Goal: Task Accomplishment & Management: Use online tool/utility

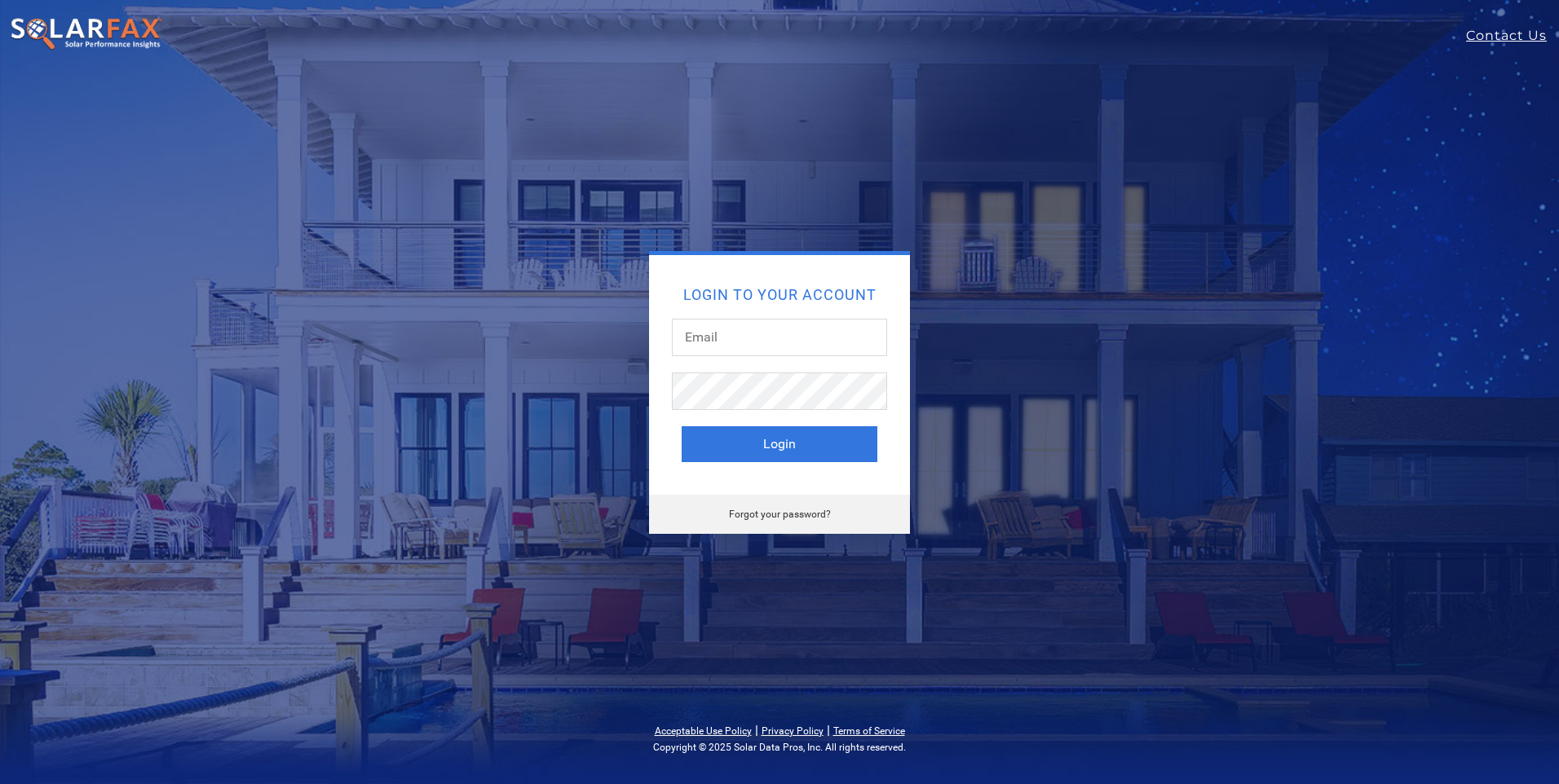
click at [800, 282] on div "Login to your account Login" at bounding box center [780, 375] width 261 height 239
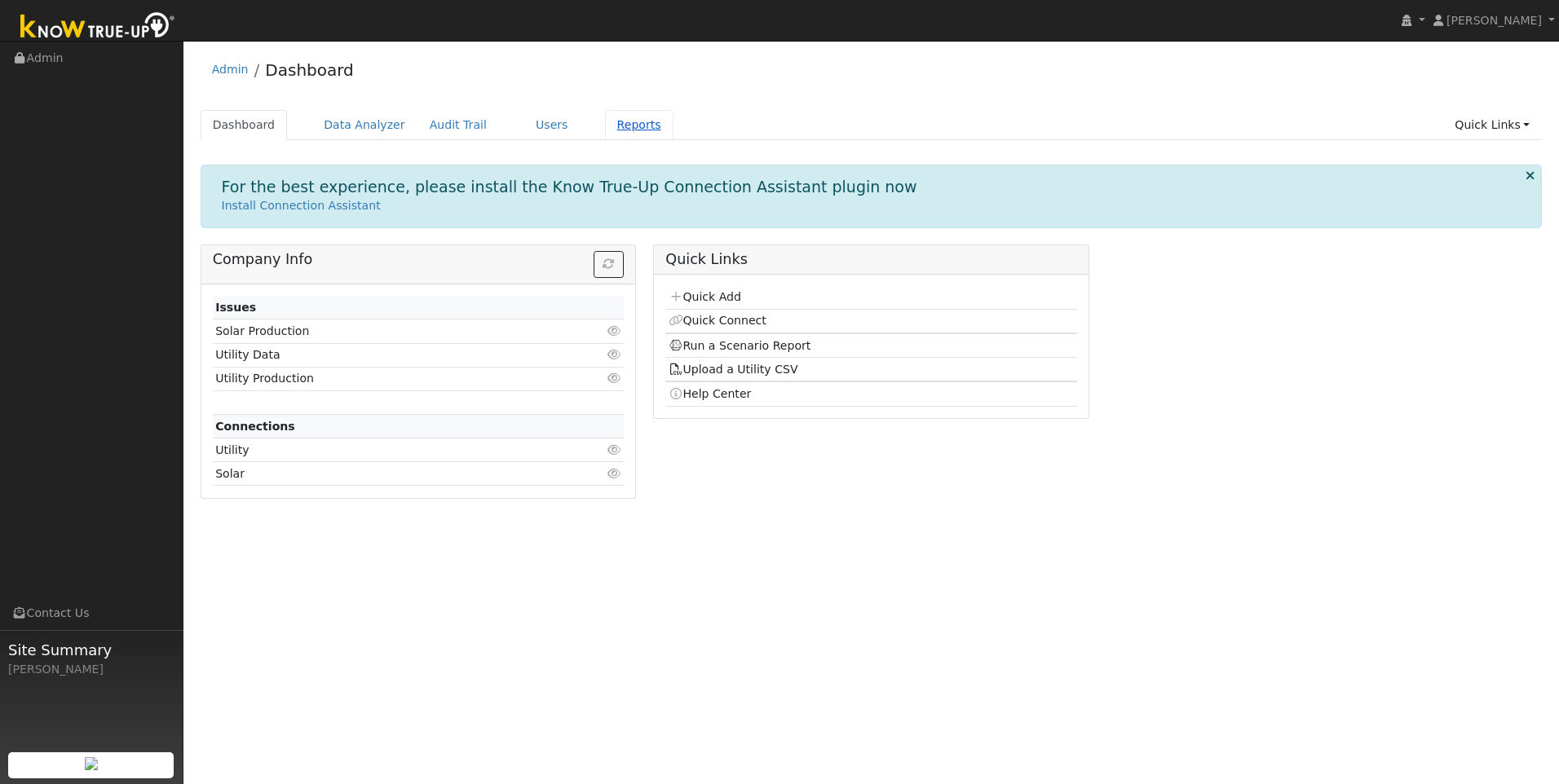
click at [610, 124] on link "Reports" at bounding box center [639, 125] width 69 height 30
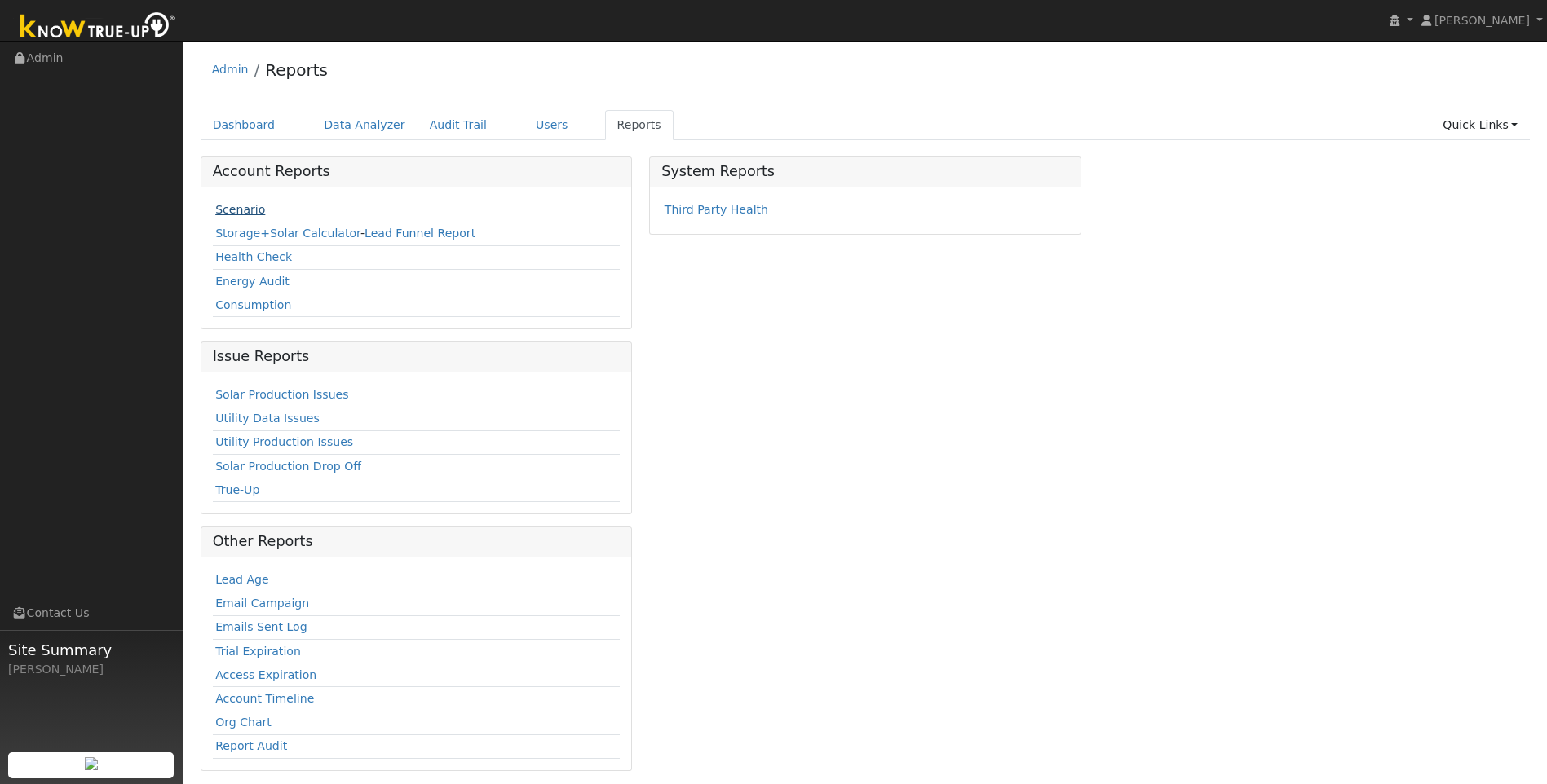
click at [244, 206] on link "Scenario" at bounding box center [240, 209] width 50 height 13
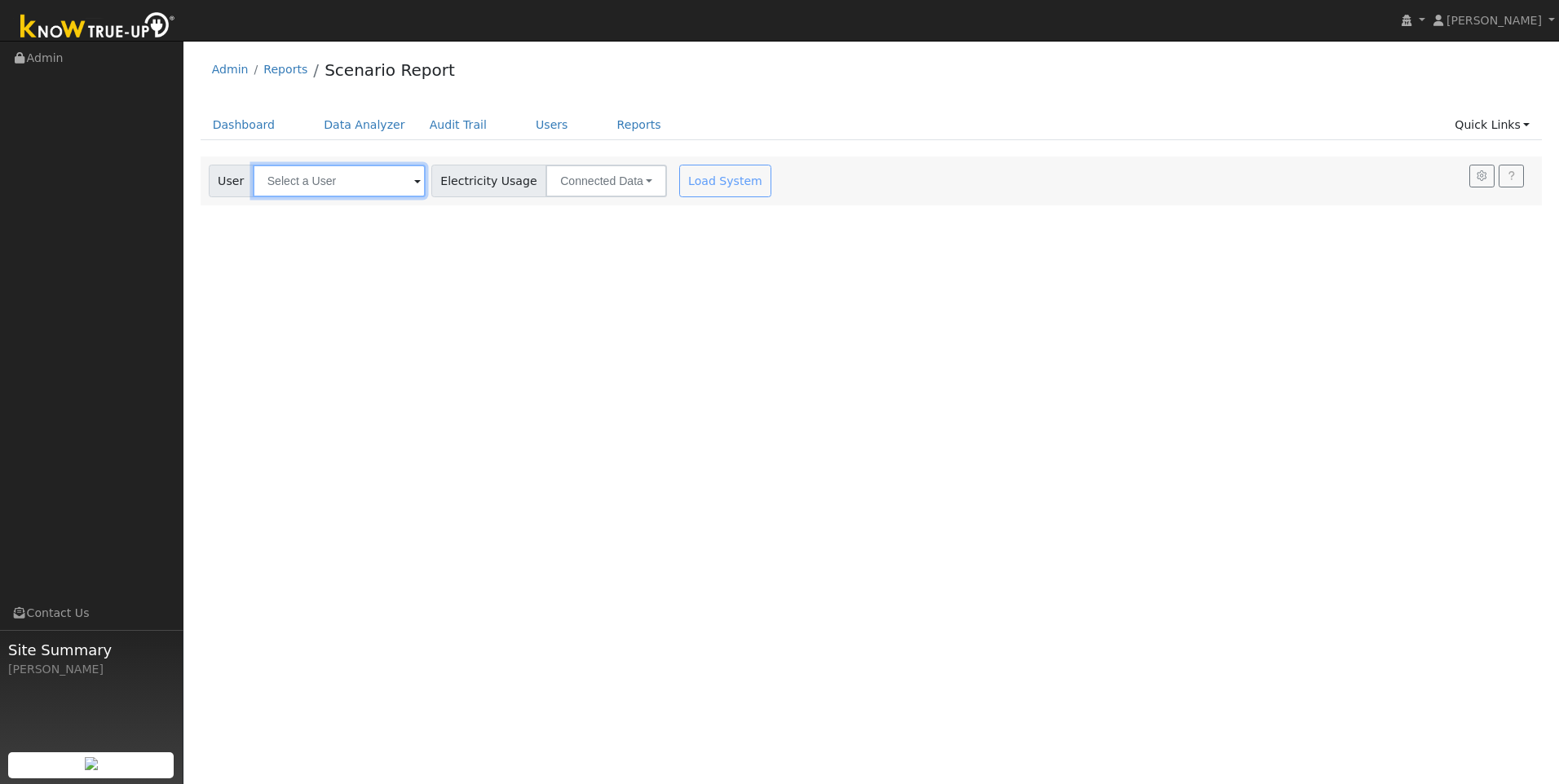
click at [396, 177] on input "text" at bounding box center [339, 180] width 173 height 33
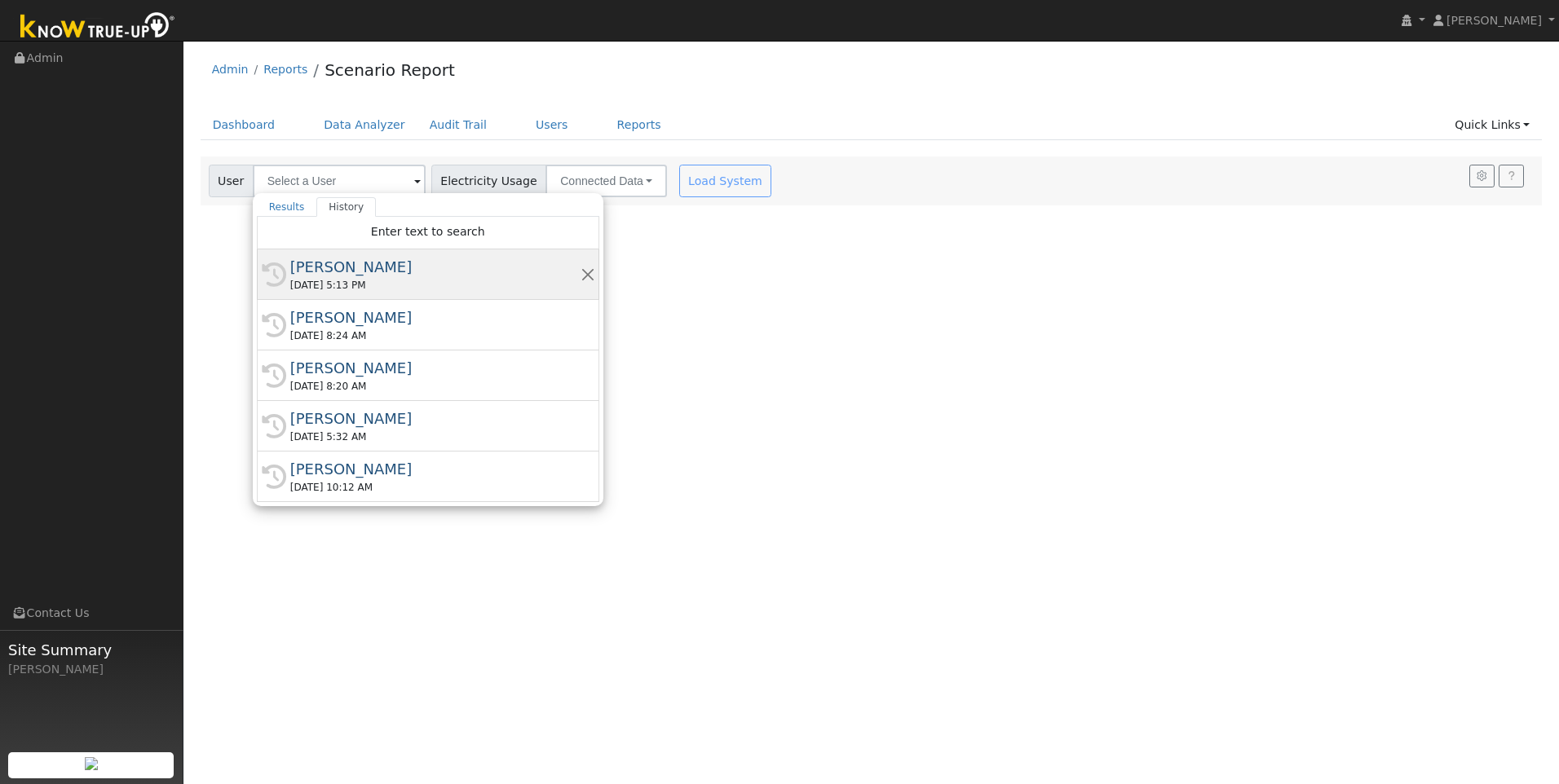
click at [321, 269] on div "Matt Escudero" at bounding box center [435, 267] width 290 height 22
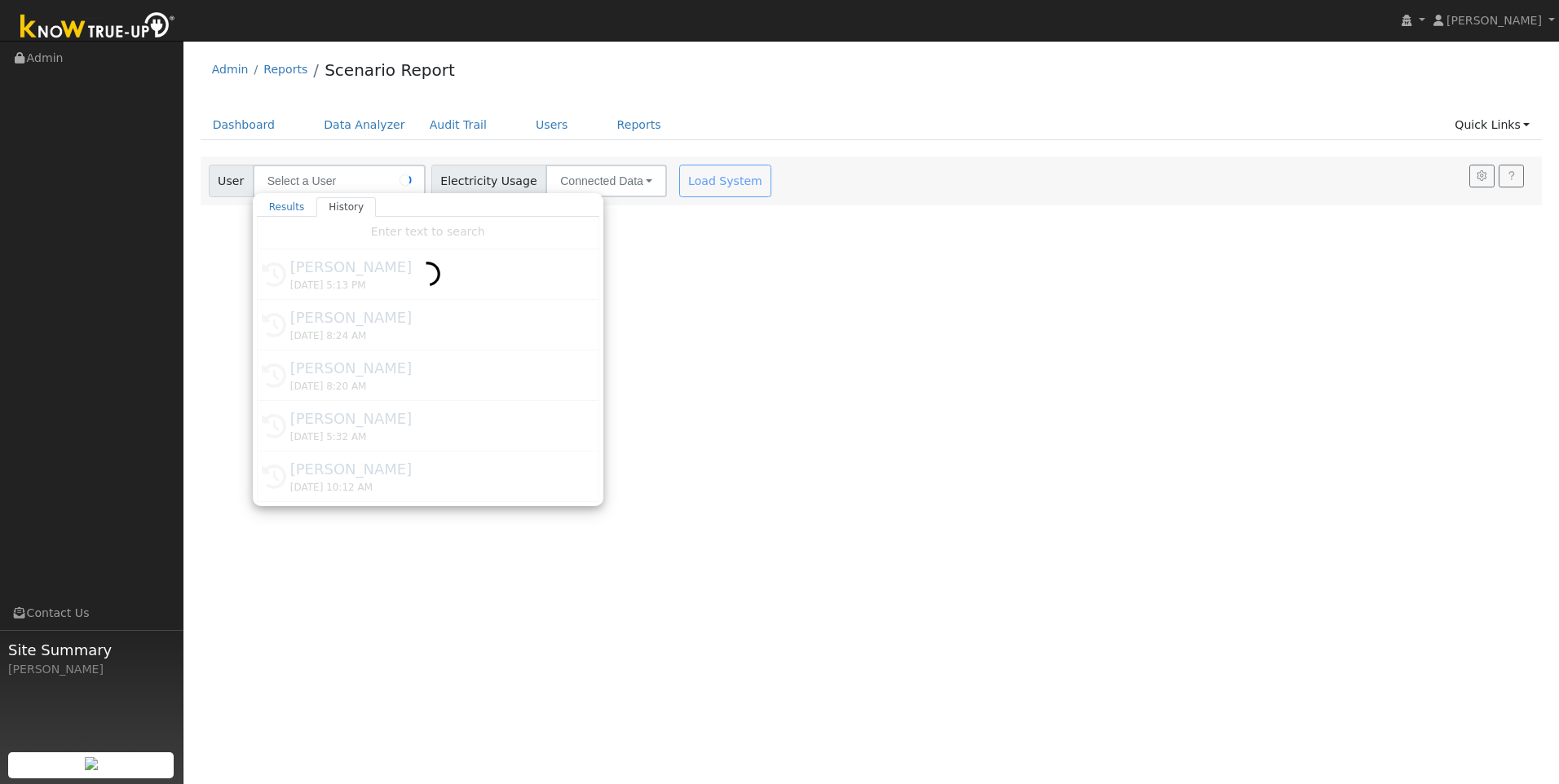
type input "Matt Escudero"
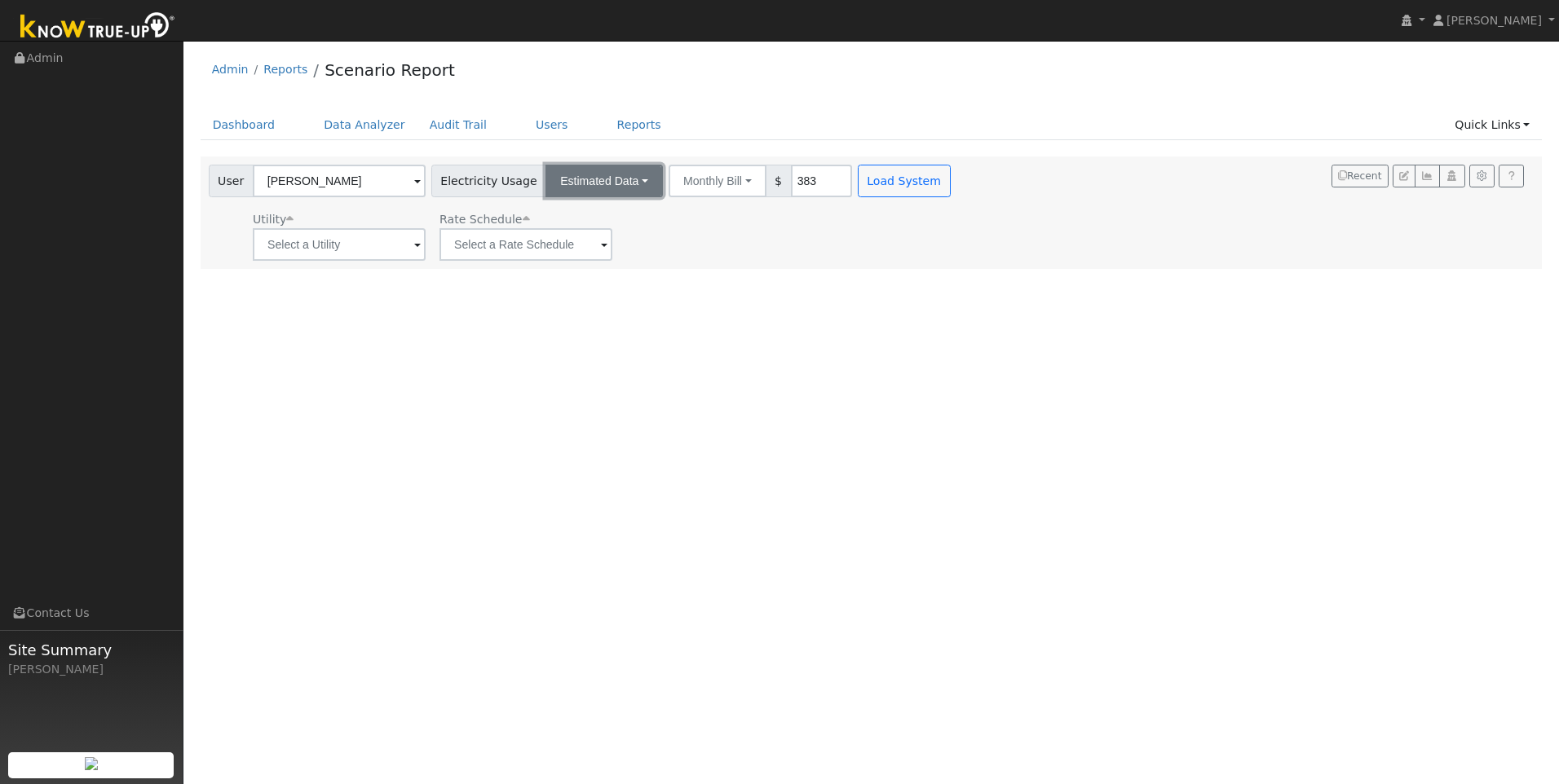
click at [607, 177] on button "Estimated Data" at bounding box center [604, 180] width 117 height 33
click at [563, 256] on link "CSV Data" at bounding box center [604, 263] width 116 height 23
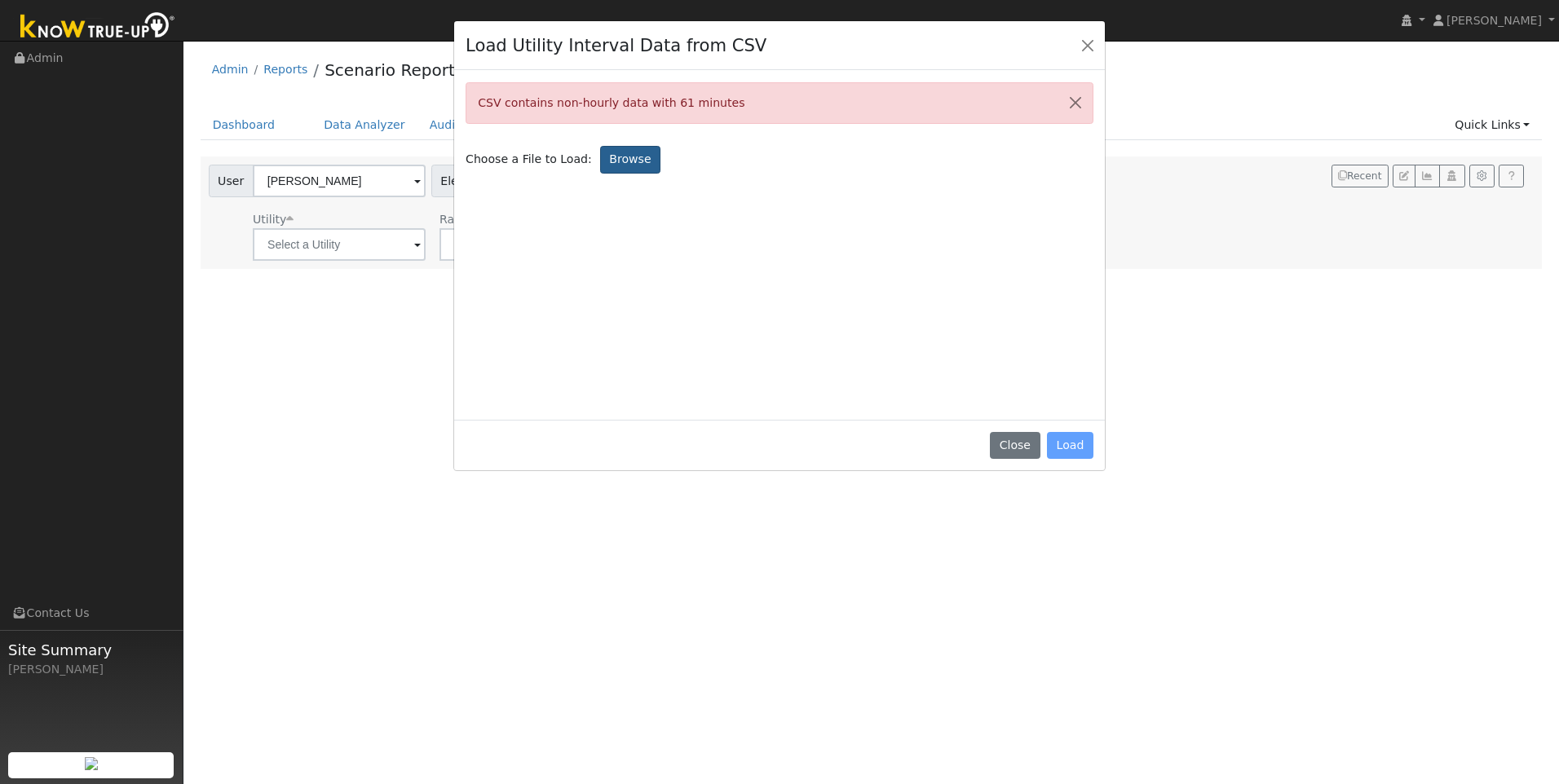
click at [610, 158] on label "Browse" at bounding box center [630, 160] width 60 height 28
click at [0, 0] on input "Browse" at bounding box center [0, 0] width 0 height 0
click at [607, 170] on label "Browse" at bounding box center [630, 160] width 60 height 28
click at [0, 0] on input "Browse" at bounding box center [0, 0] width 0 height 0
click at [1064, 437] on div "Close Load" at bounding box center [780, 445] width 651 height 52
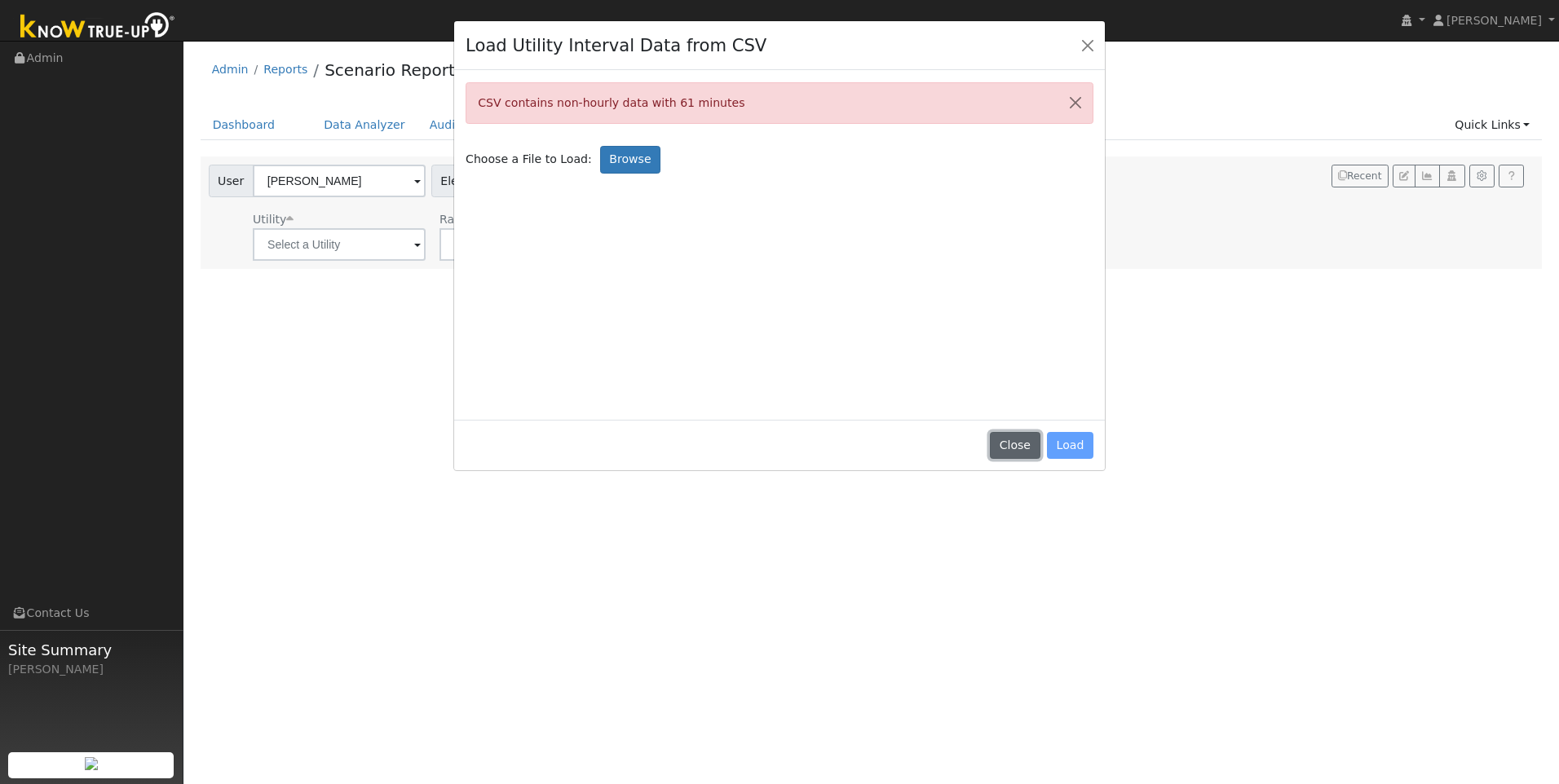
click at [1018, 442] on button "Close" at bounding box center [1014, 446] width 50 height 28
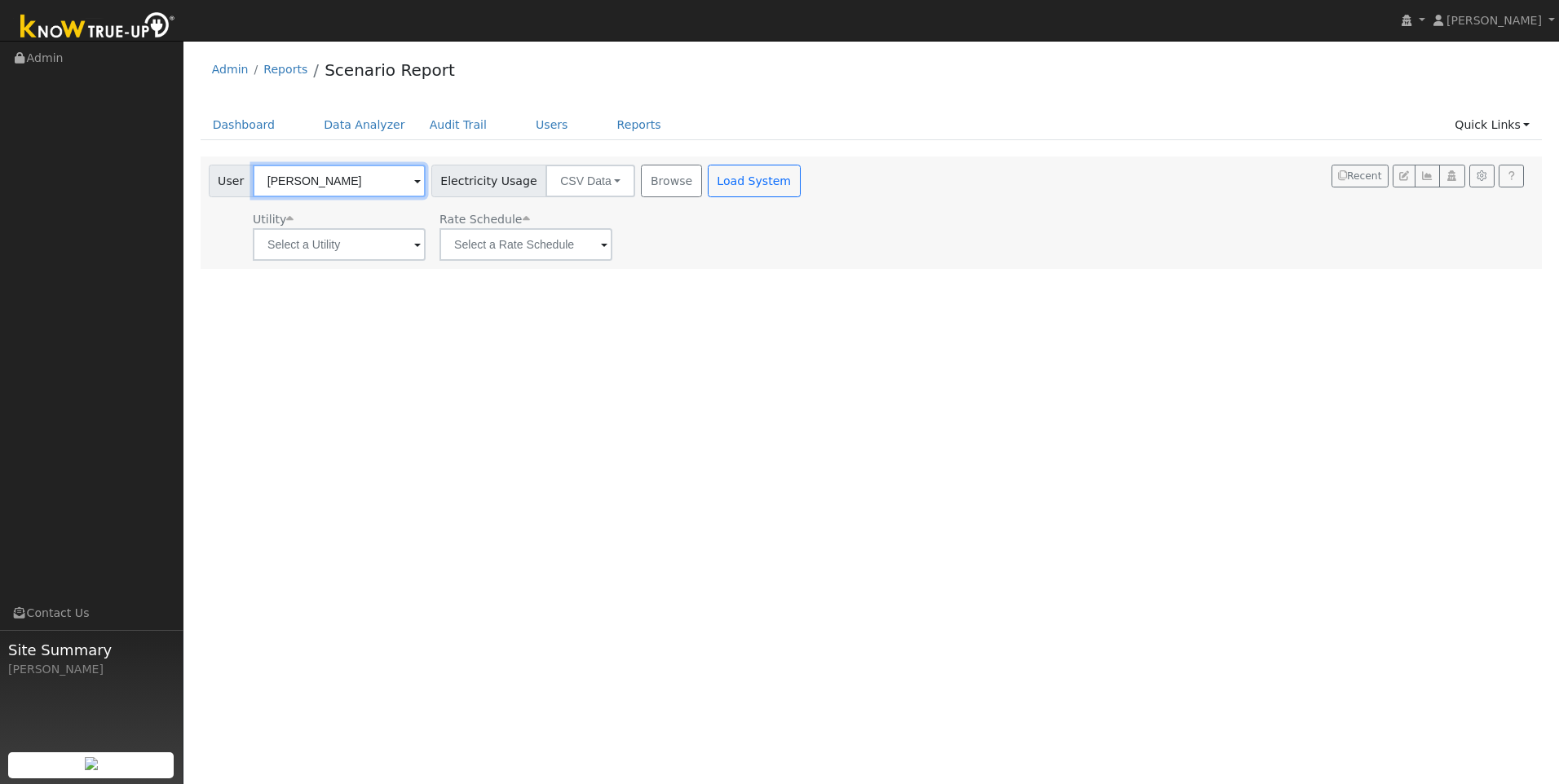
click at [361, 177] on input "[PERSON_NAME]" at bounding box center [339, 180] width 173 height 33
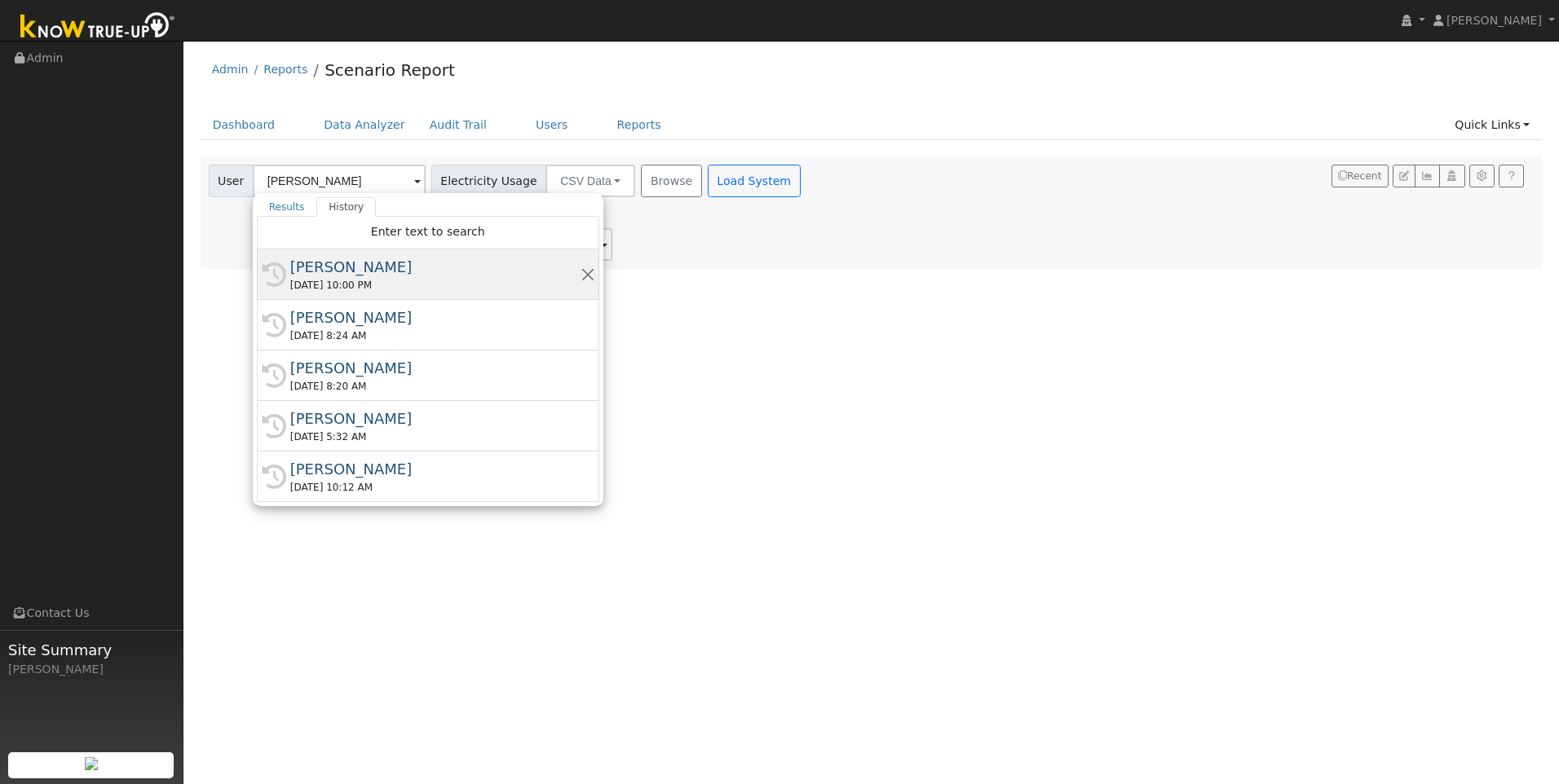
click at [370, 275] on div "[PERSON_NAME]" at bounding box center [435, 267] width 290 height 22
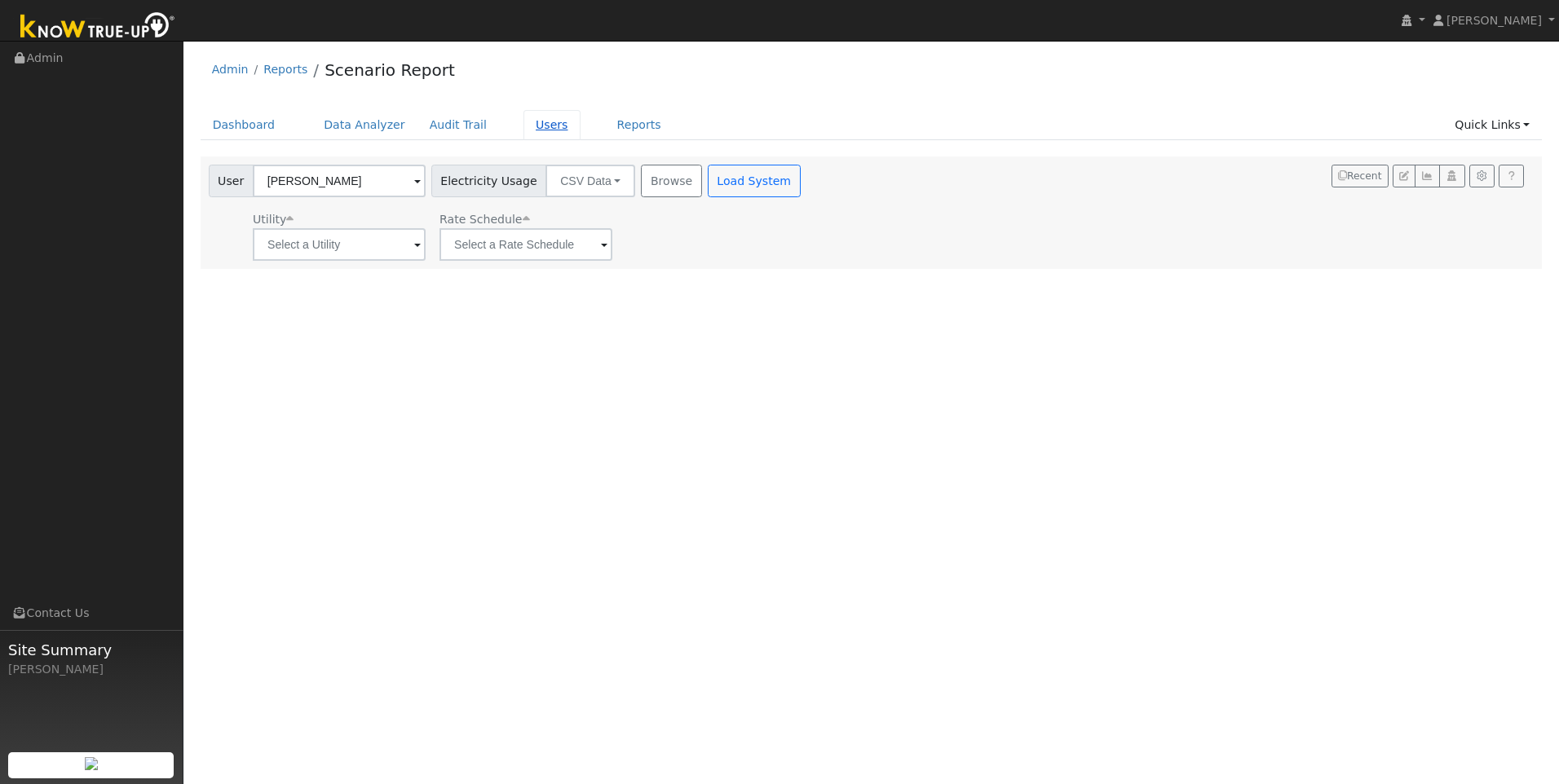
click at [540, 126] on link "Users" at bounding box center [551, 125] width 57 height 30
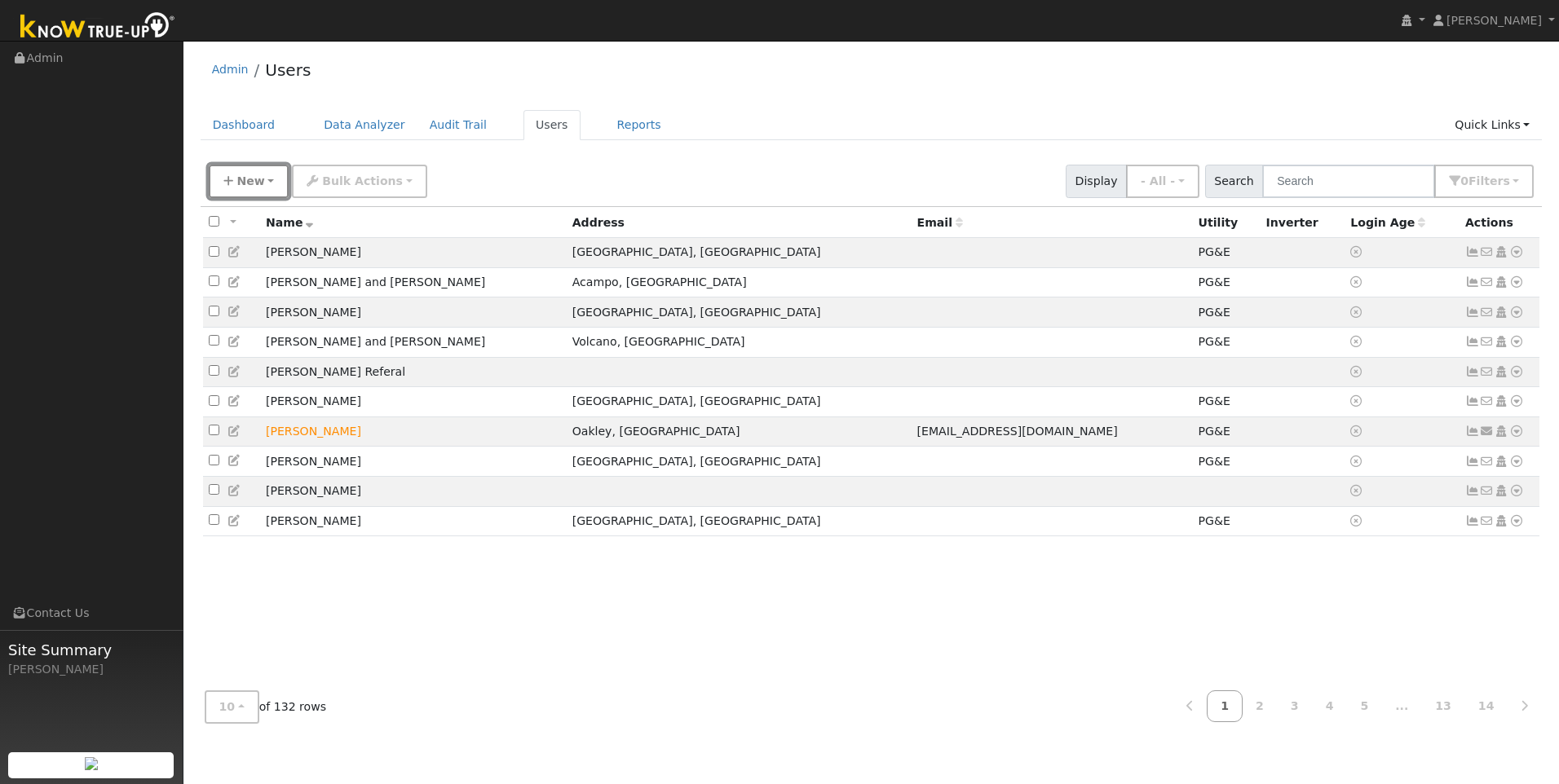
click at [233, 174] on button "New" at bounding box center [249, 181] width 81 height 34
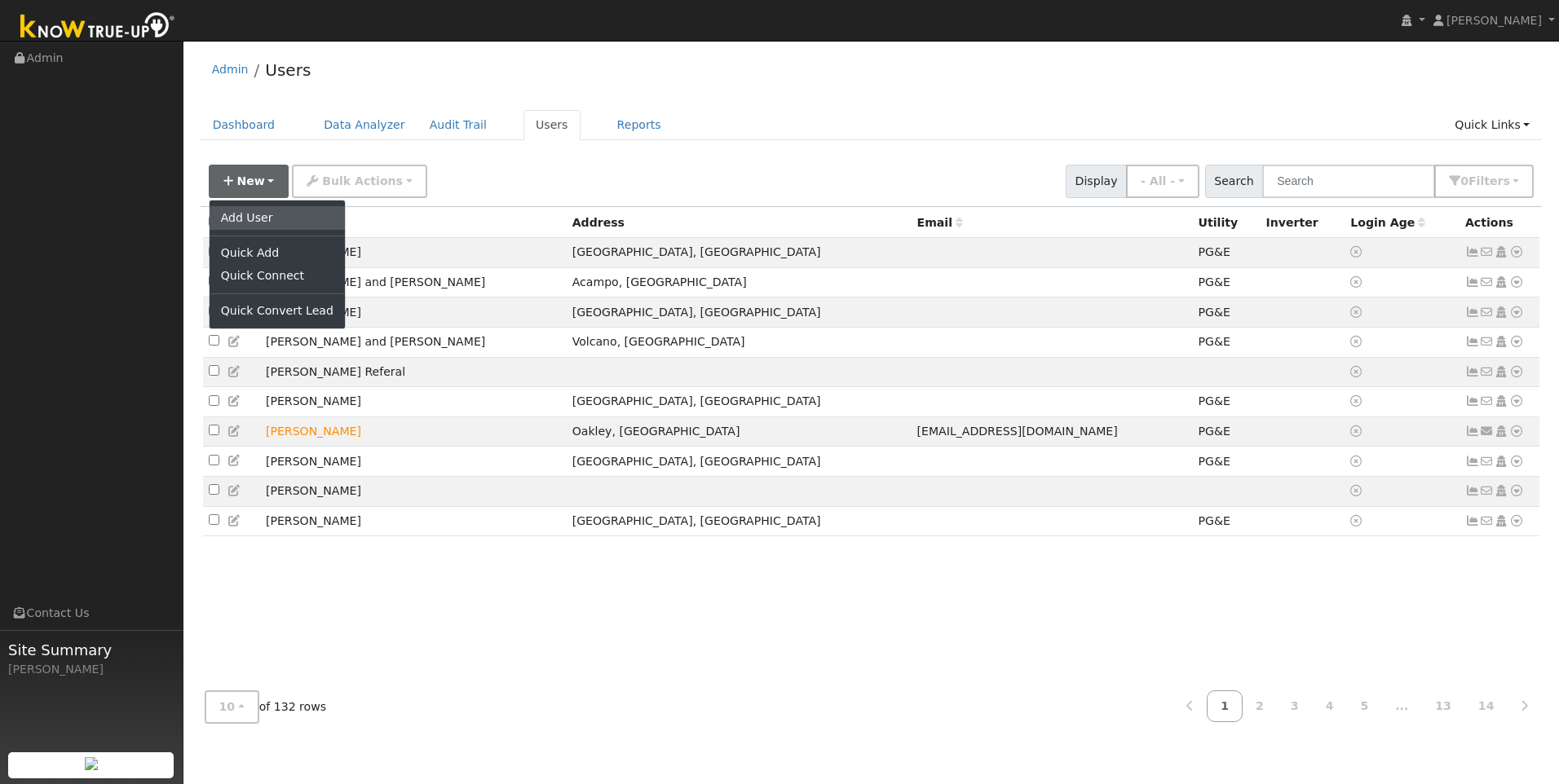
click at [265, 220] on link "Add User" at bounding box center [277, 218] width 135 height 23
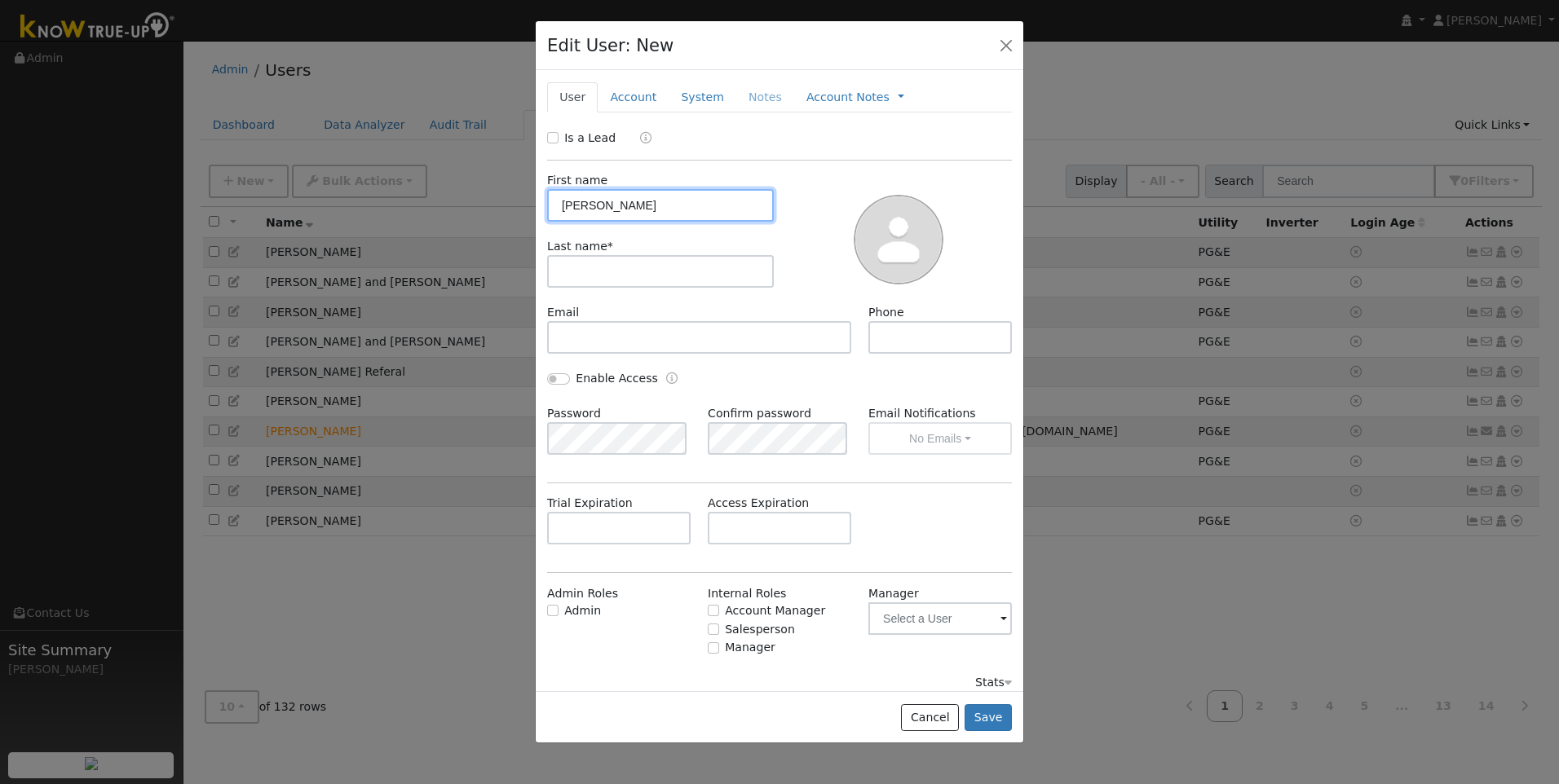
type input "[PERSON_NAME]"
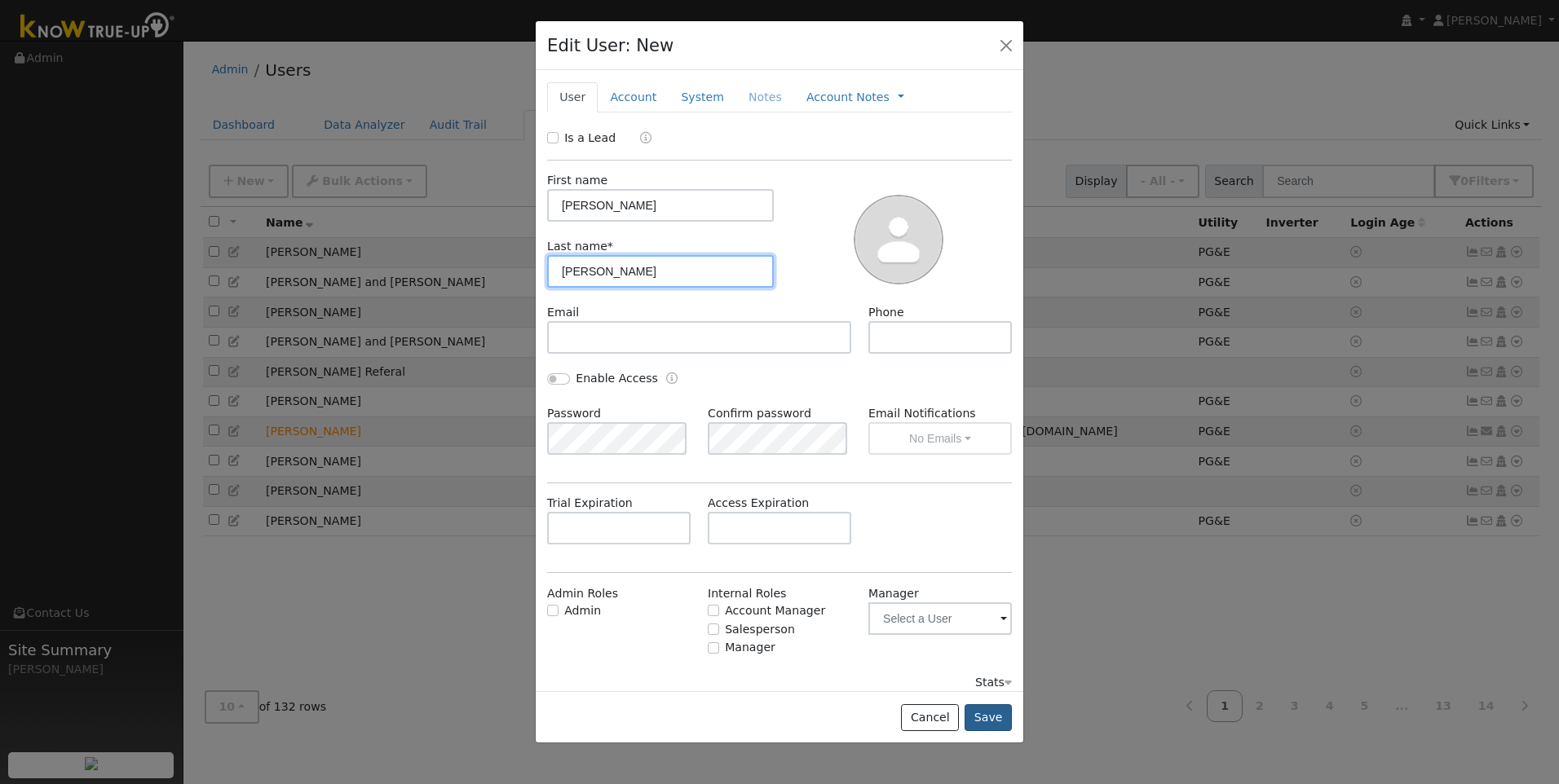
type input "Leblanc"
click at [986, 708] on button "Save" at bounding box center [988, 718] width 47 height 28
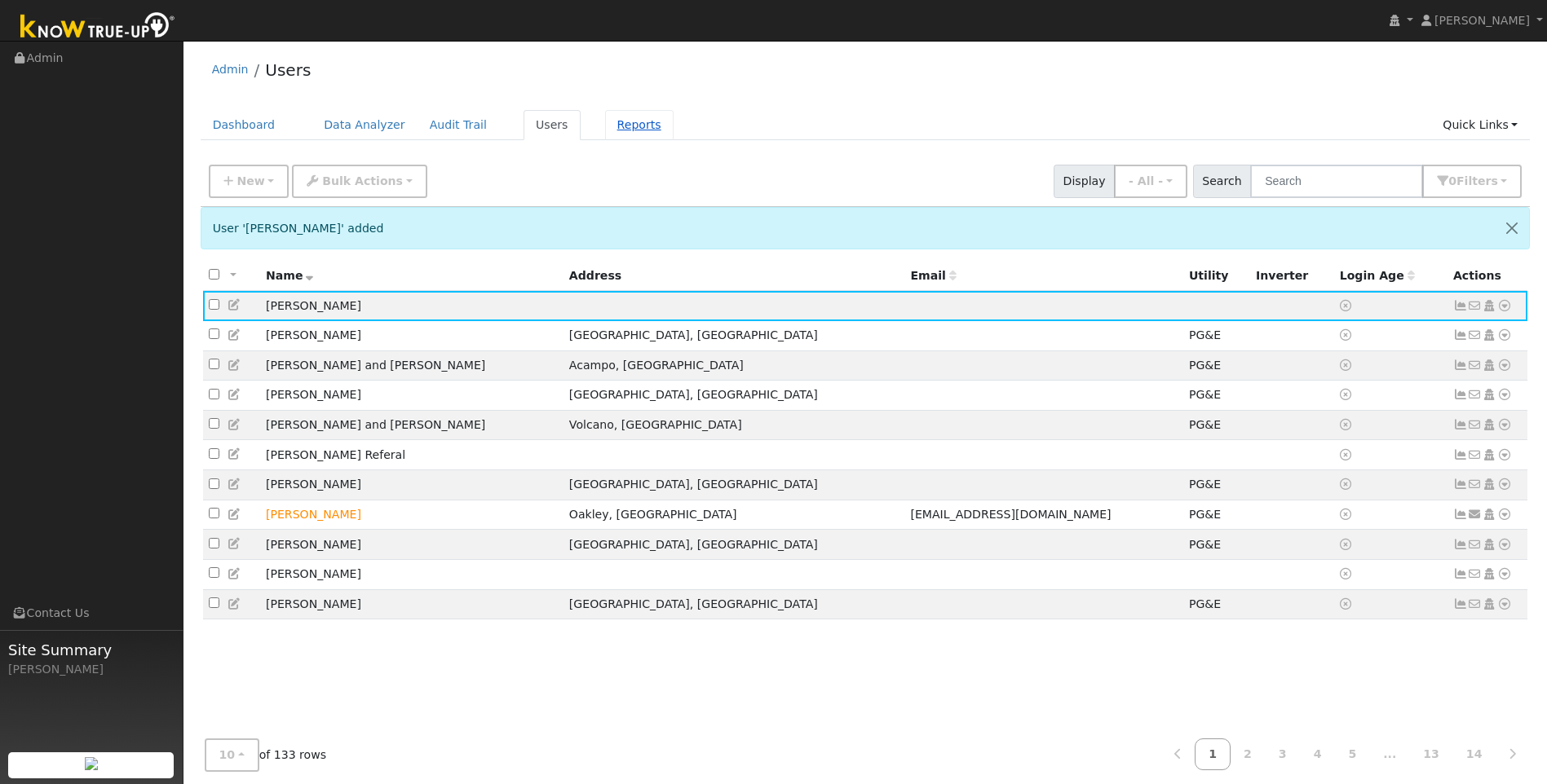
click at [627, 122] on link "Reports" at bounding box center [639, 125] width 69 height 30
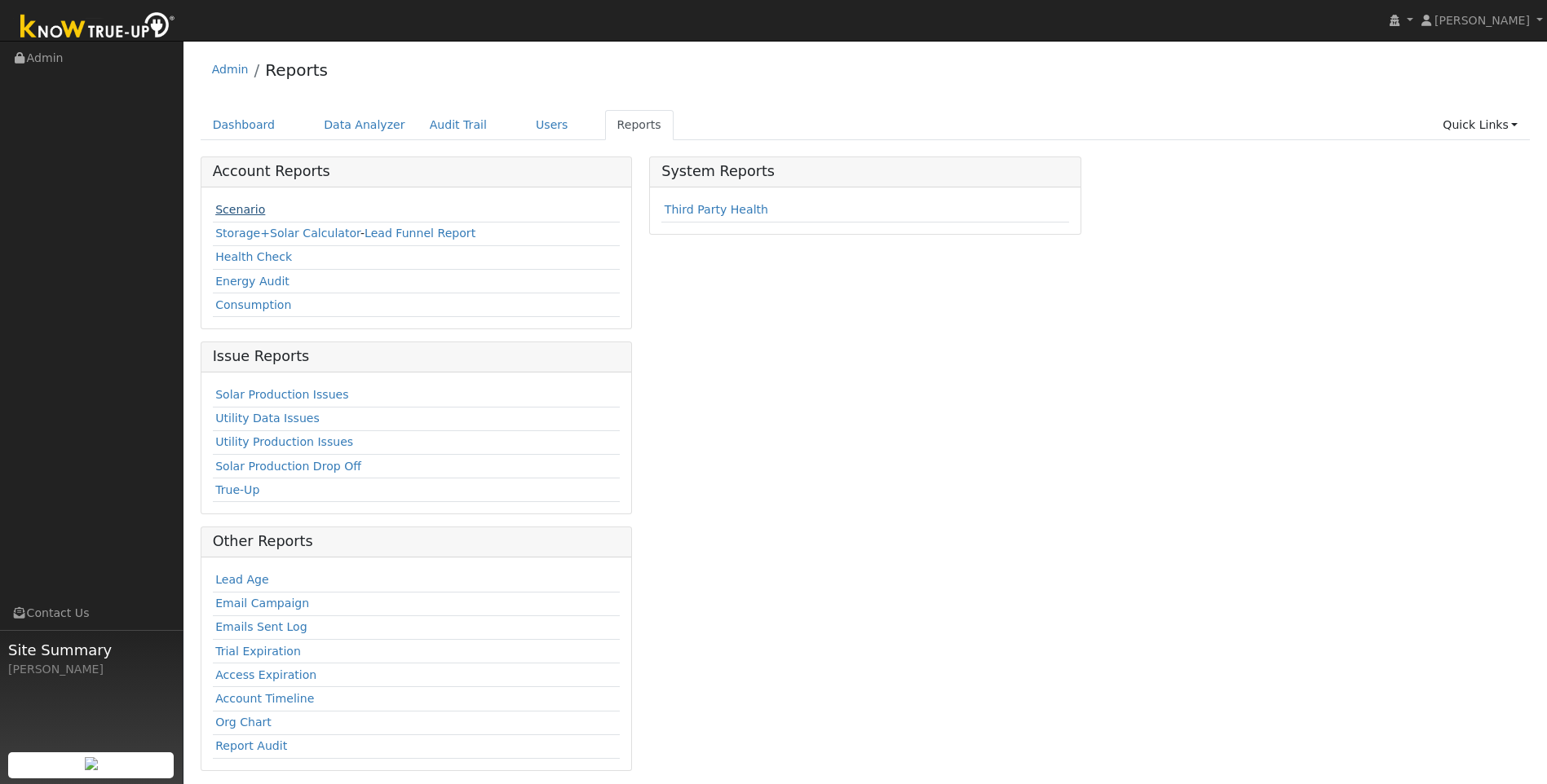
click at [249, 205] on link "Scenario" at bounding box center [240, 209] width 50 height 13
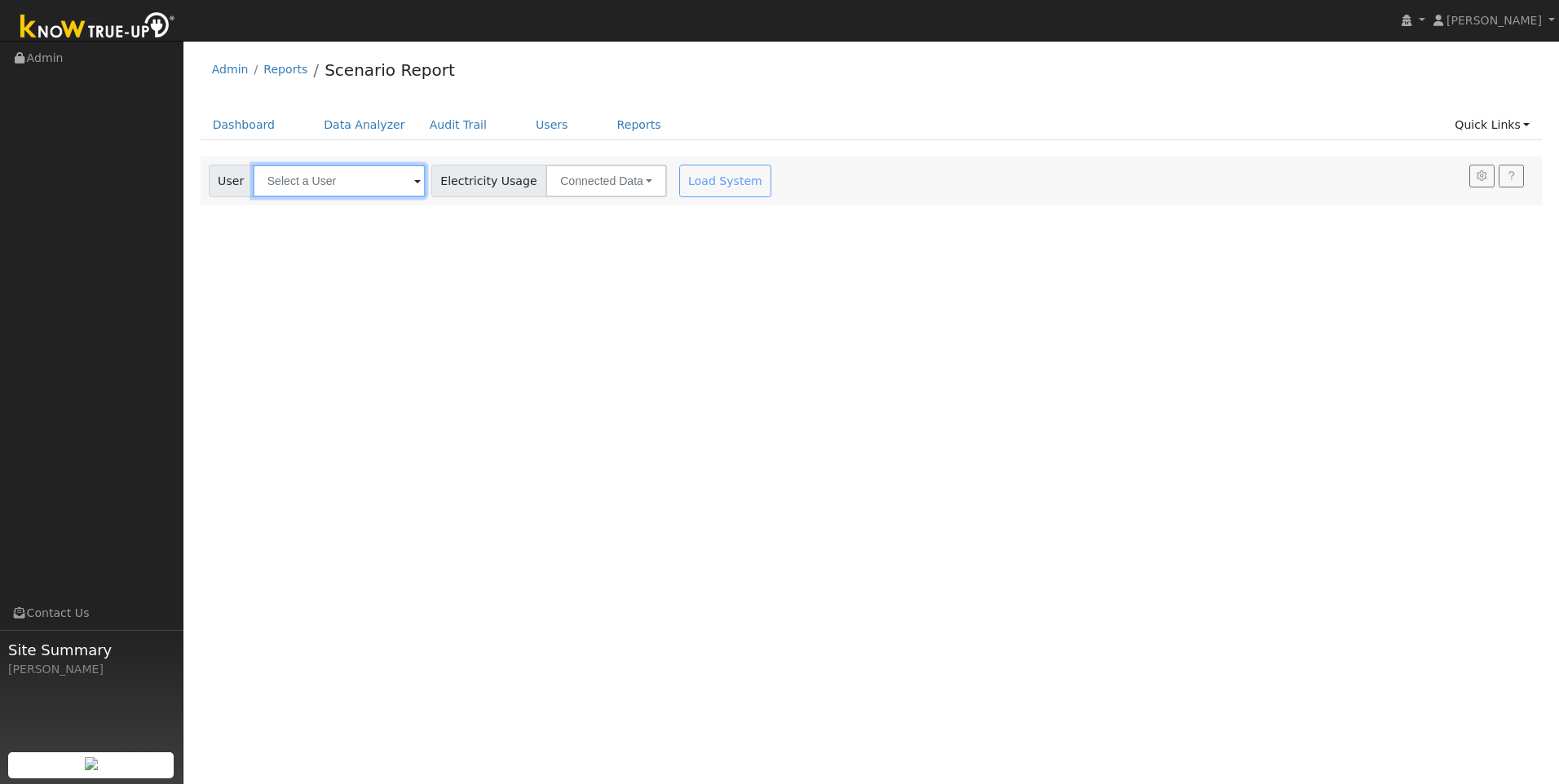
click at [361, 182] on input "text" at bounding box center [339, 180] width 173 height 33
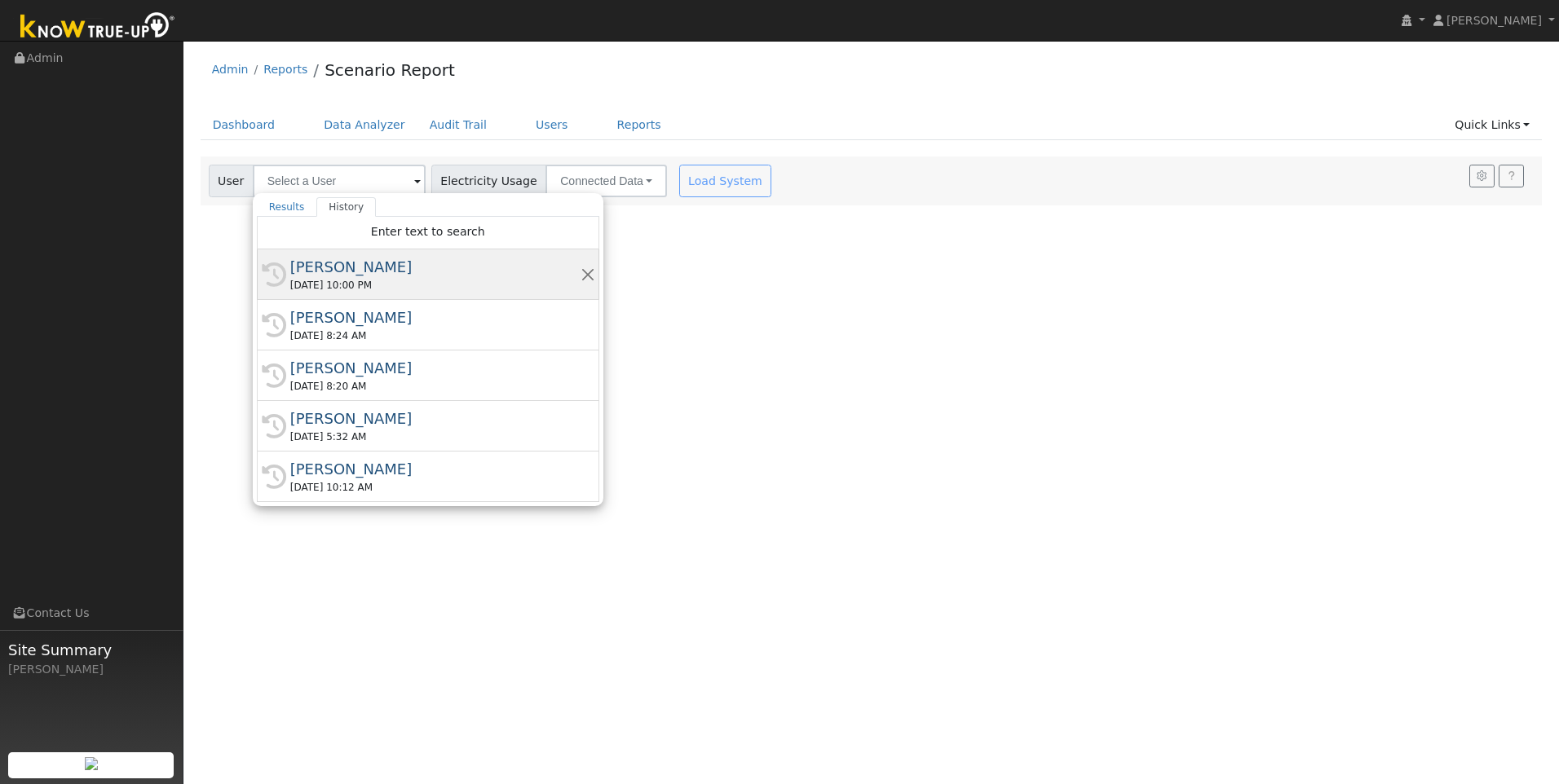
click at [367, 277] on div "[PERSON_NAME]" at bounding box center [435, 267] width 290 height 22
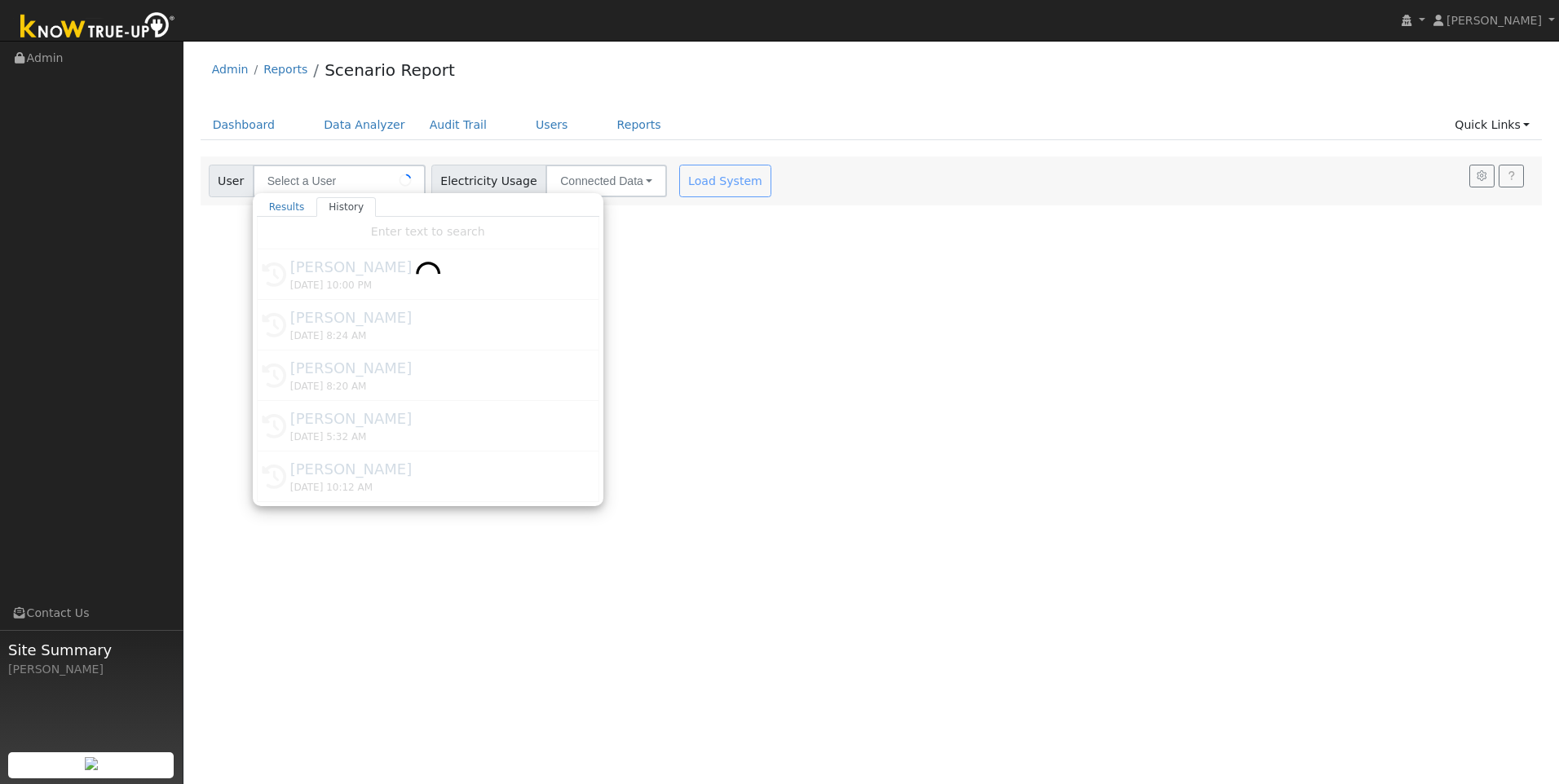
type input "[PERSON_NAME]"
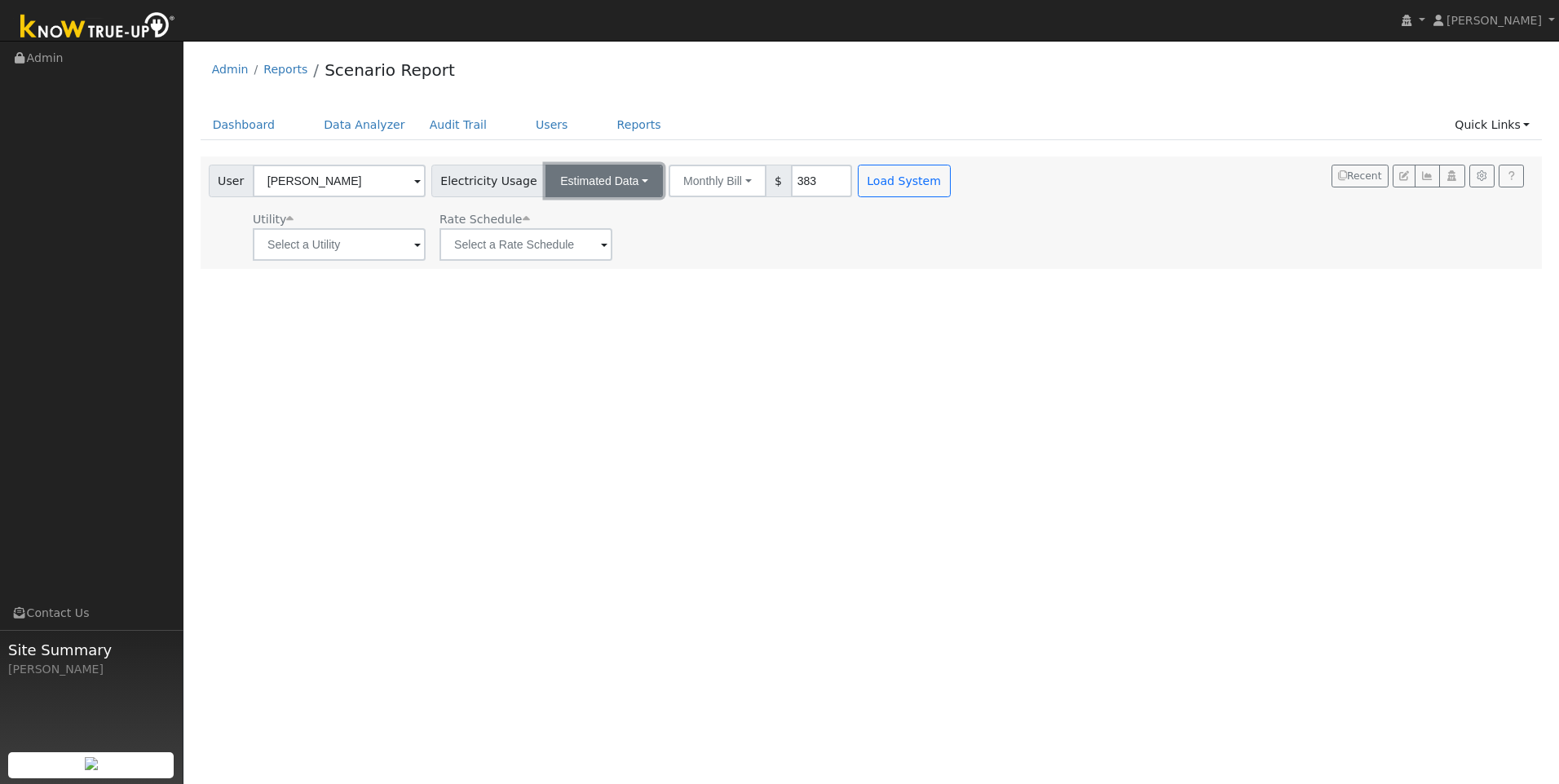
click at [597, 177] on button "Estimated Data" at bounding box center [604, 180] width 117 height 33
click at [554, 257] on link "CSV Data" at bounding box center [604, 263] width 116 height 23
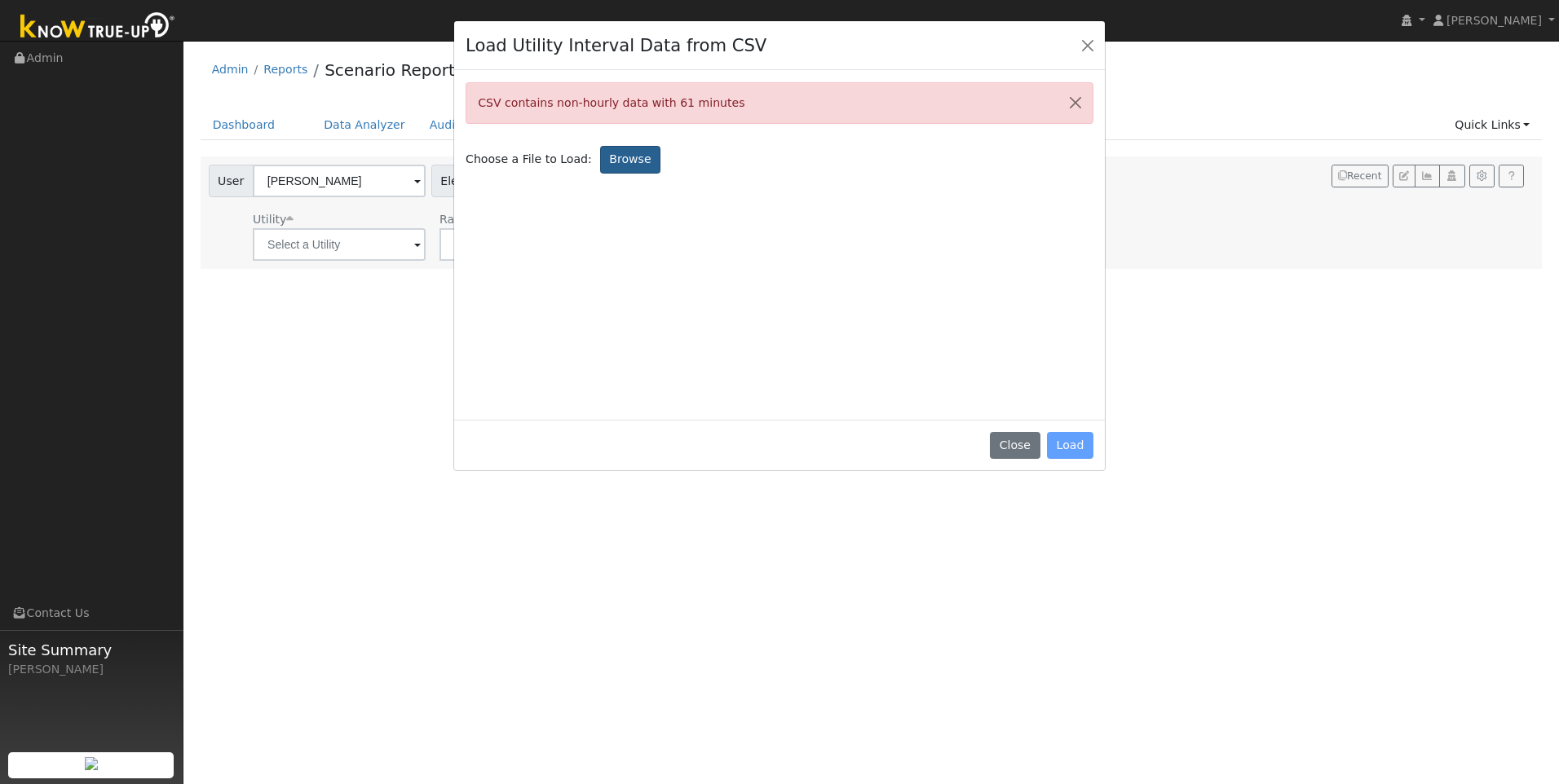
click at [610, 159] on label "Browse" at bounding box center [630, 160] width 60 height 28
click at [0, 0] on input "Browse" at bounding box center [0, 0] width 0 height 0
click at [613, 155] on label "Browse" at bounding box center [630, 160] width 60 height 28
click at [0, 0] on input "Browse" at bounding box center [0, 0] width 0 height 0
click at [1020, 449] on button "Close" at bounding box center [1014, 446] width 50 height 28
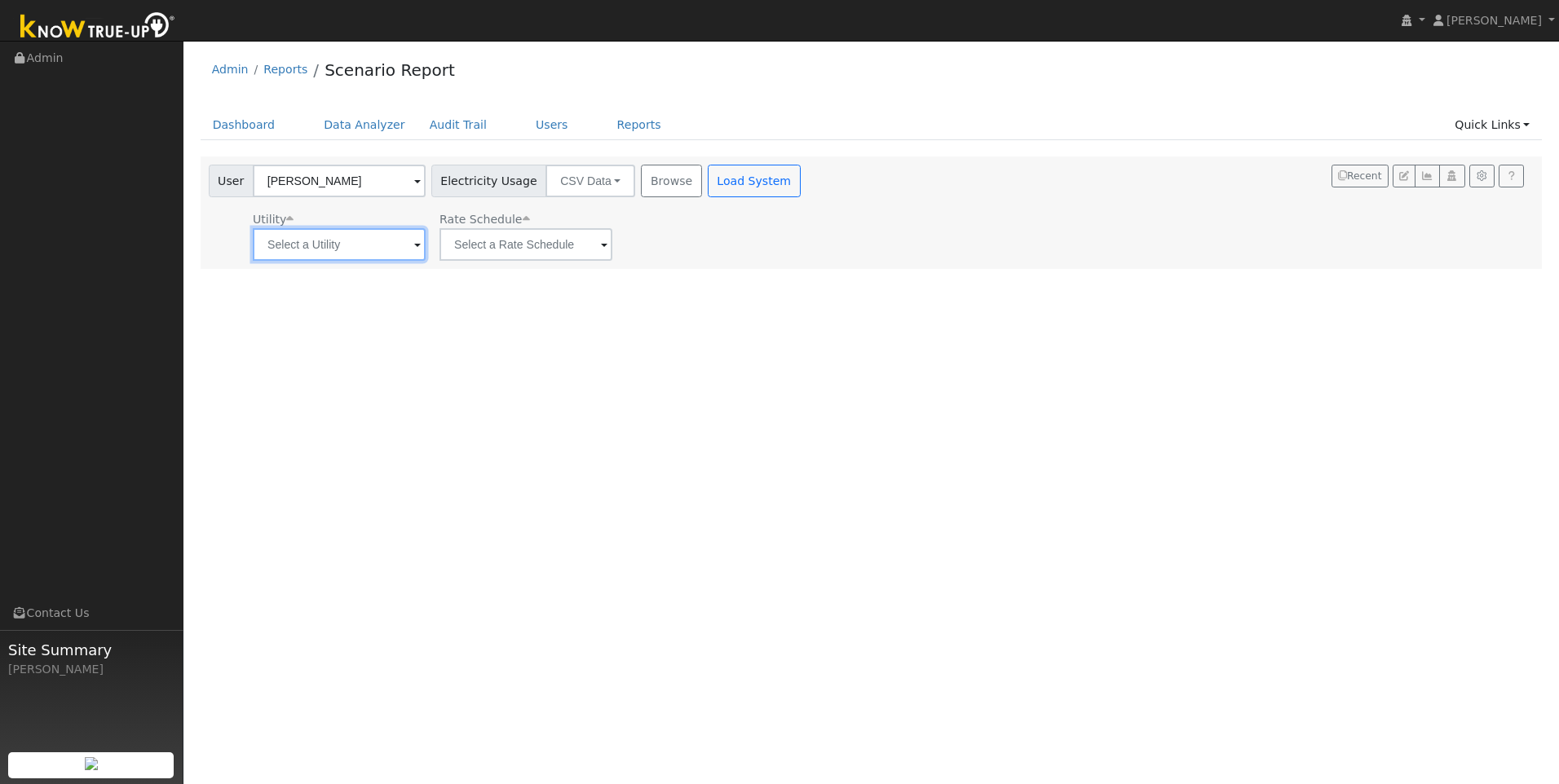
click at [396, 249] on input "text" at bounding box center [339, 244] width 173 height 33
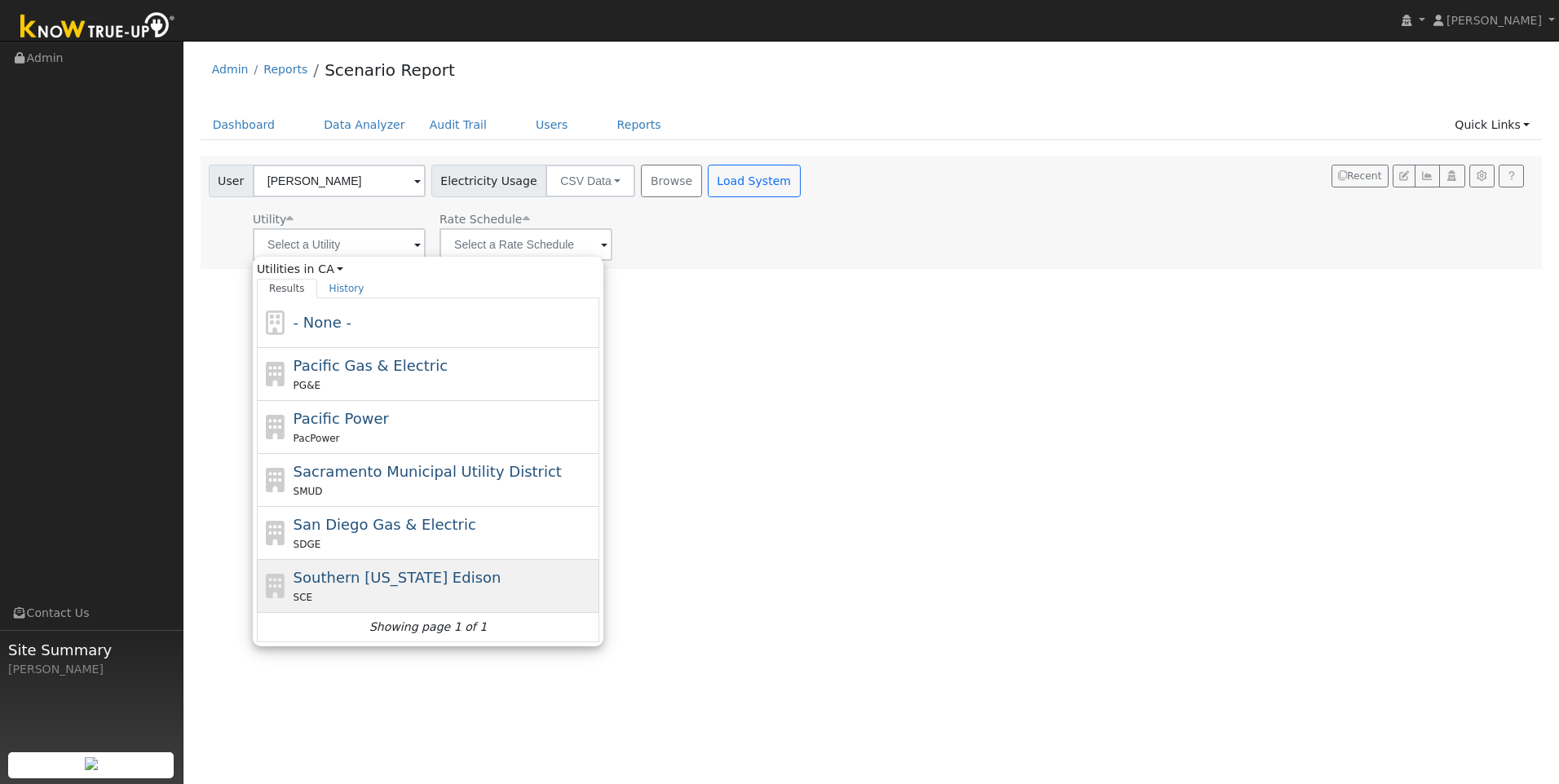
click at [429, 572] on span "Southern California Edison" at bounding box center [397, 577] width 208 height 17
type input "Southern California Edison"
type input "Fixed Rate"
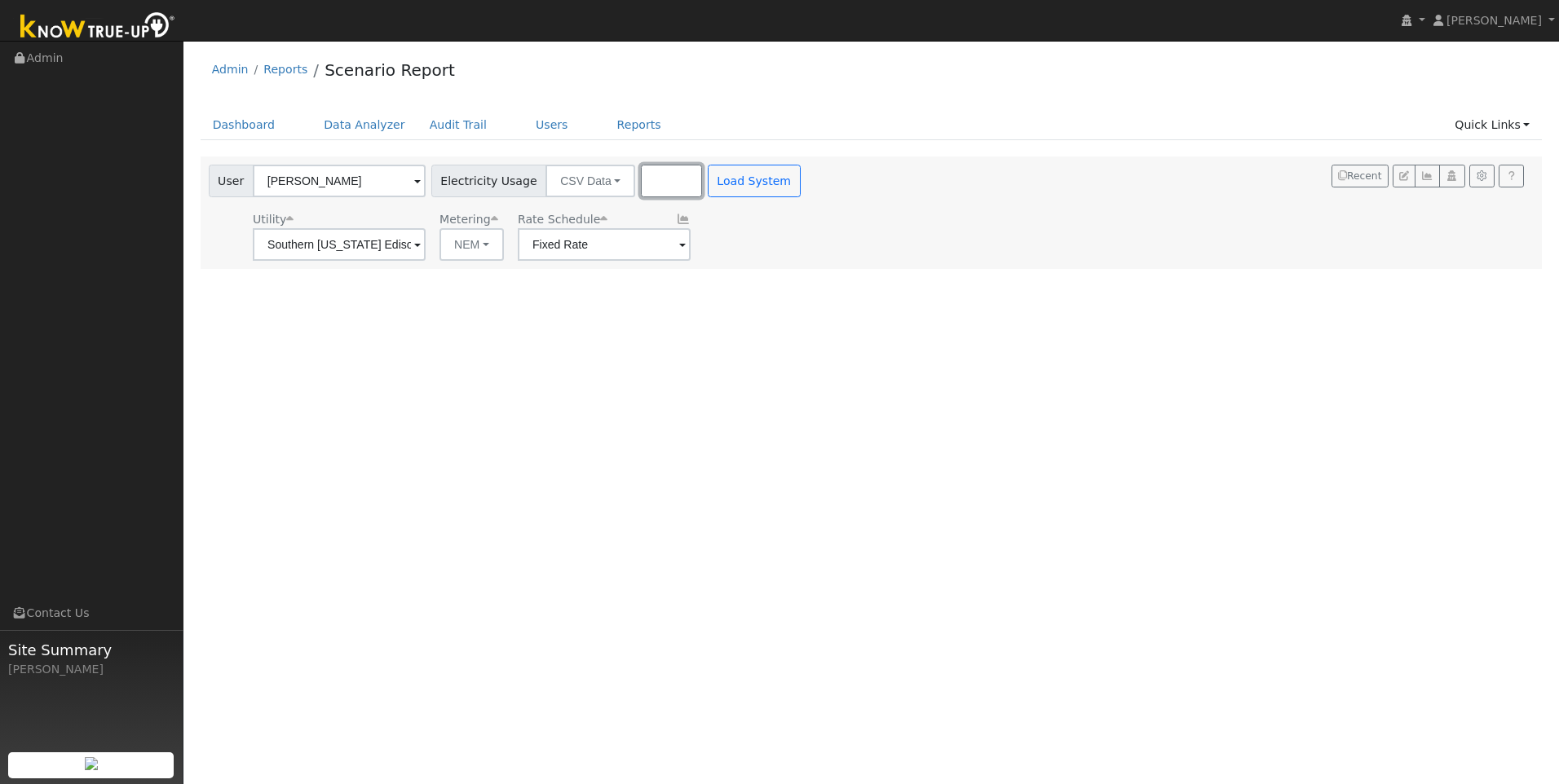
click at [641, 176] on button "Browse" at bounding box center [671, 180] width 60 height 33
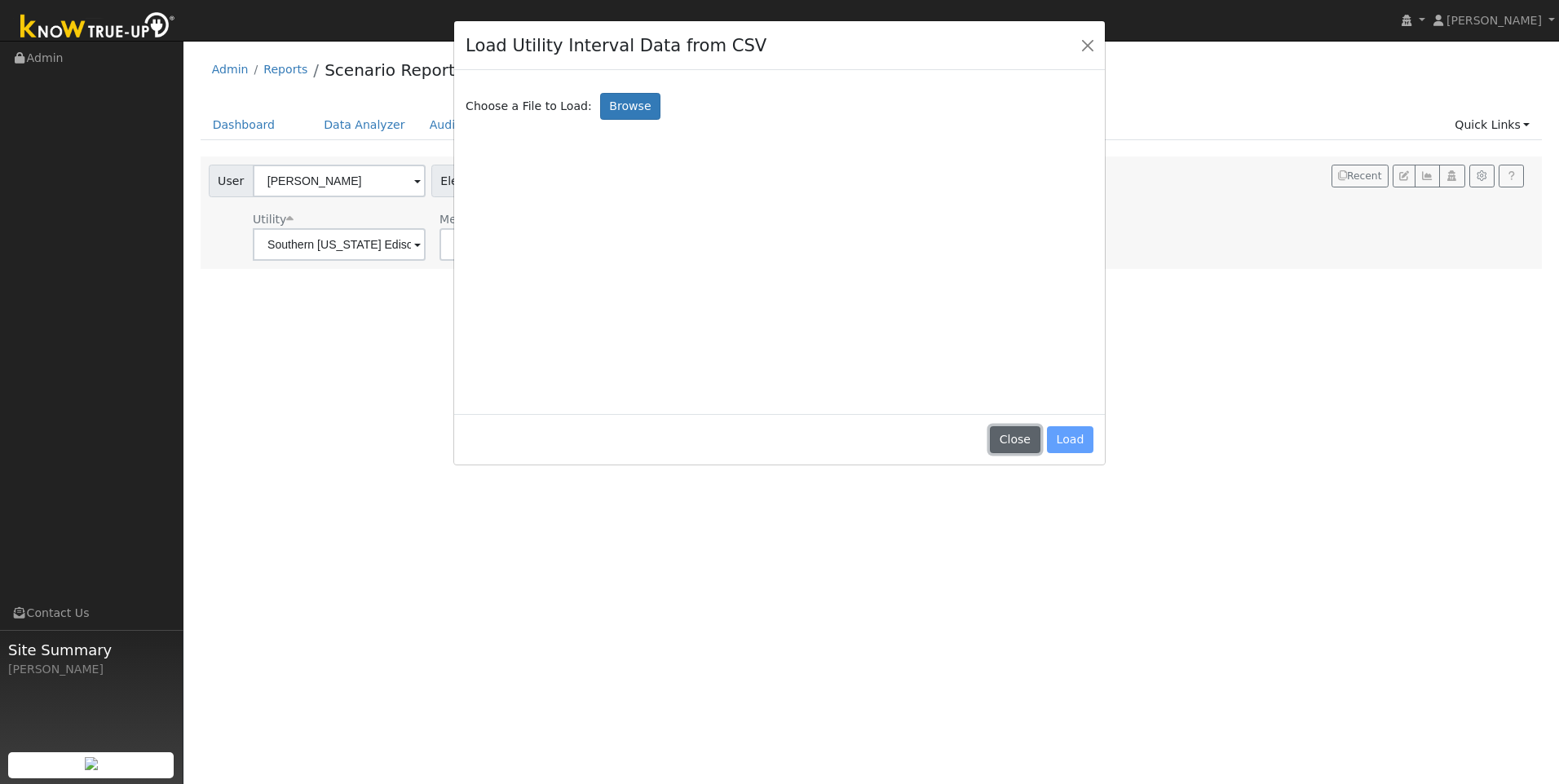
click at [1014, 438] on button "Close" at bounding box center [1014, 440] width 50 height 28
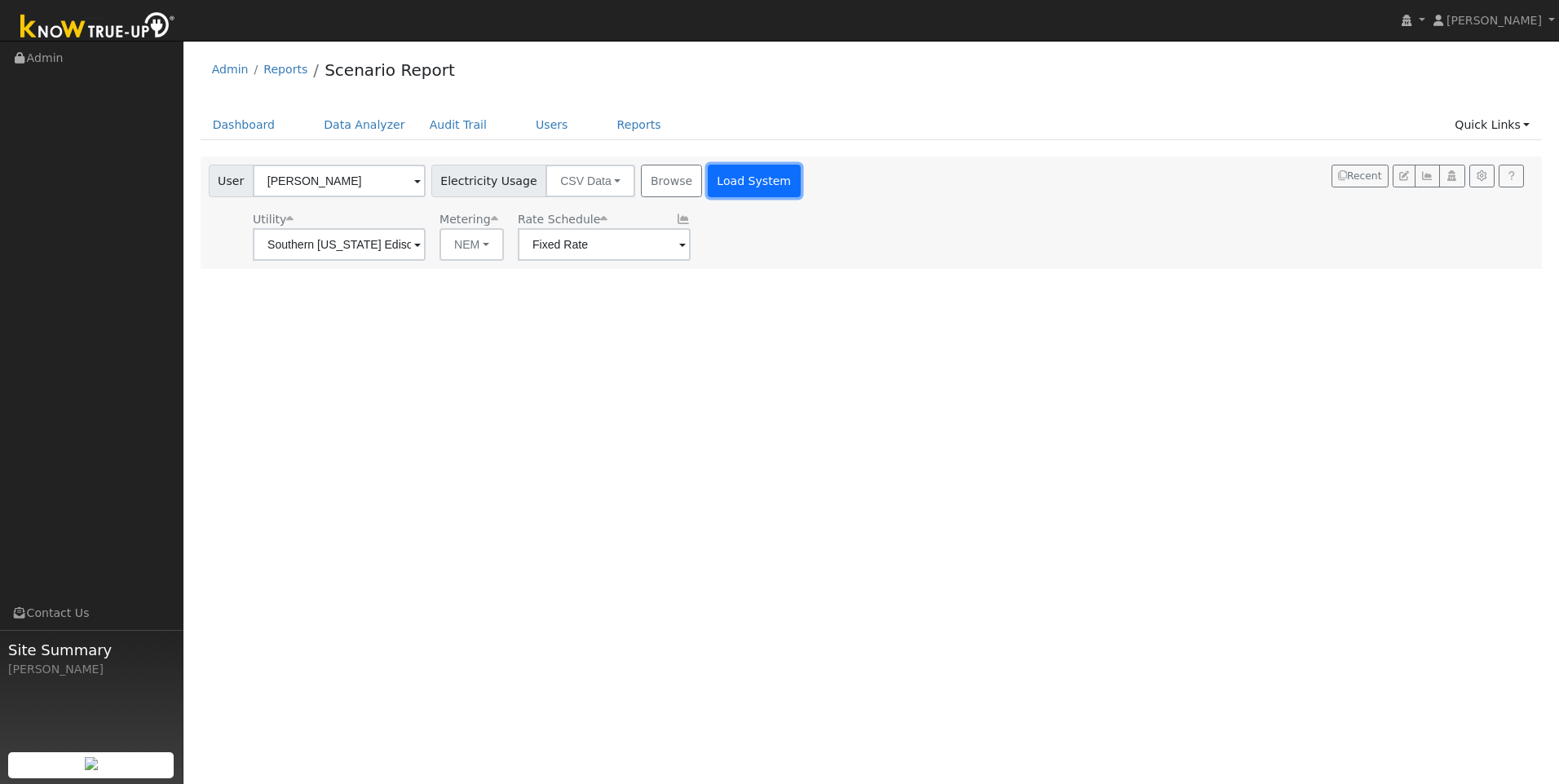
click at [724, 170] on button "Load System" at bounding box center [754, 180] width 93 height 33
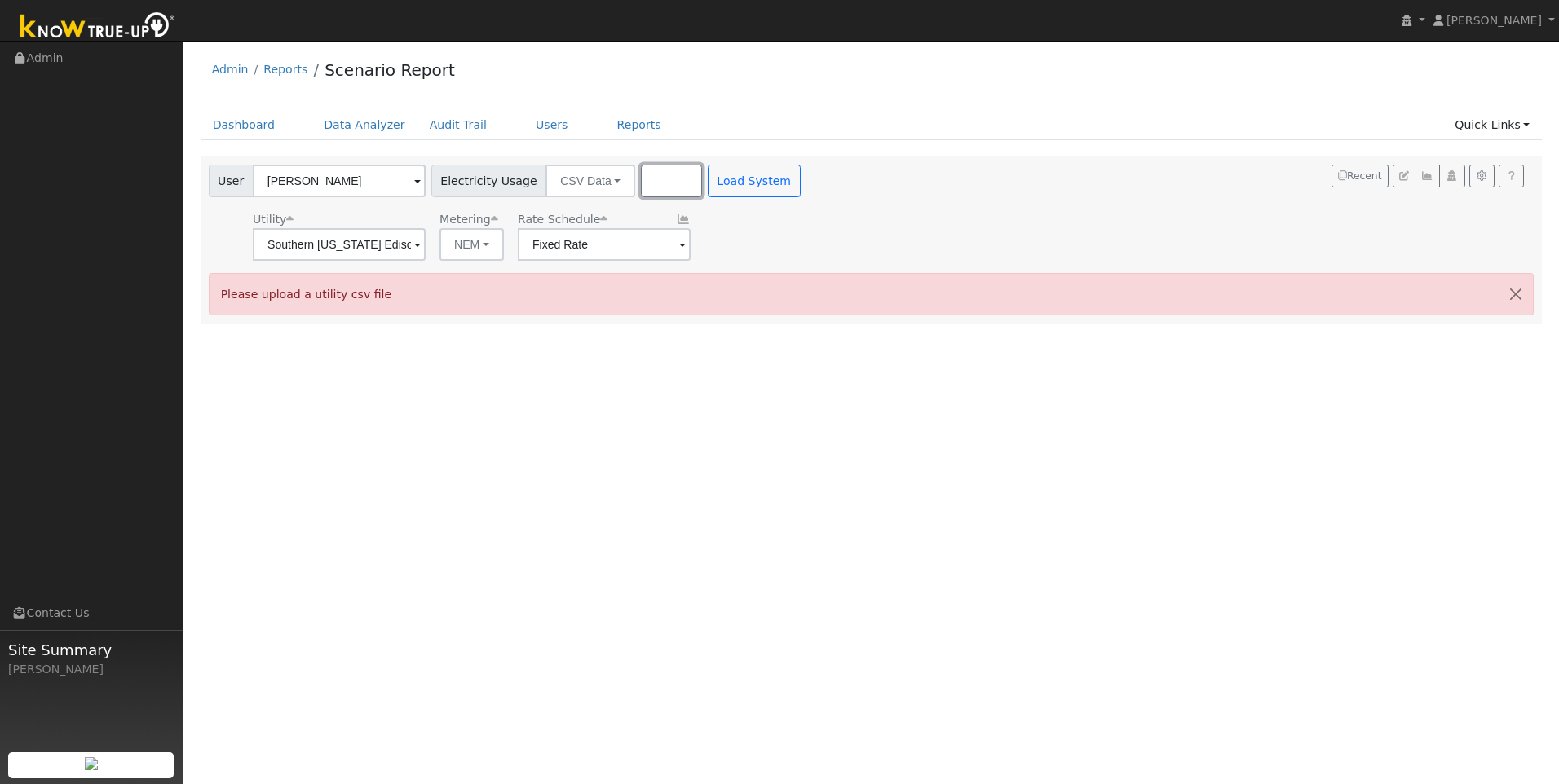
click at [641, 182] on button "Browse" at bounding box center [671, 180] width 60 height 33
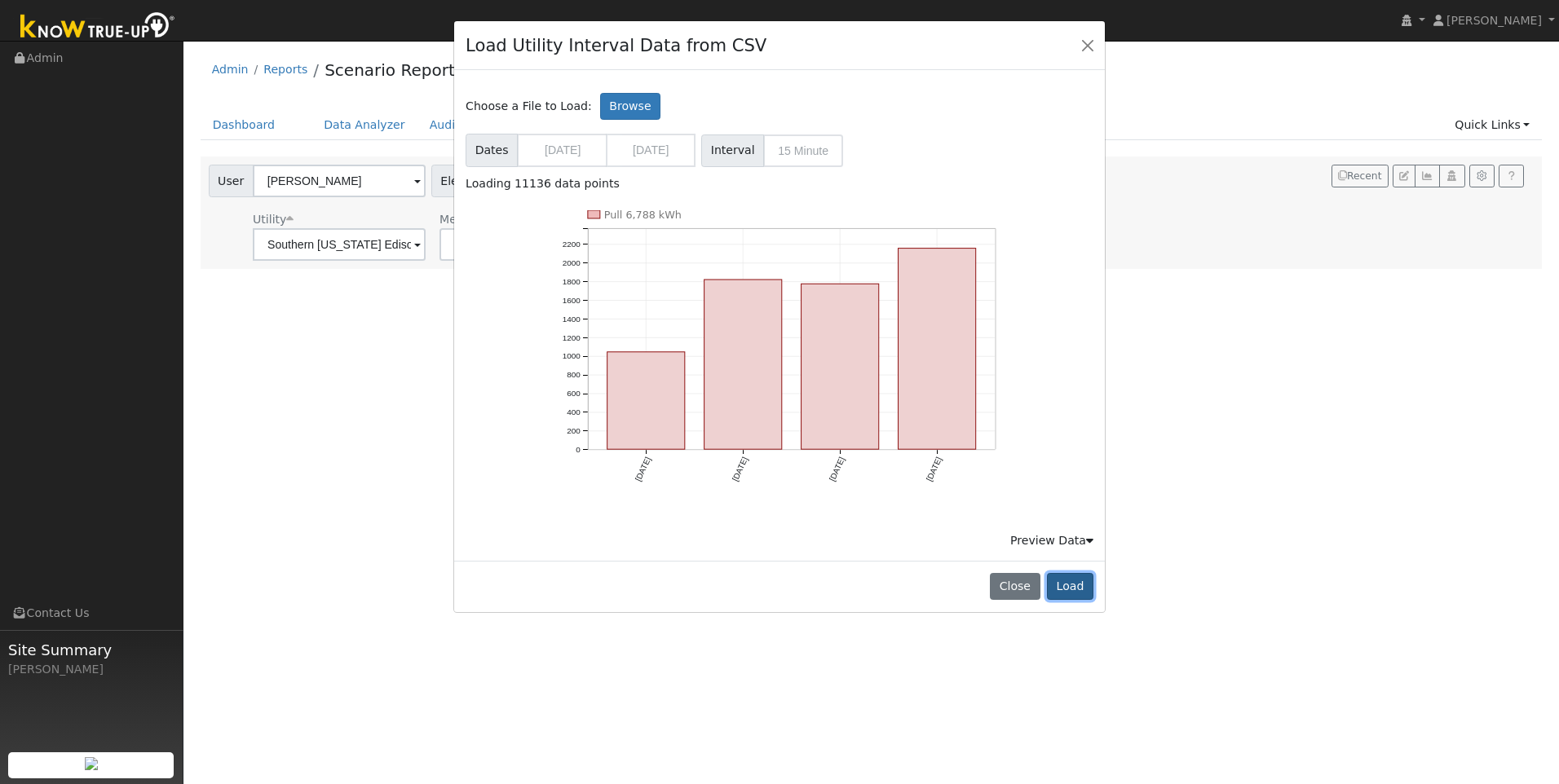
click at [1073, 581] on button "Load" at bounding box center [1070, 587] width 46 height 28
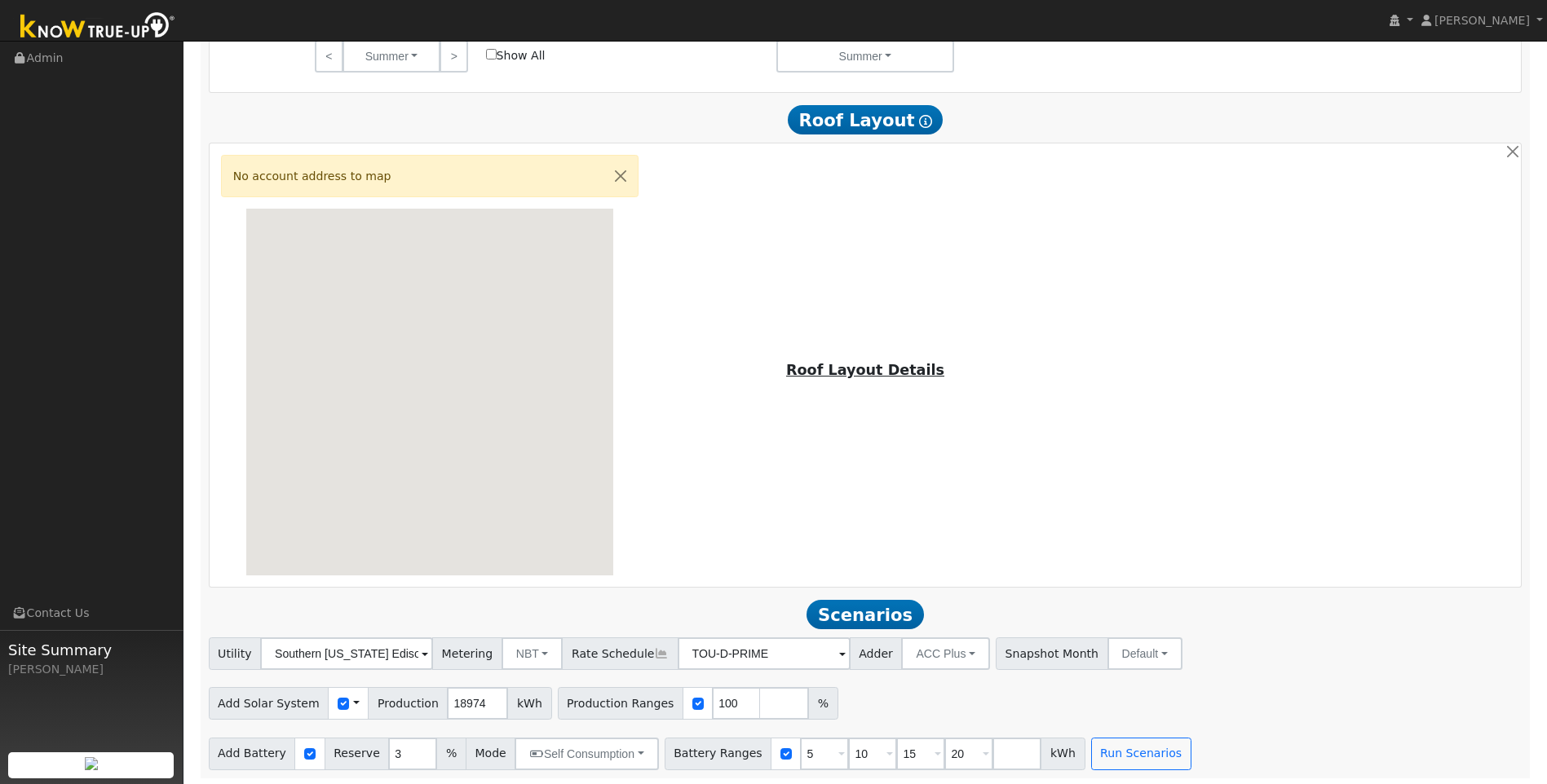
scroll to position [1050, 0]
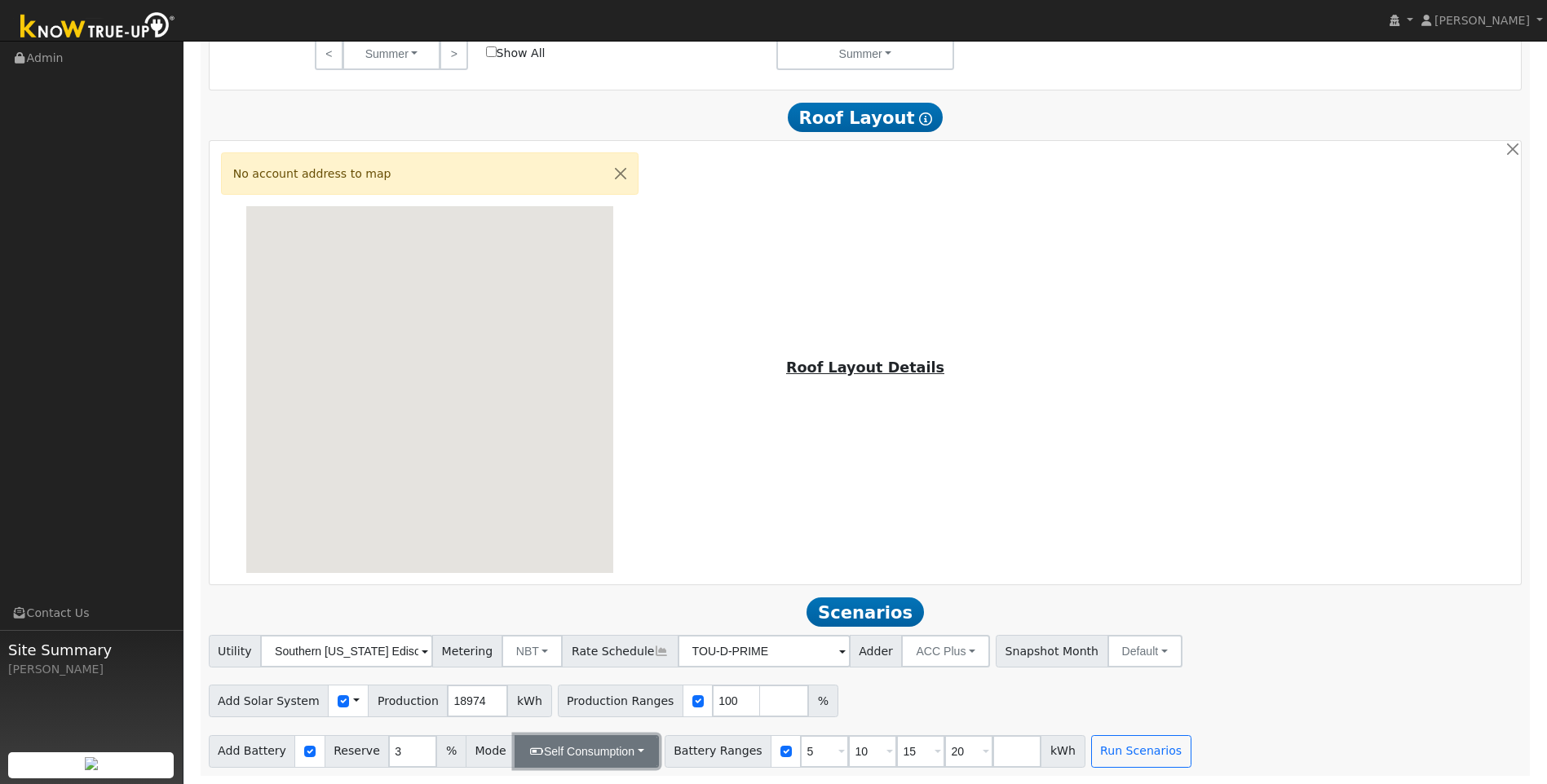
click at [635, 758] on button "Self Consumption" at bounding box center [586, 751] width 144 height 33
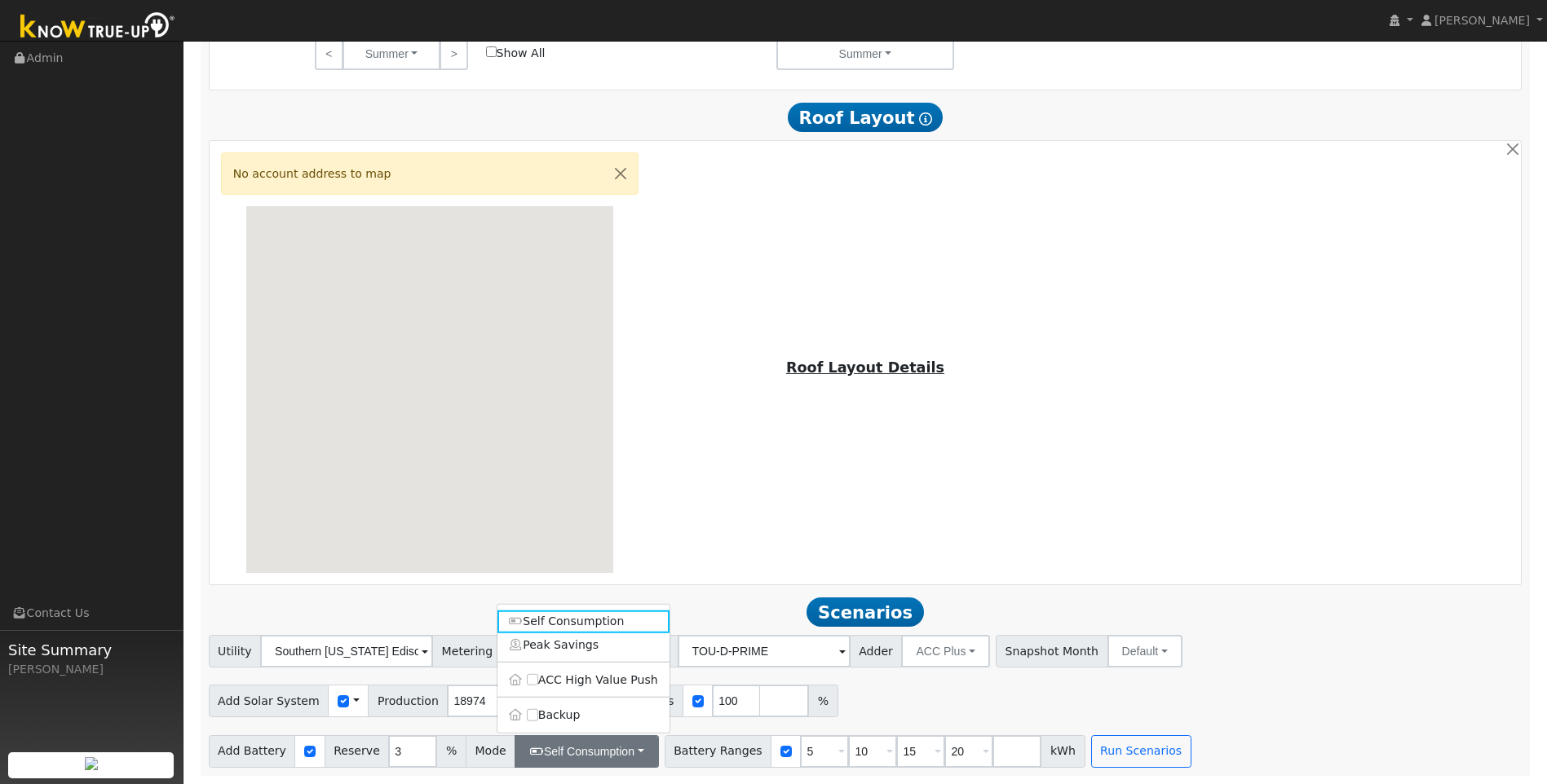
click at [1262, 604] on h2 "Scenarios Scenario" at bounding box center [865, 612] width 1314 height 30
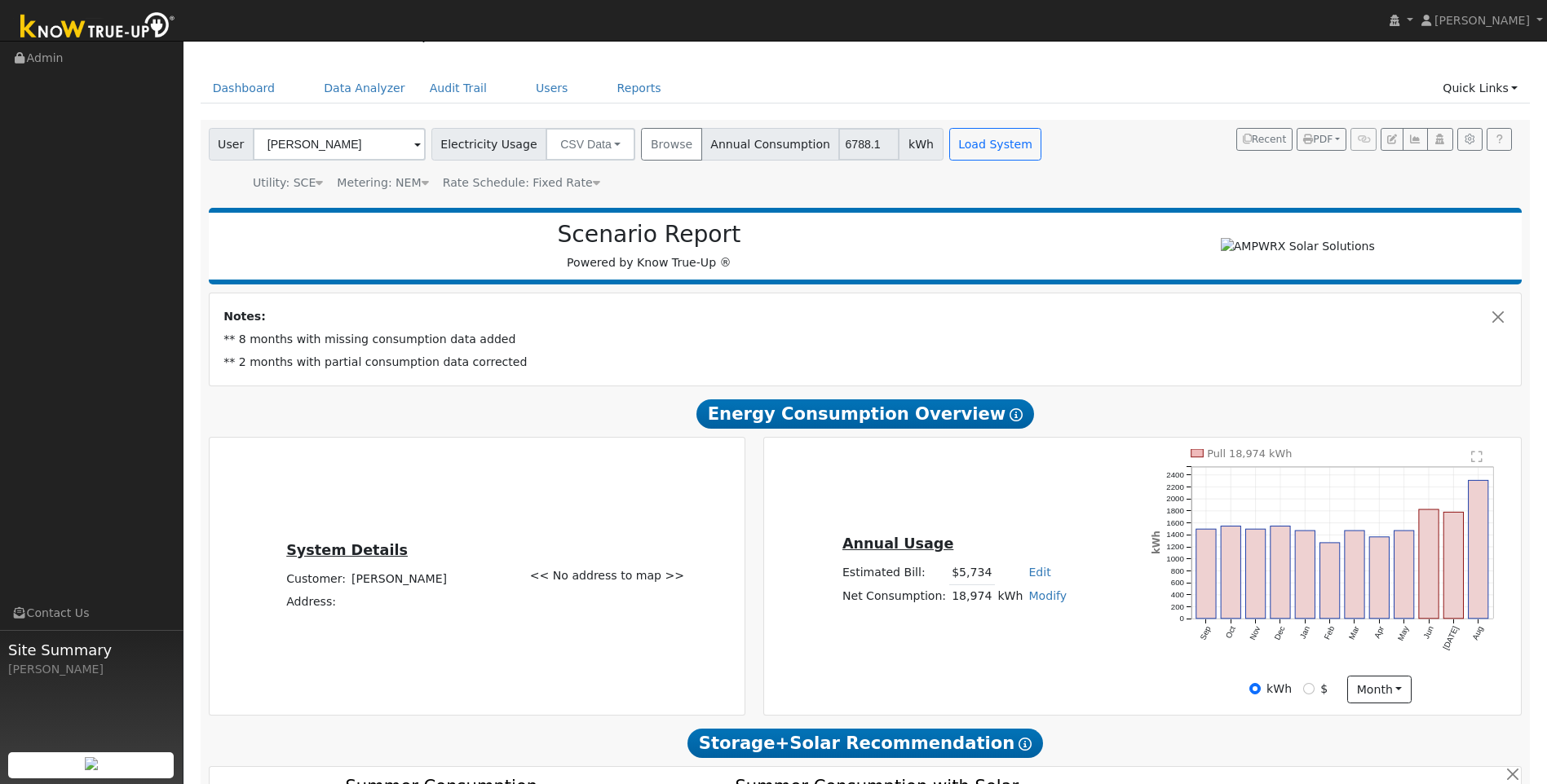
scroll to position [0, 0]
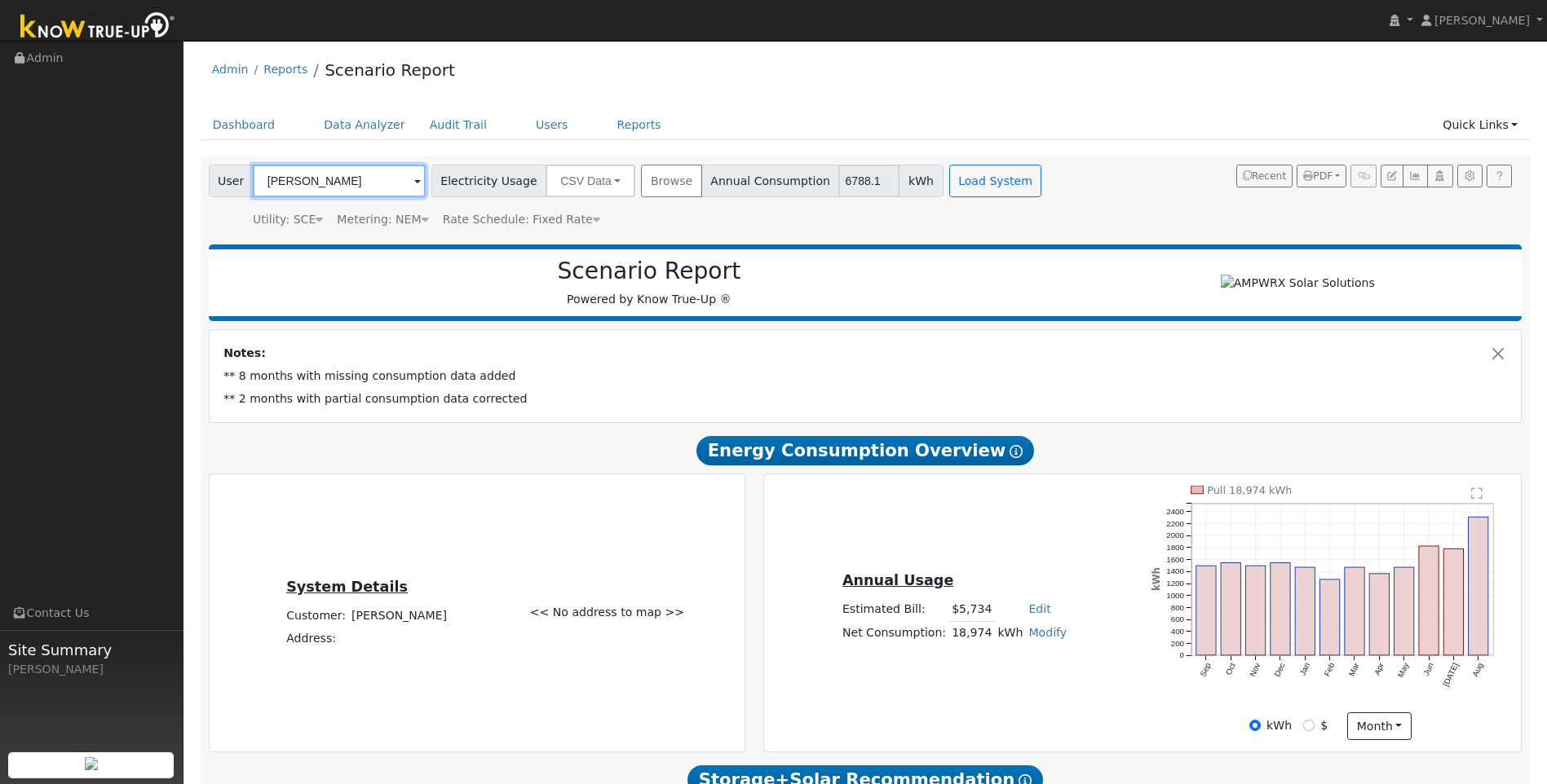
click at [358, 178] on input "[PERSON_NAME]" at bounding box center [339, 180] width 173 height 33
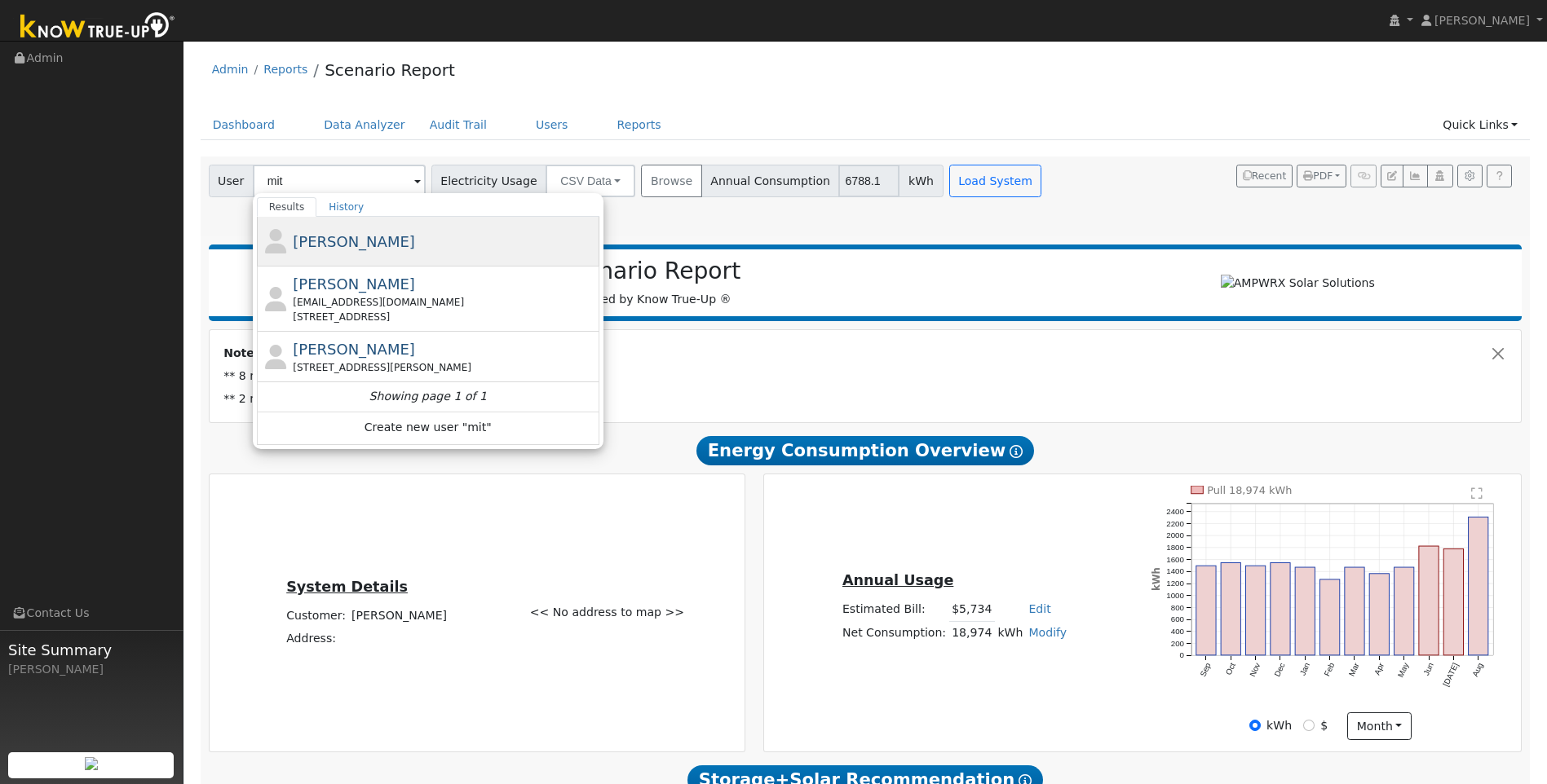
click at [332, 241] on span "Mitch Leblanc" at bounding box center [354, 241] width 122 height 17
type input "Mitch Leblanc"
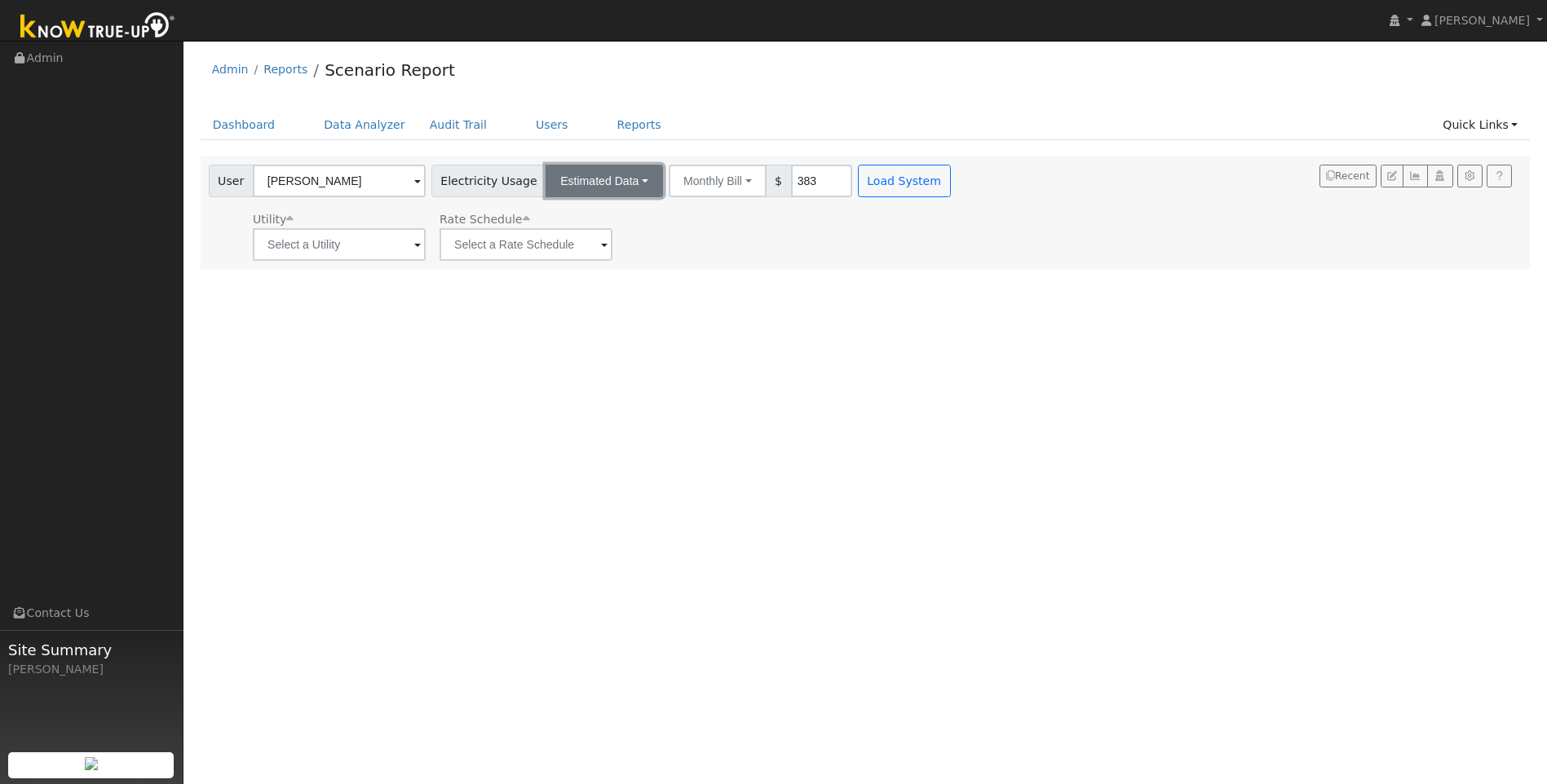
click at [614, 182] on button "Estimated Data" at bounding box center [604, 180] width 117 height 33
click at [579, 260] on link "CSV Data" at bounding box center [604, 263] width 116 height 23
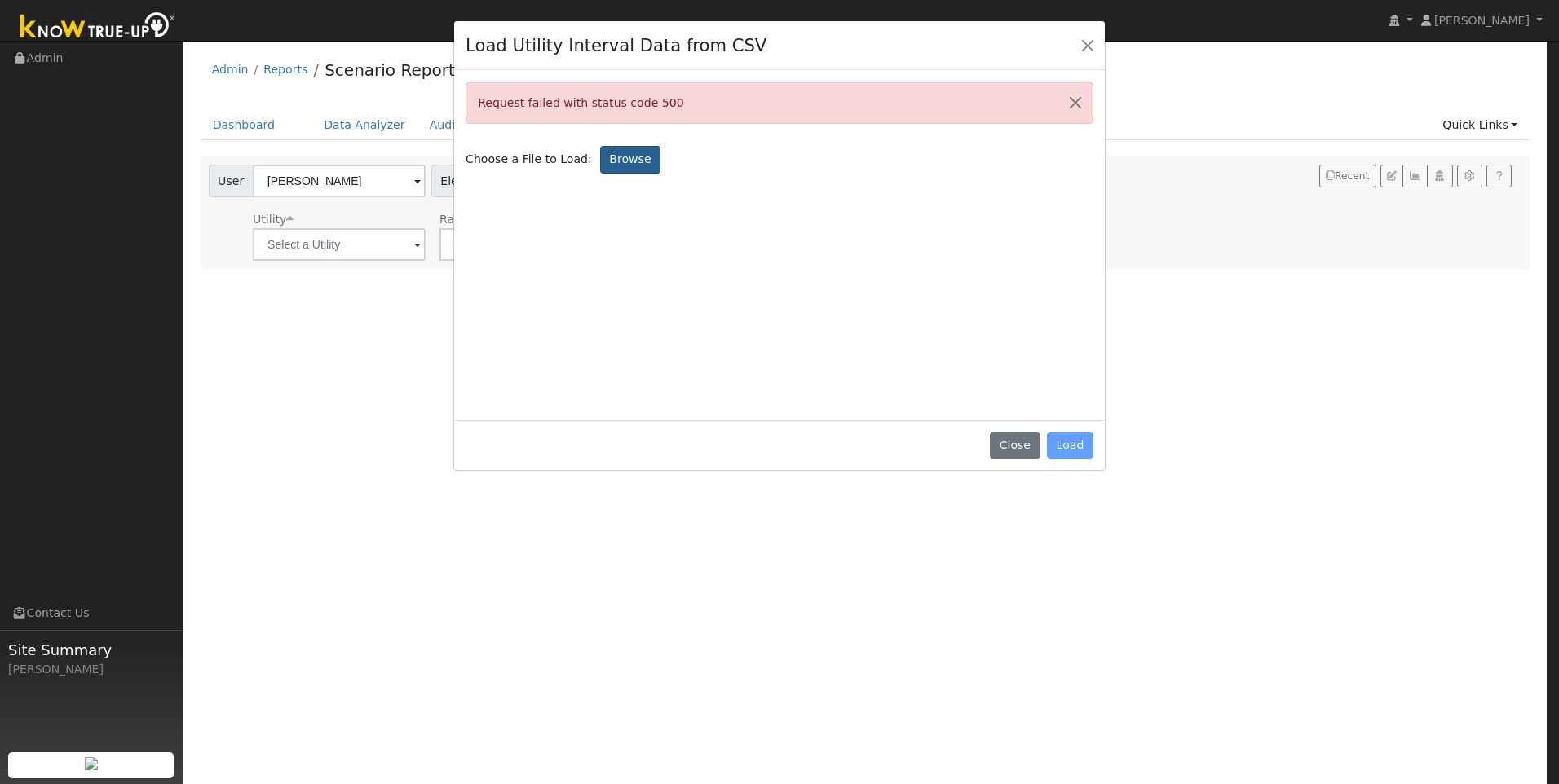
click at [611, 156] on label "Browse" at bounding box center [630, 160] width 60 height 28
click at [0, 0] on input "Browse" at bounding box center [0, 0] width 0 height 0
click at [1024, 449] on button "Close" at bounding box center [1014, 446] width 50 height 28
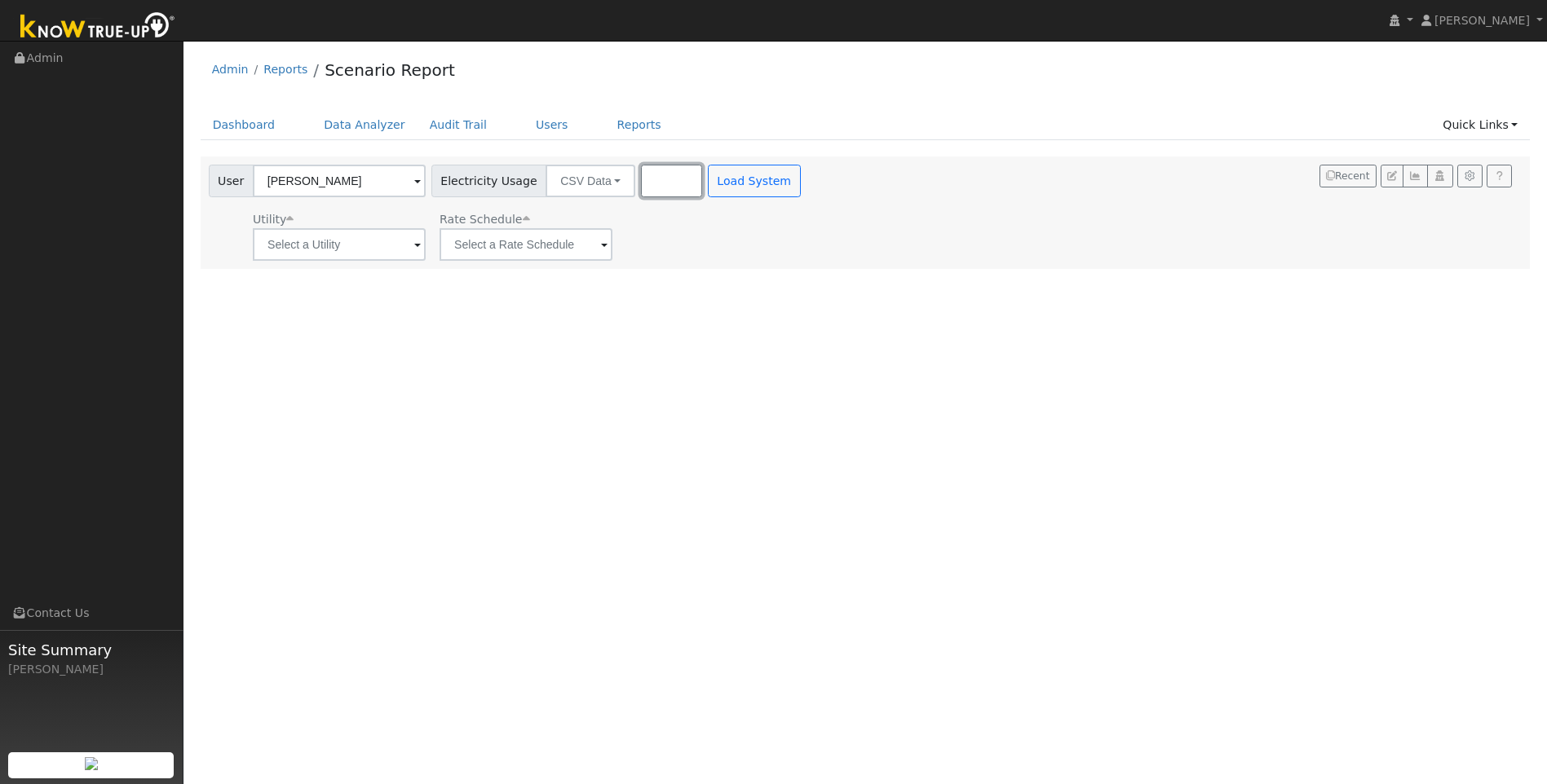
click at [641, 185] on button "Browse" at bounding box center [671, 180] width 60 height 33
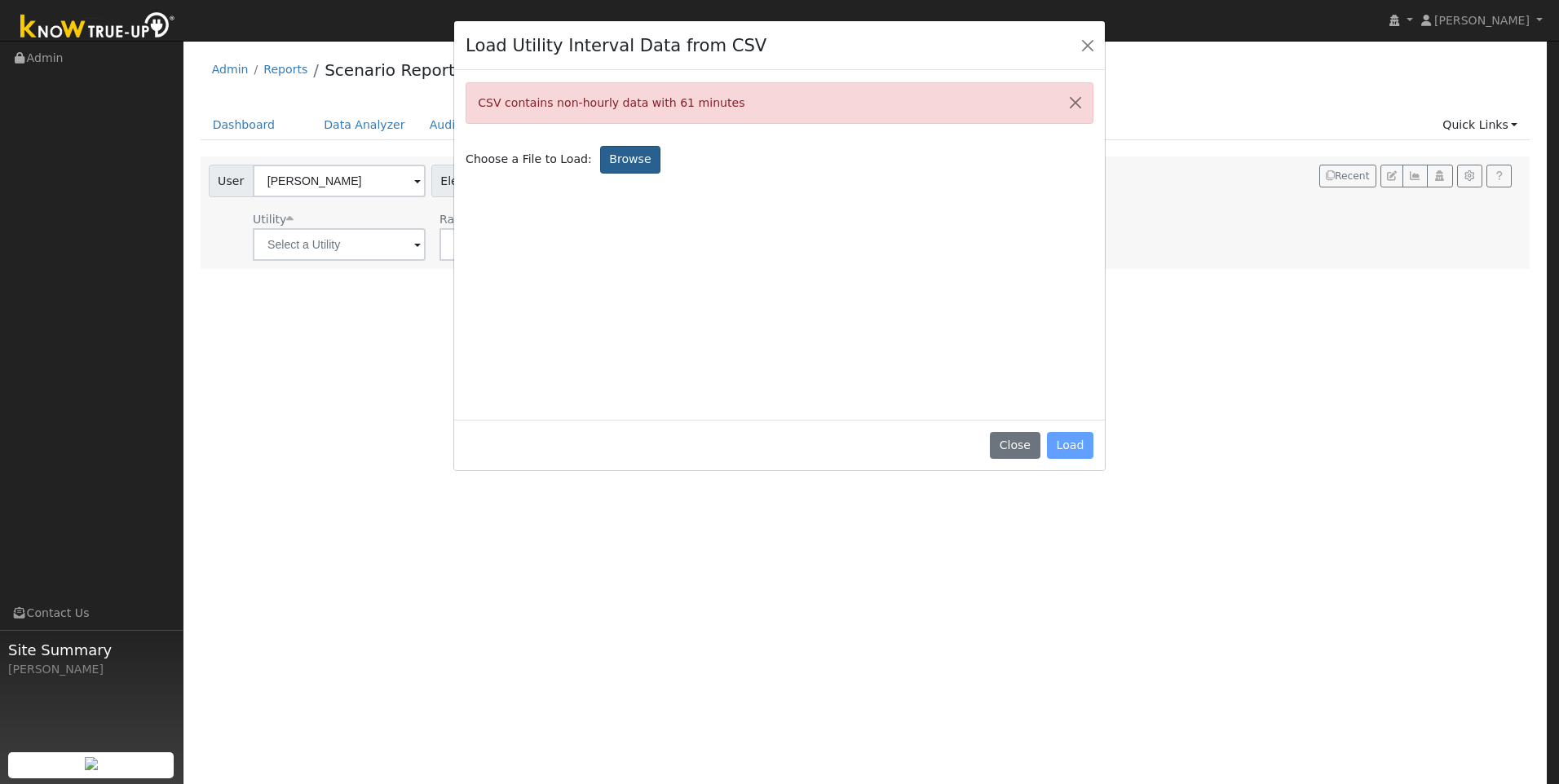
click at [613, 149] on label "Browse" at bounding box center [630, 160] width 60 height 28
click at [0, 0] on input "Browse" at bounding box center [0, 0] width 0 height 0
click at [616, 158] on label "Browse" at bounding box center [630, 160] width 60 height 28
click at [0, 0] on input "Browse" at bounding box center [0, 0] width 0 height 0
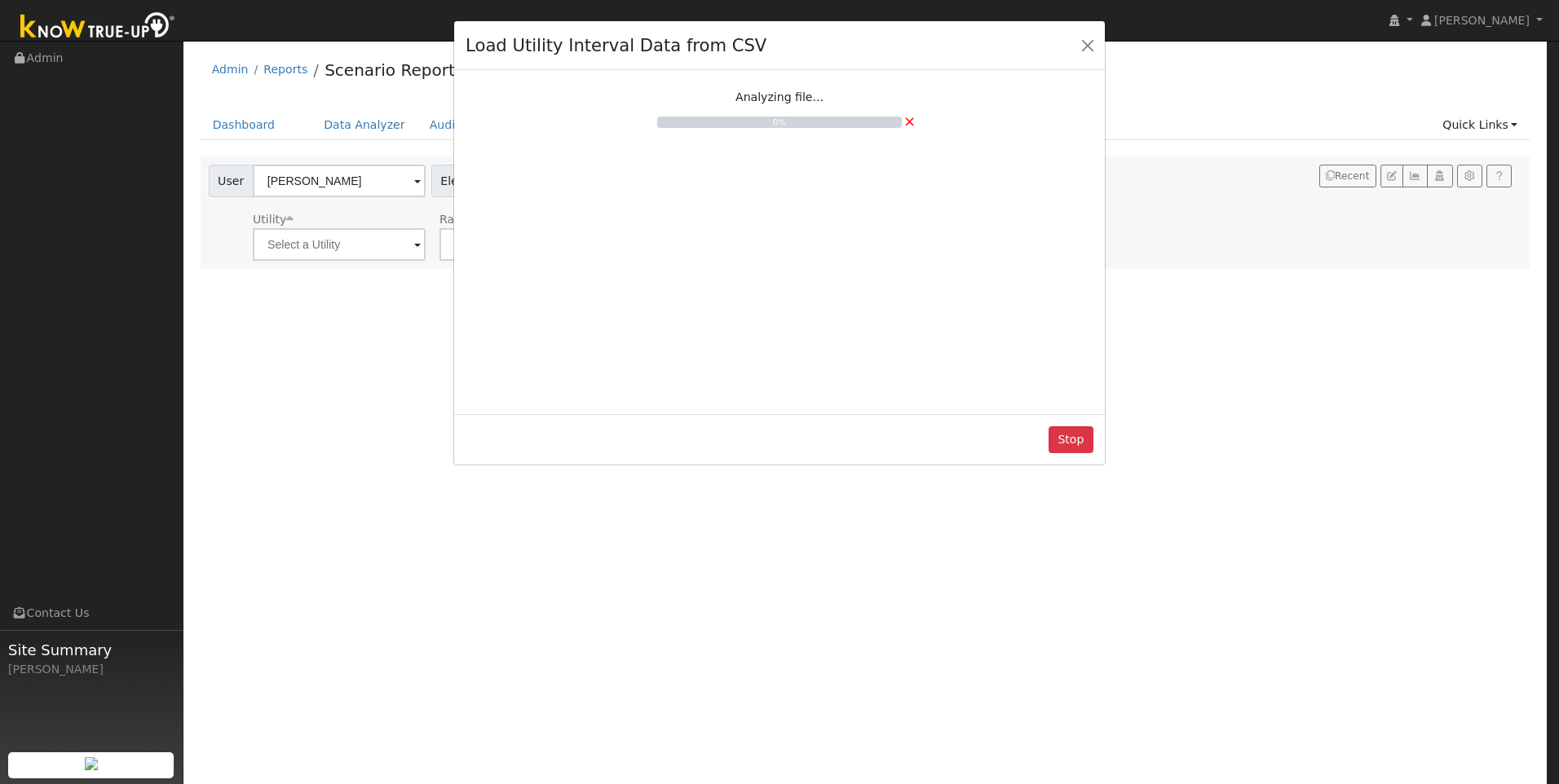
click at [375, 244] on div "Load Utility Interval Data from CSV Analyzing file... 0% × Stop" at bounding box center [780, 392] width 1559 height 784
click at [370, 244] on div "Load Utility Interval Data from CSV Analyzing file... 0% × Stop" at bounding box center [780, 392] width 1559 height 784
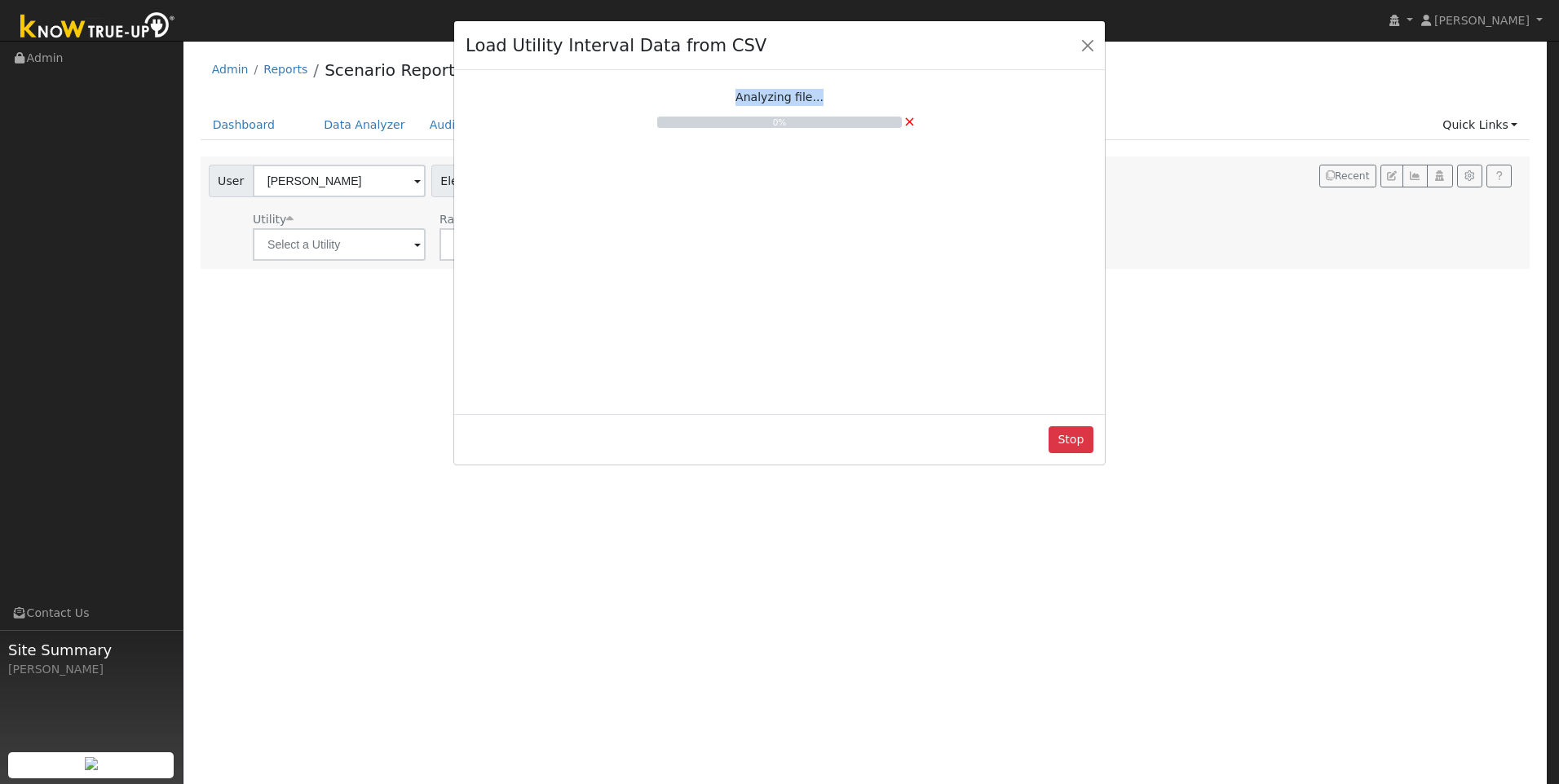
click at [370, 244] on div "Load Utility Interval Data from CSV Analyzing file... 0% × Stop" at bounding box center [780, 392] width 1559 height 784
click at [572, 366] on div "Analyzing file... 0% ×" at bounding box center [780, 239] width 628 height 326
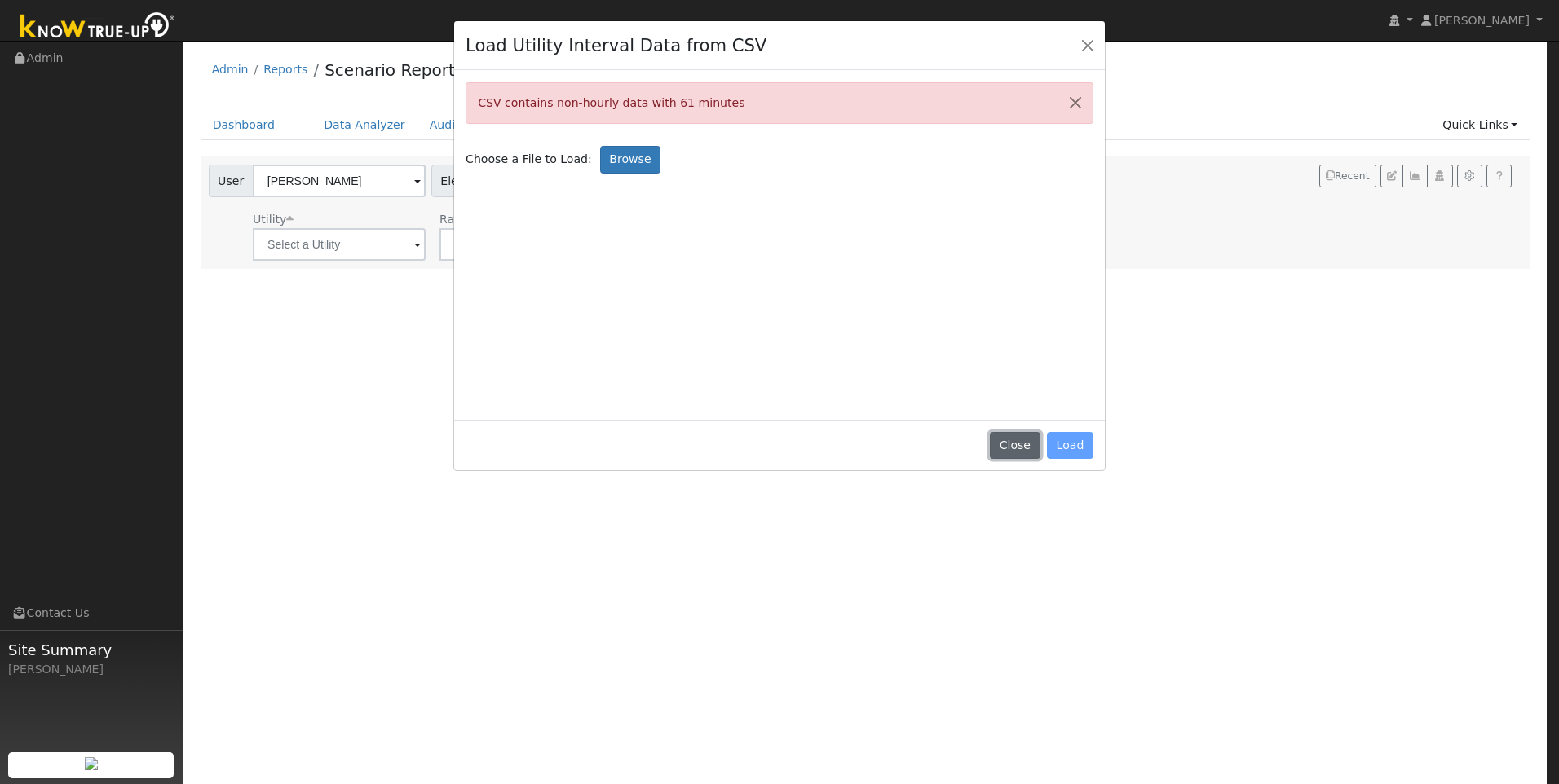
click at [1023, 437] on button "Close" at bounding box center [1014, 446] width 50 height 28
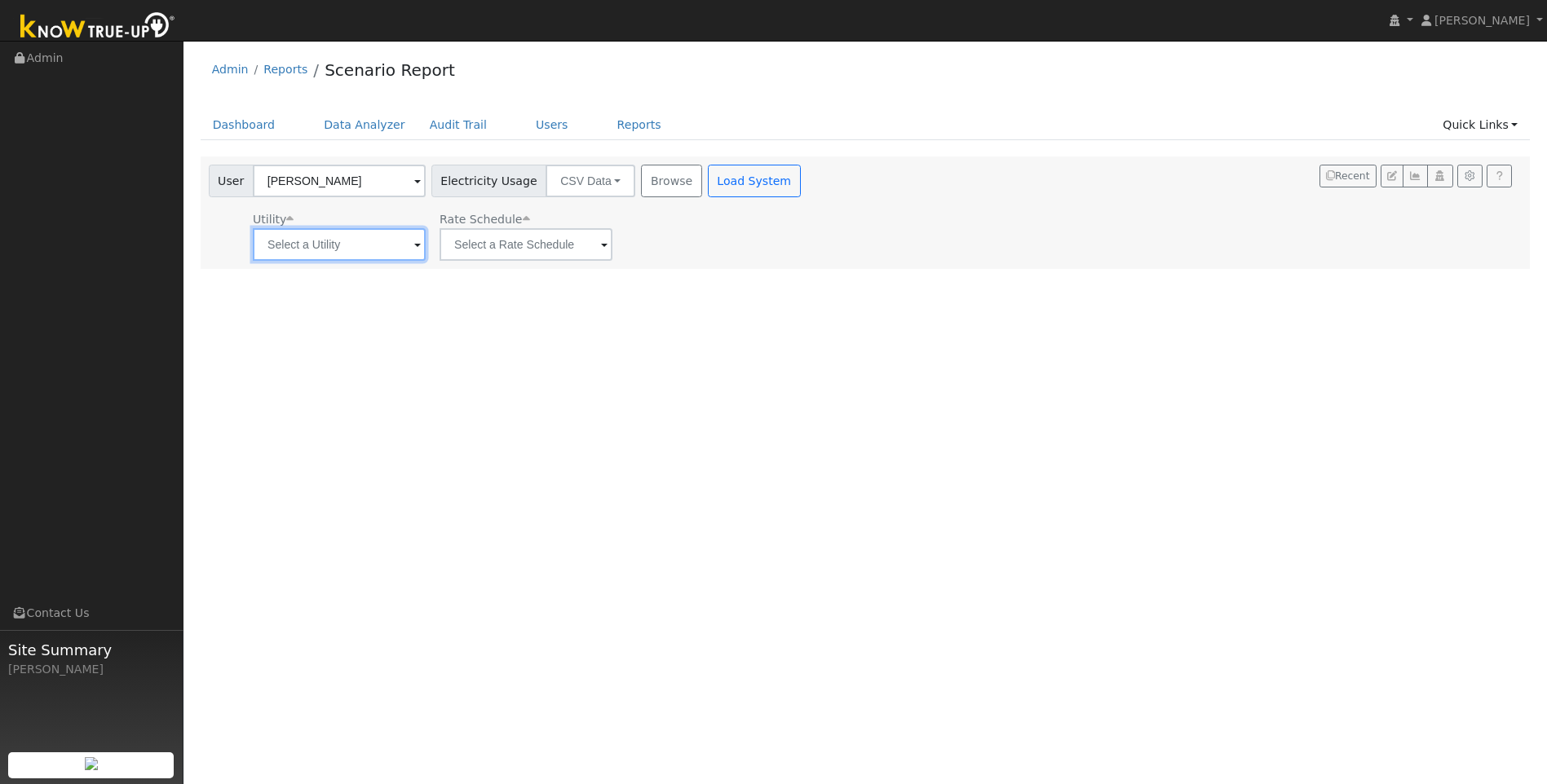
click at [390, 249] on input "text" at bounding box center [339, 244] width 173 height 33
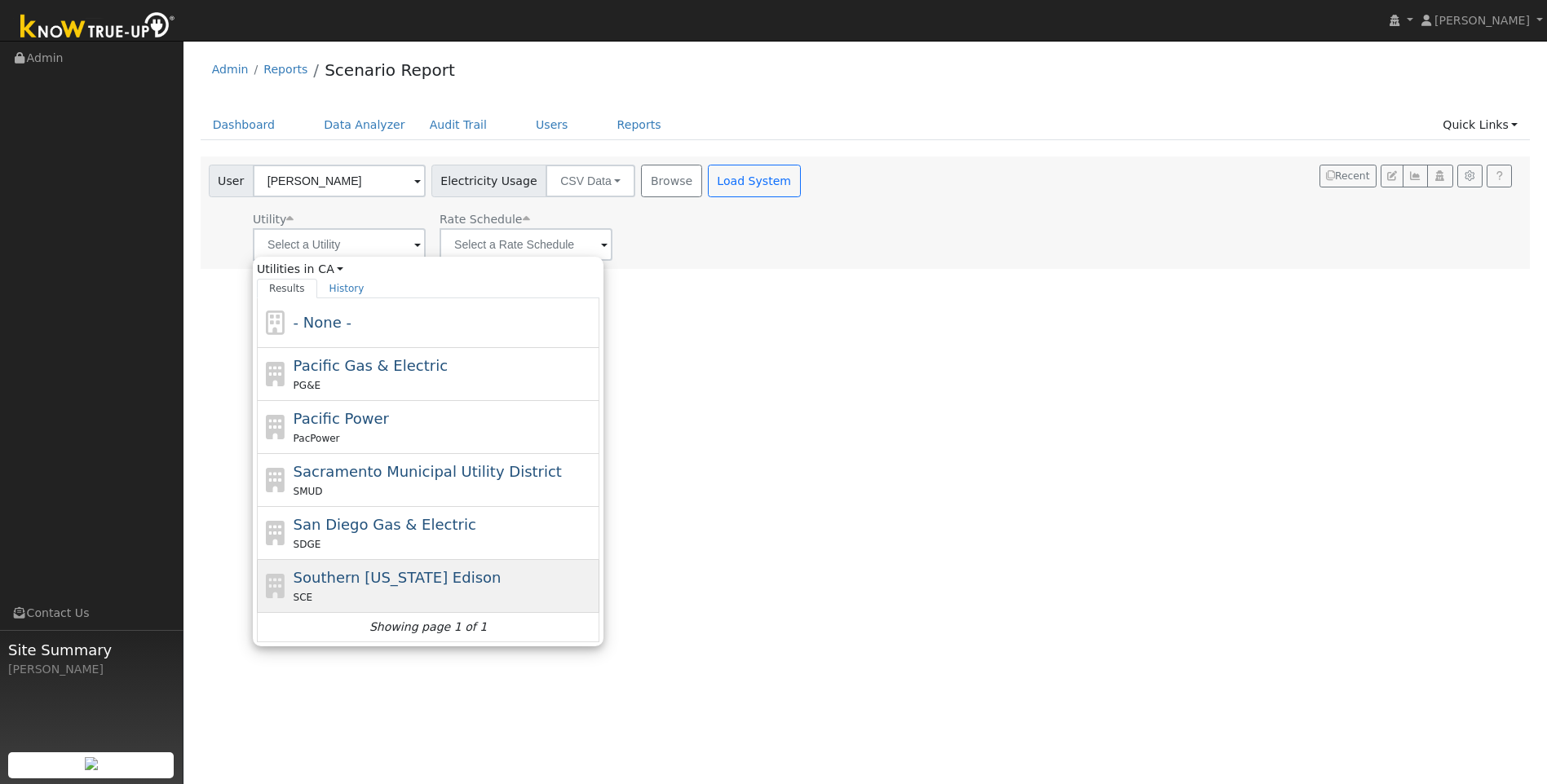
click at [428, 569] on span "Southern California Edison" at bounding box center [397, 577] width 208 height 17
type input "Southern California Edison"
type input "Fixed Rate"
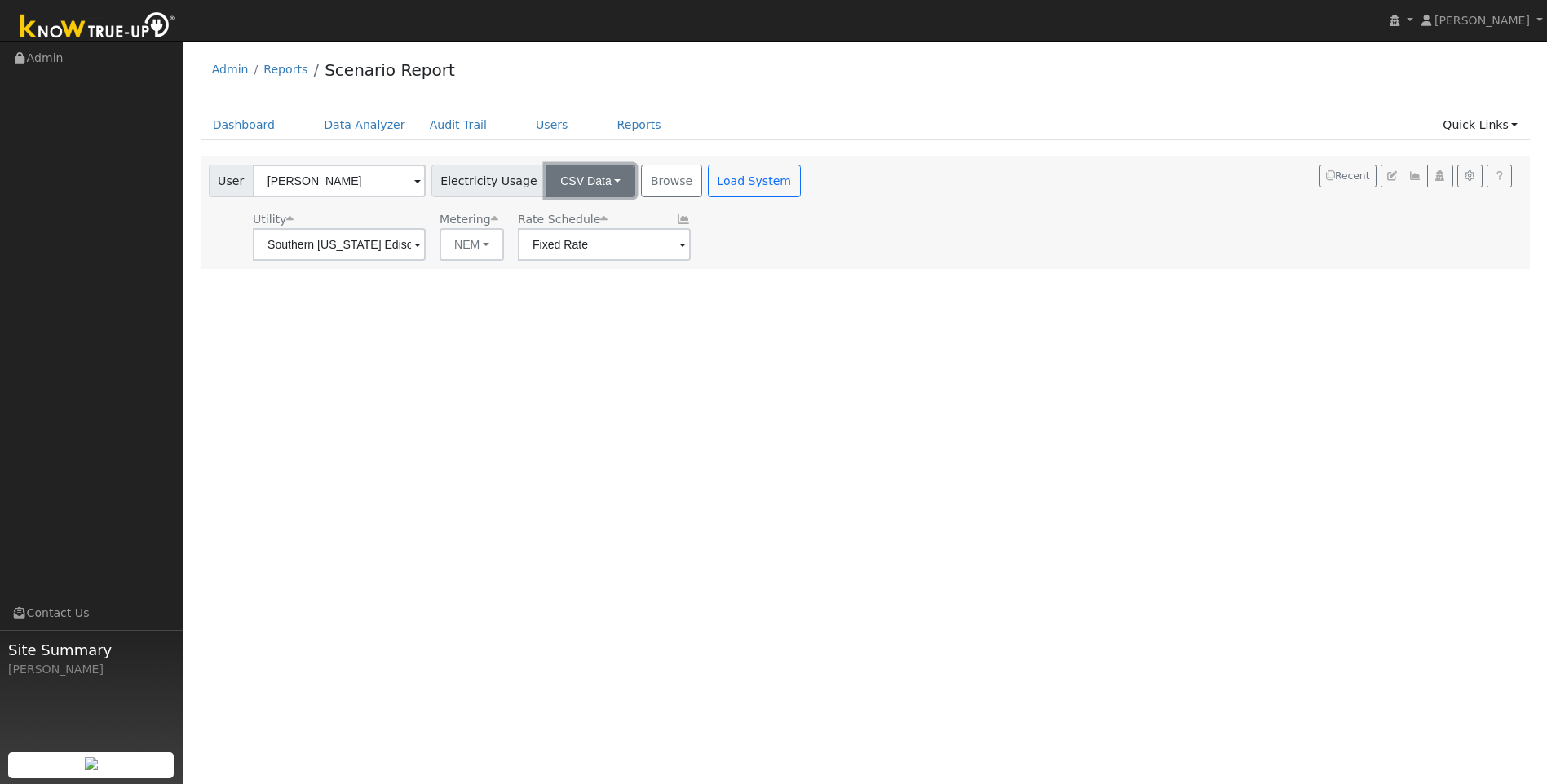
click at [585, 177] on button "CSV Data" at bounding box center [591, 180] width 90 height 33
click at [539, 259] on link "CSV Data" at bounding box center [576, 263] width 116 height 23
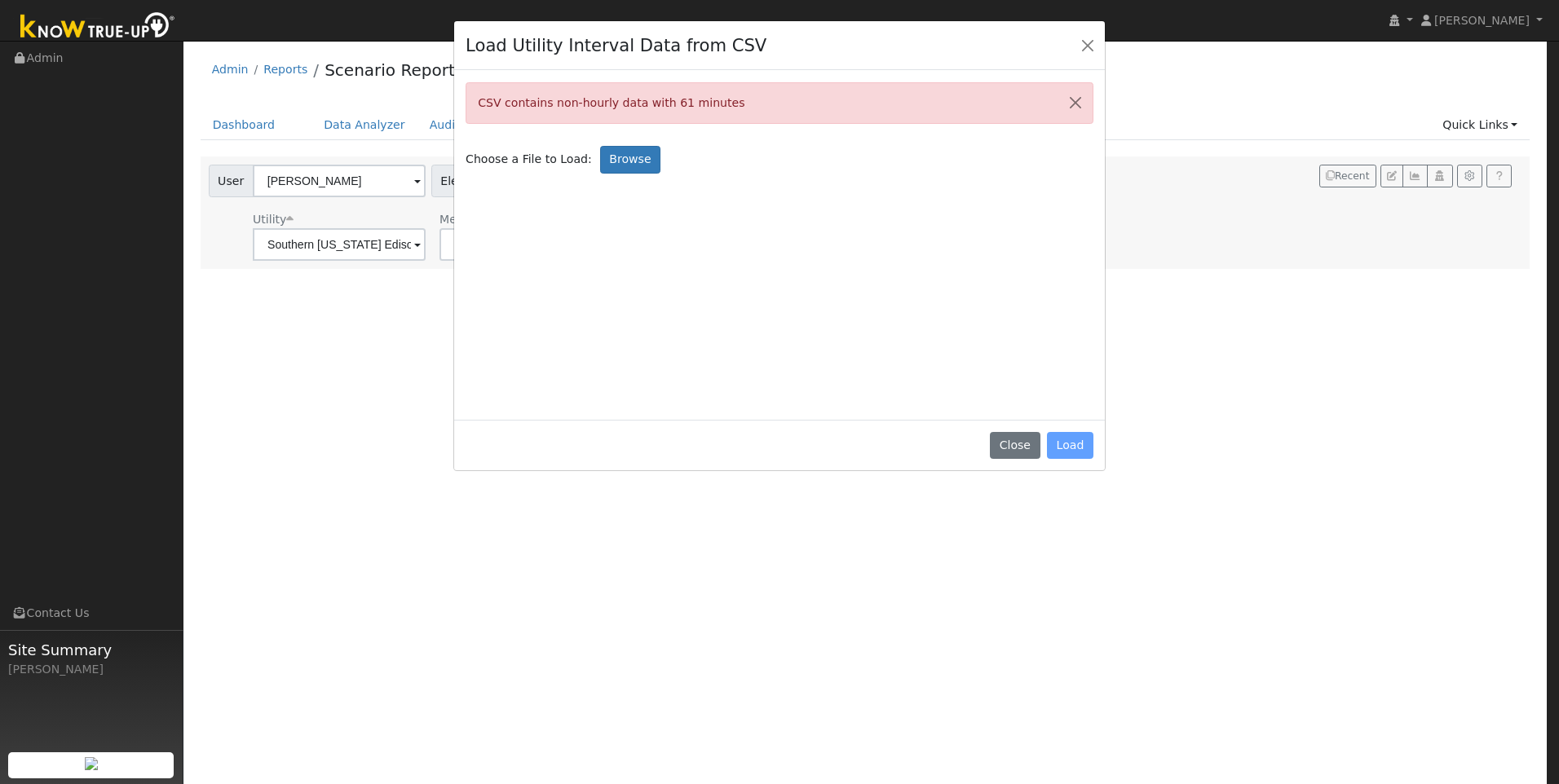
click at [1070, 448] on div "Close Load" at bounding box center [780, 445] width 651 height 52
click at [1025, 445] on button "Close" at bounding box center [1014, 446] width 50 height 28
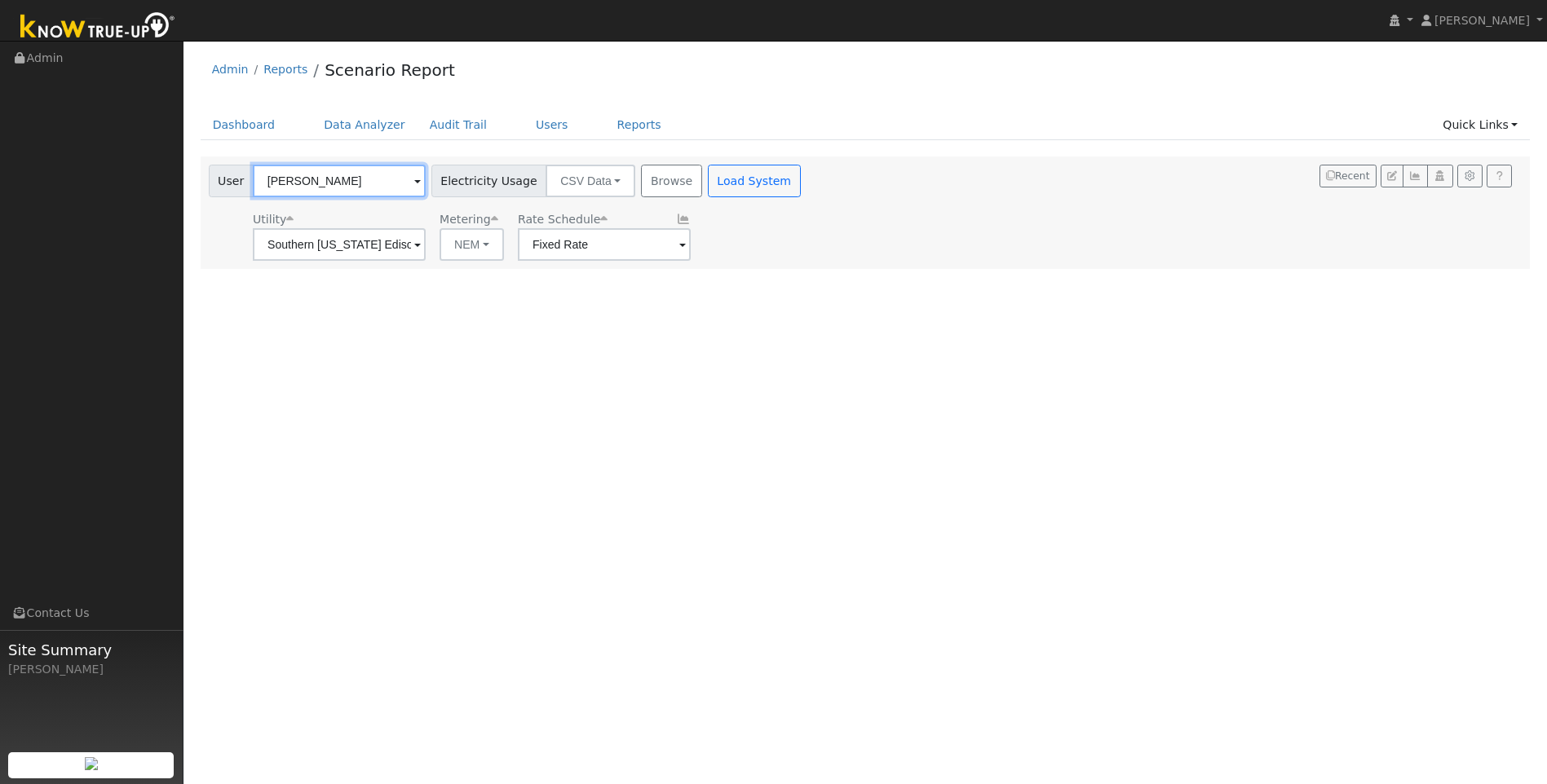
click at [381, 176] on input "Mitch Leblanc" at bounding box center [339, 180] width 173 height 33
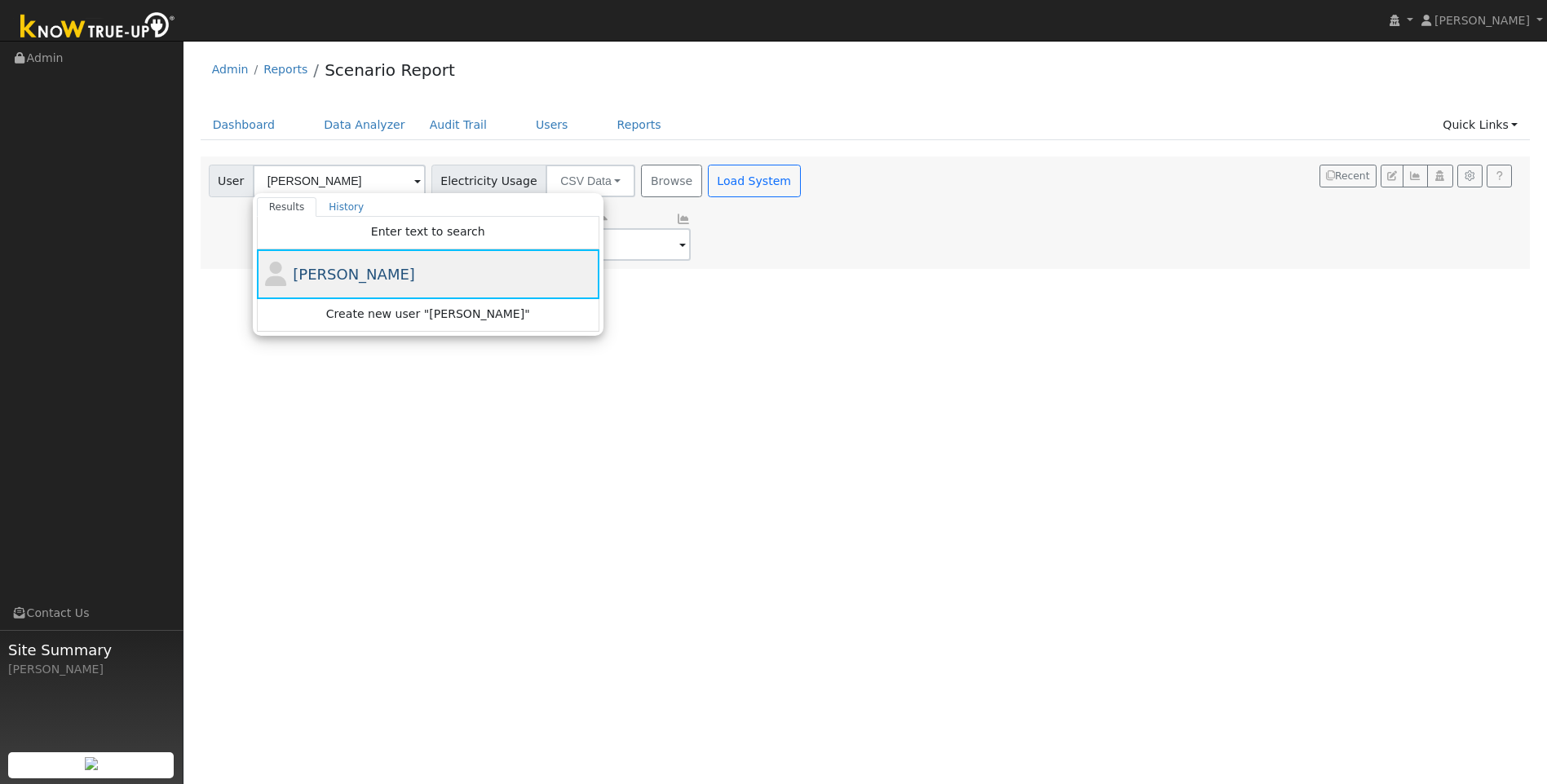
click at [464, 268] on div "Mitch Leblanc" at bounding box center [444, 273] width 302 height 22
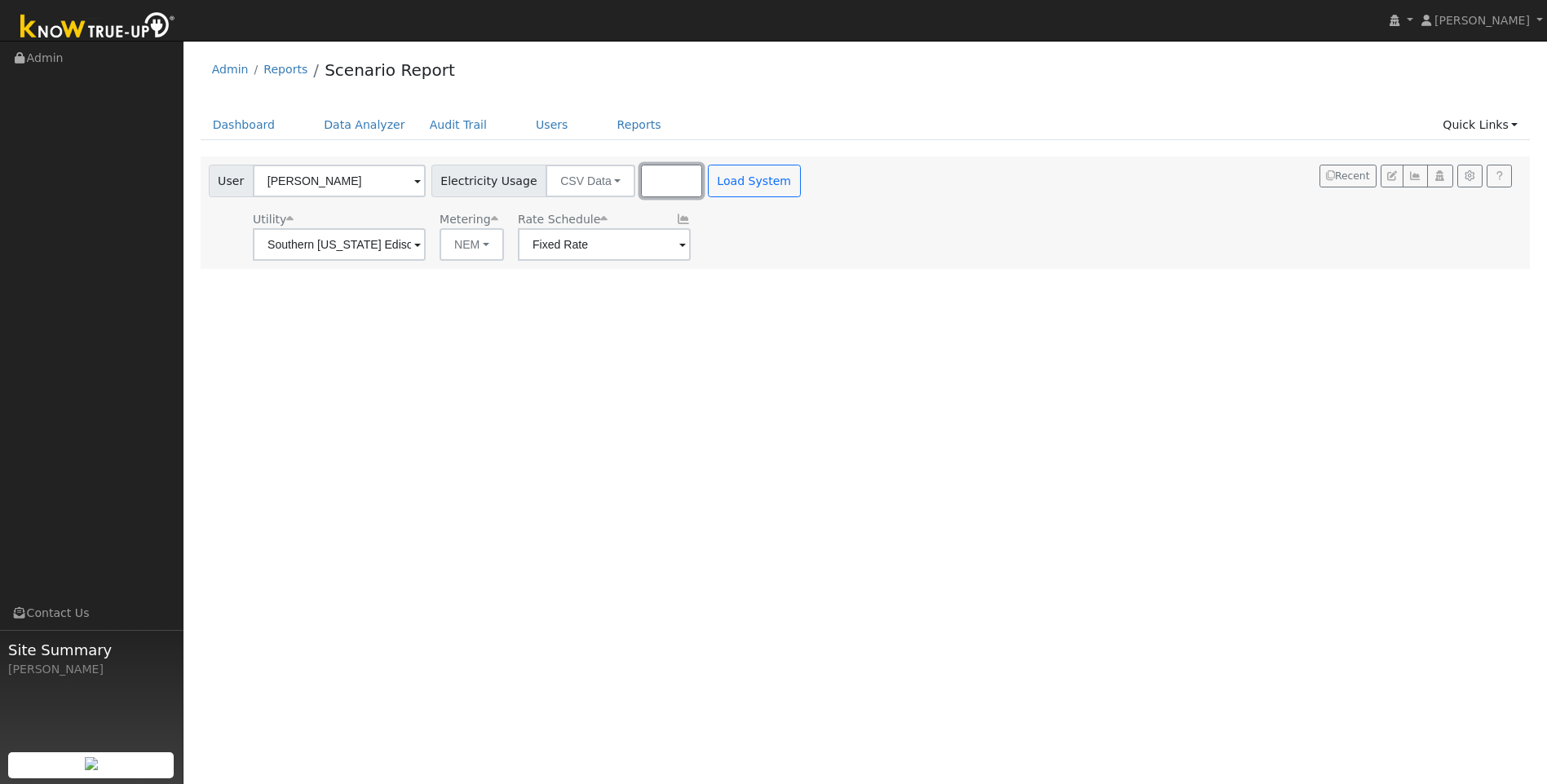
click at [641, 184] on button "Browse" at bounding box center [671, 180] width 60 height 33
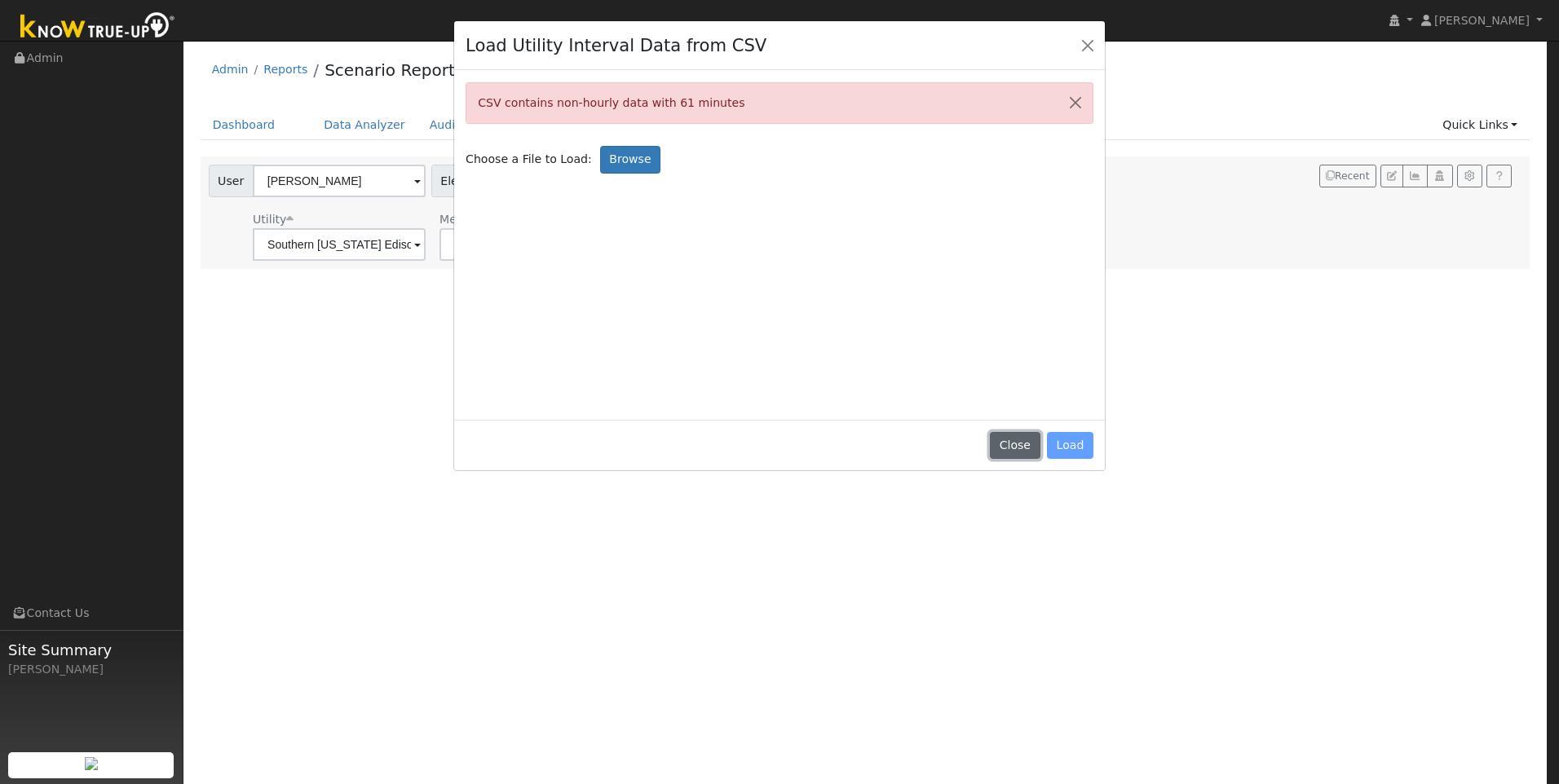
click at [1012, 443] on button "Close" at bounding box center [1014, 446] width 50 height 28
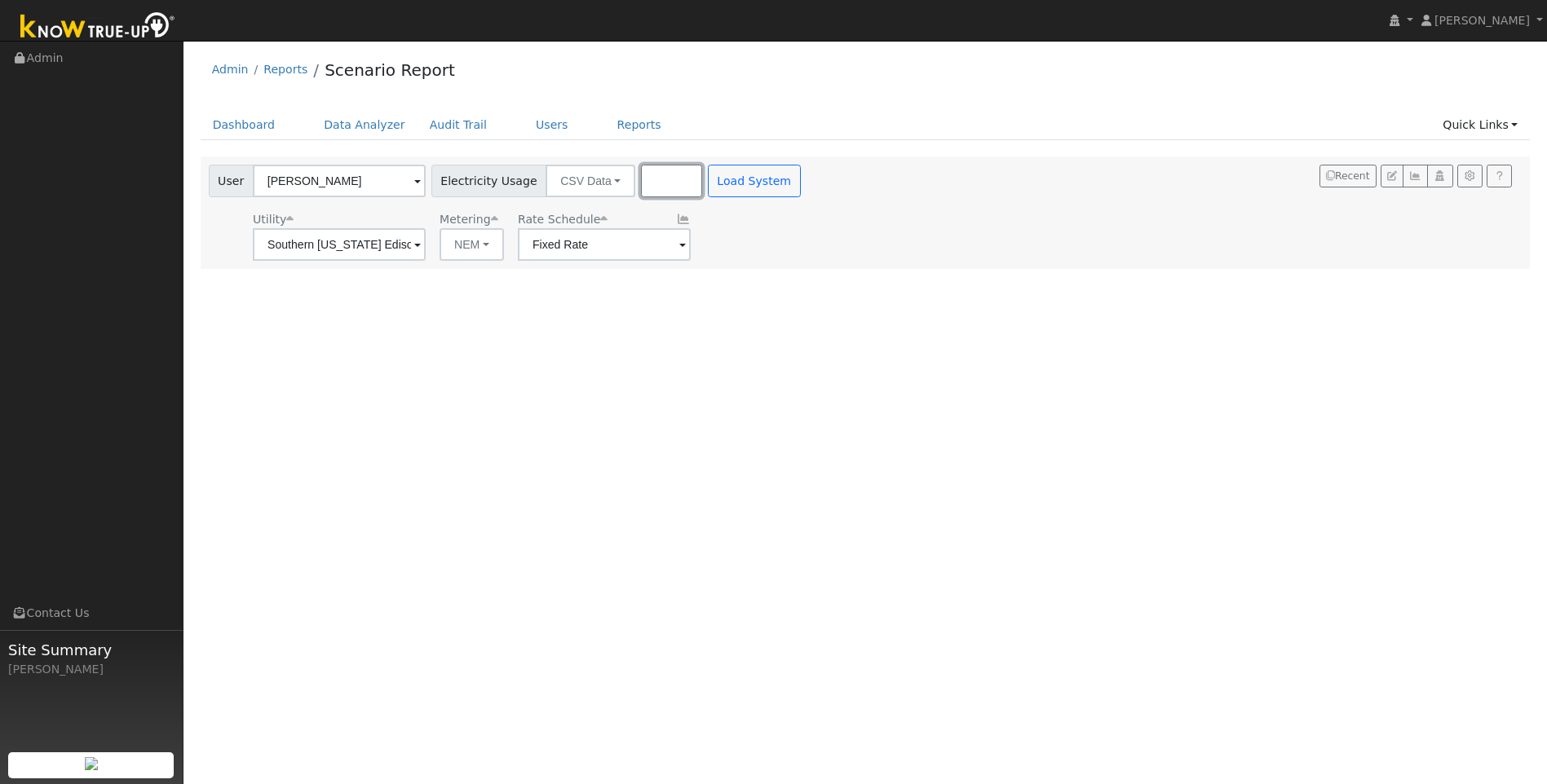
click at [641, 173] on button "Browse" at bounding box center [671, 180] width 60 height 33
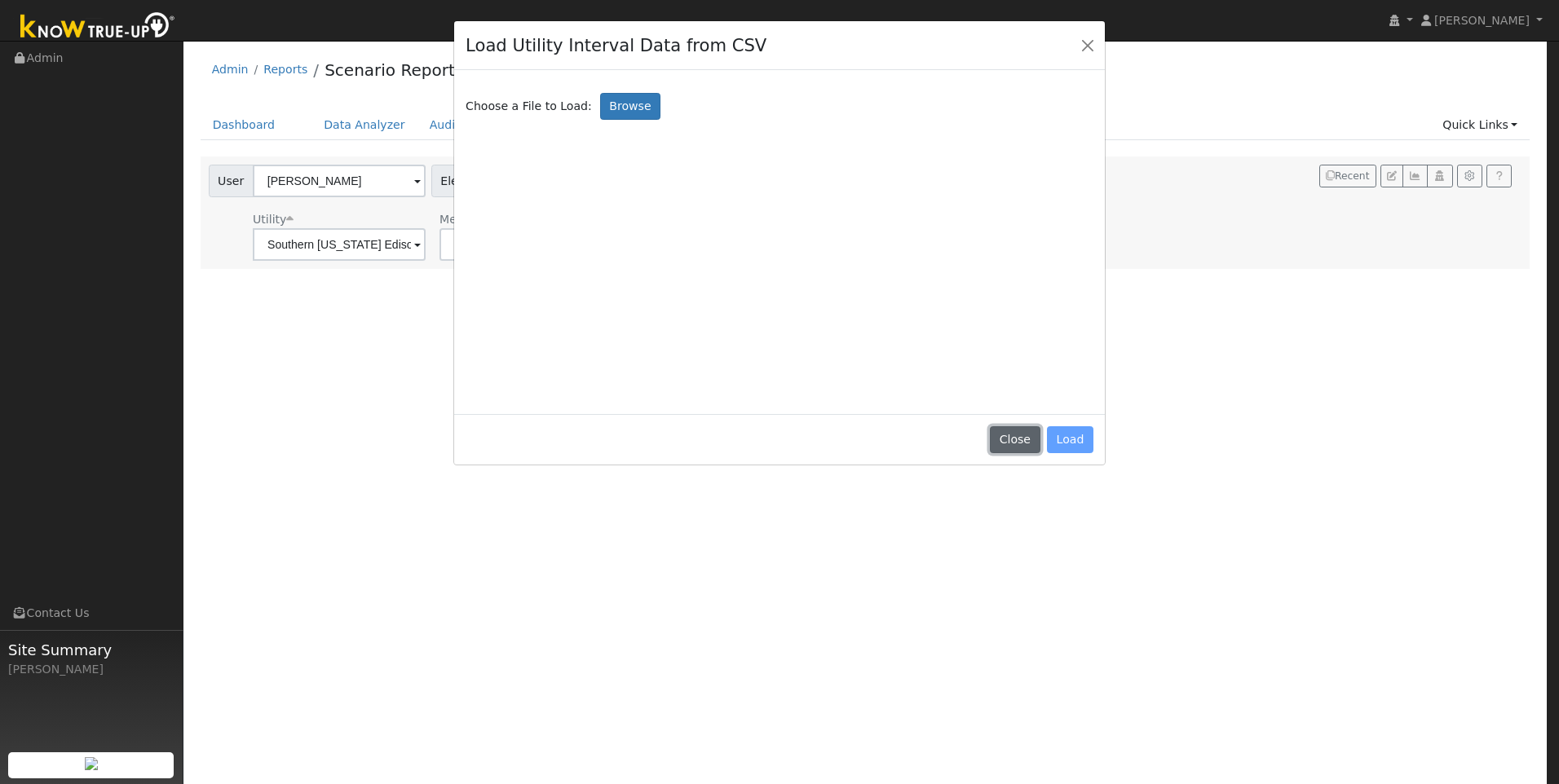
click at [1011, 439] on button "Close" at bounding box center [1014, 440] width 50 height 28
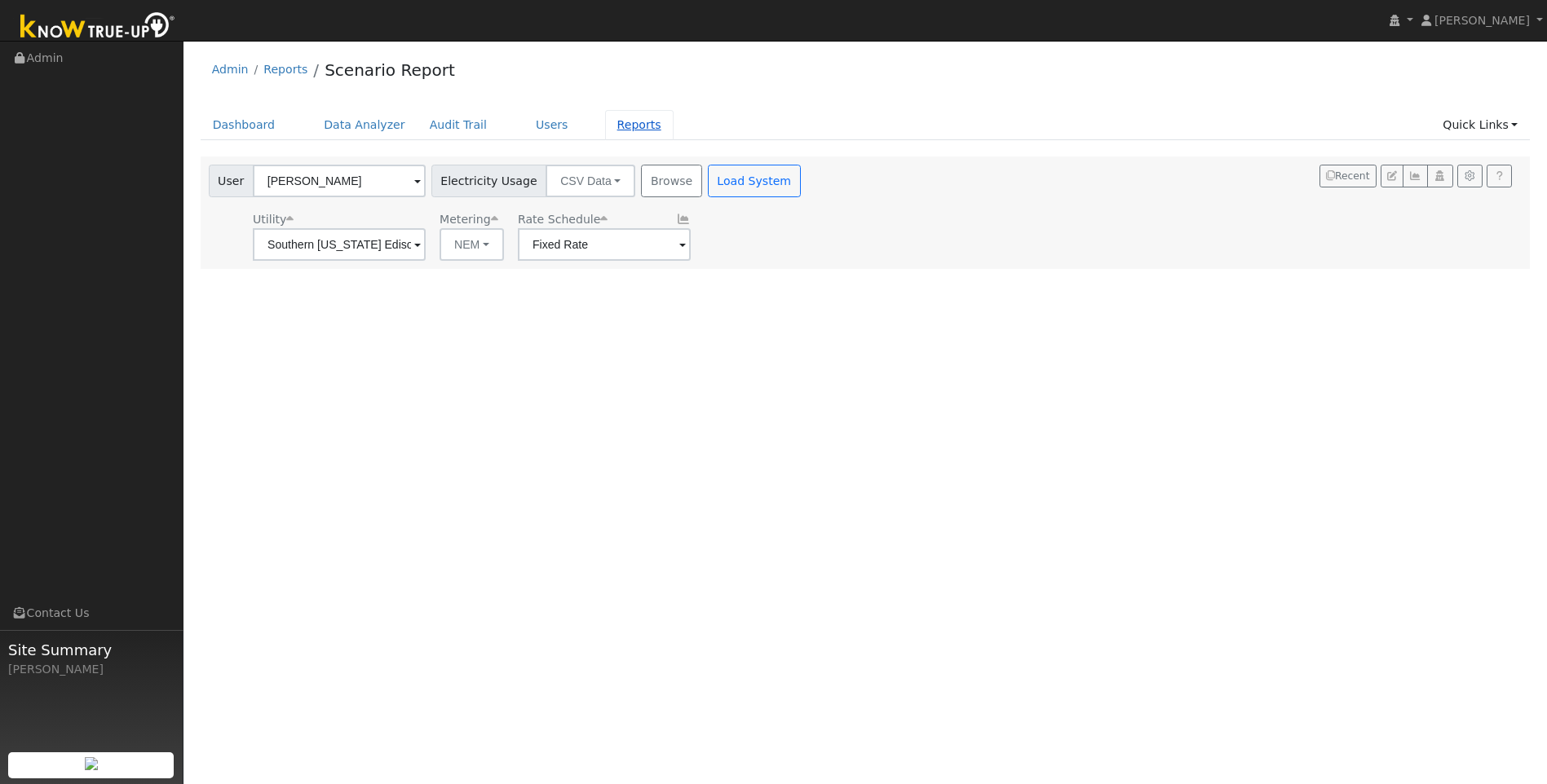
click at [605, 127] on link "Reports" at bounding box center [639, 125] width 69 height 30
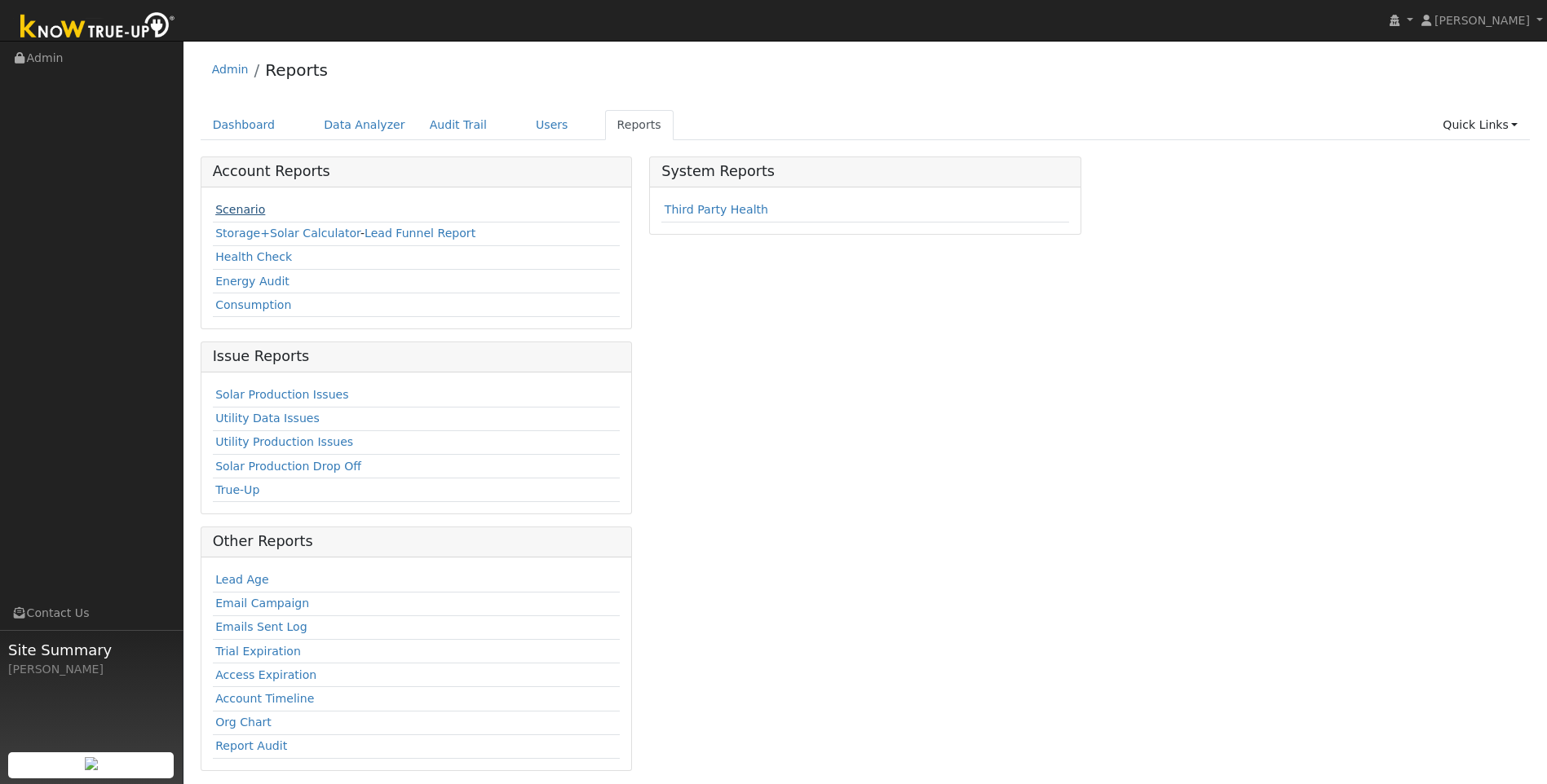
click at [244, 208] on link "Scenario" at bounding box center [240, 209] width 50 height 13
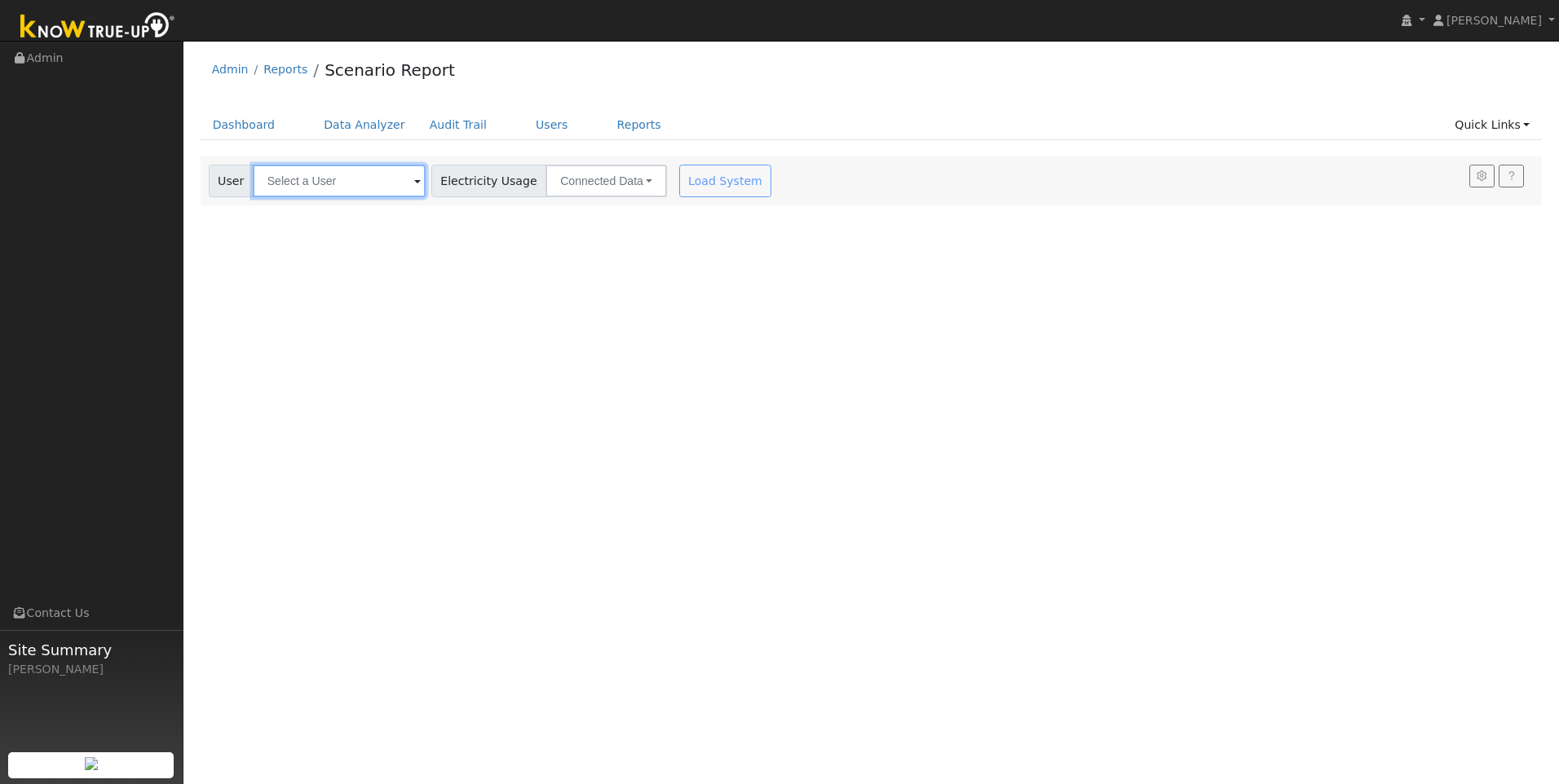
click at [326, 177] on input "text" at bounding box center [339, 180] width 173 height 33
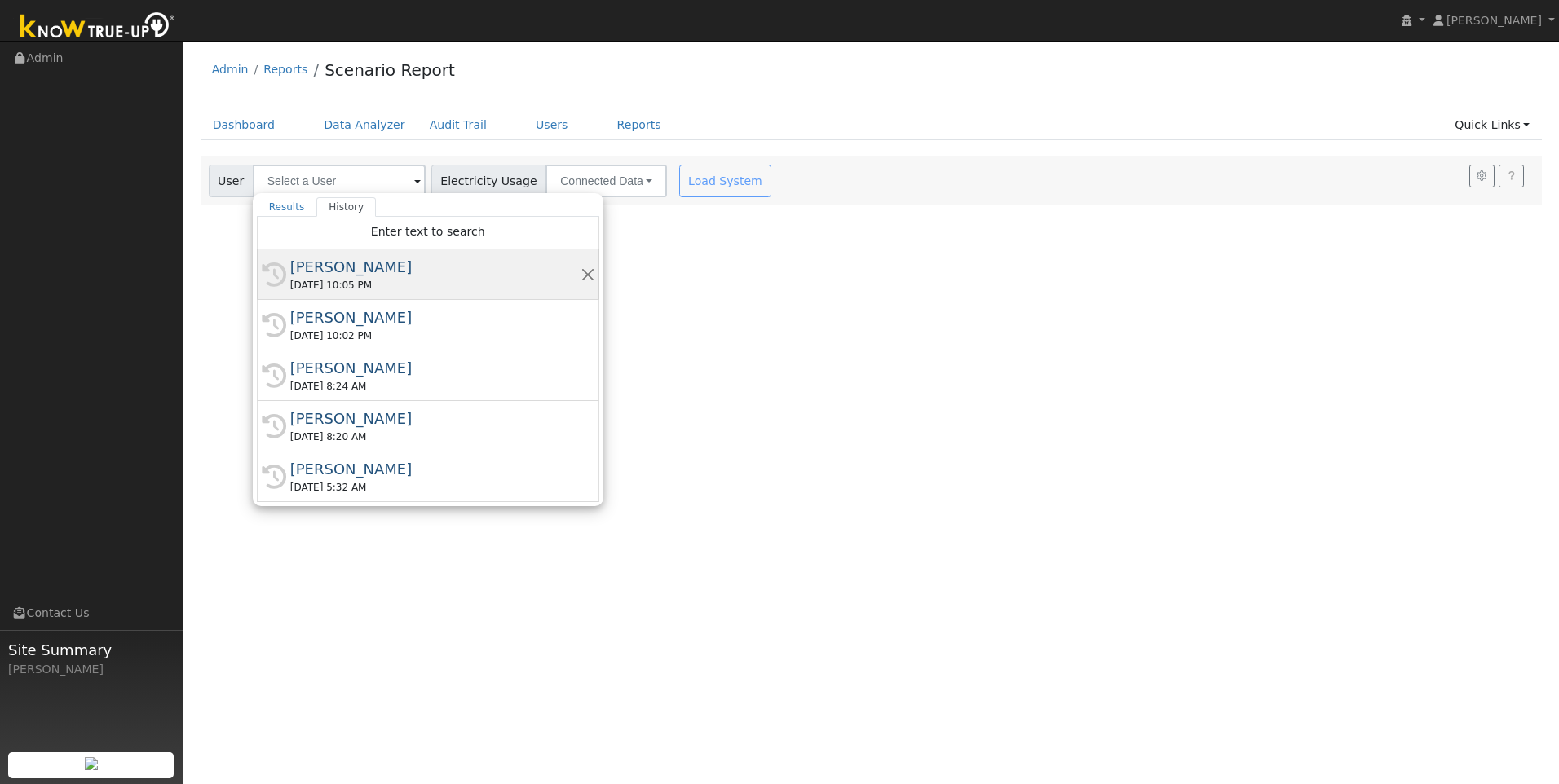
click at [343, 269] on div "Mitch Leblanc" at bounding box center [435, 267] width 290 height 22
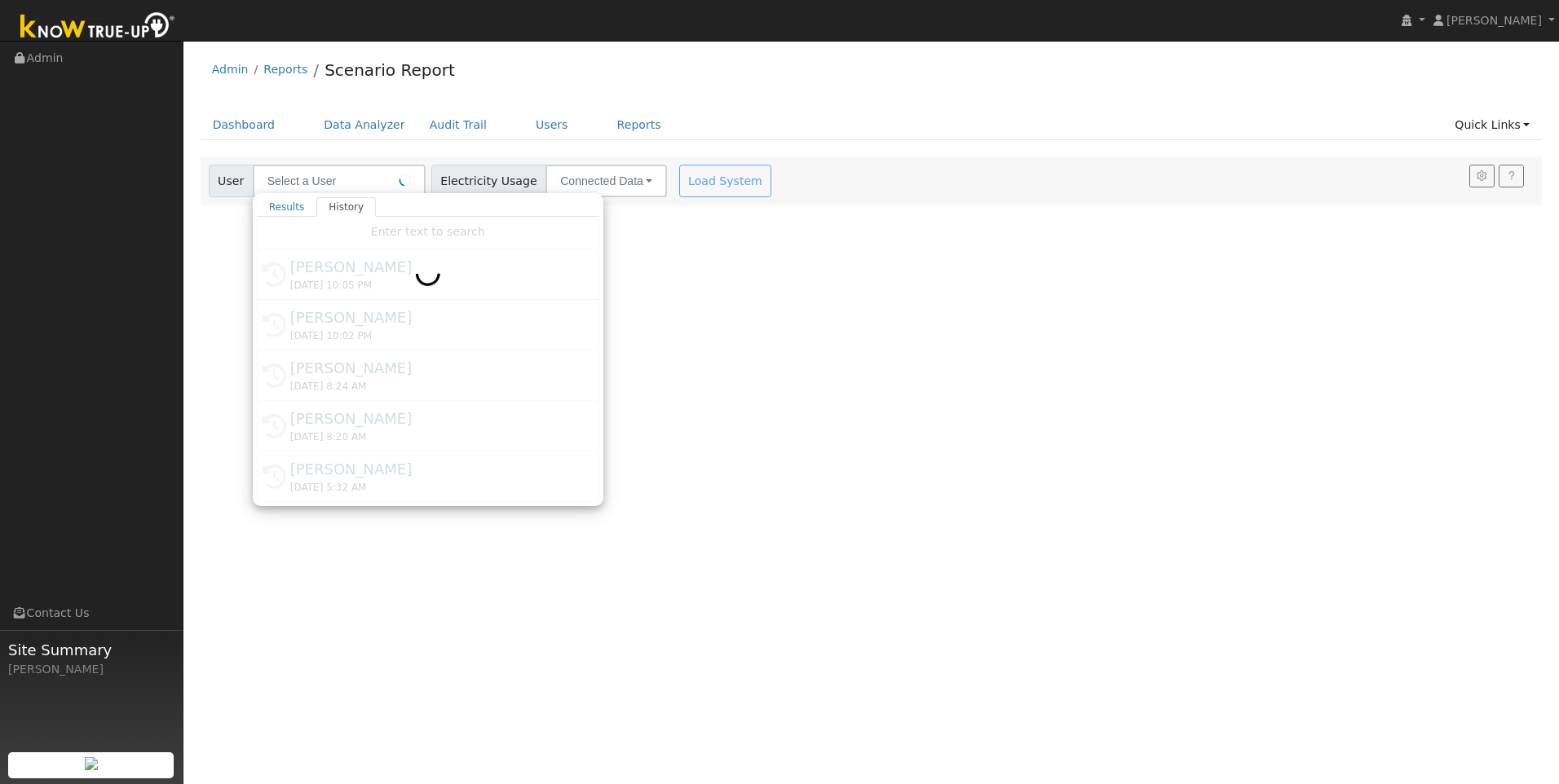
type input "Mitch Leblanc"
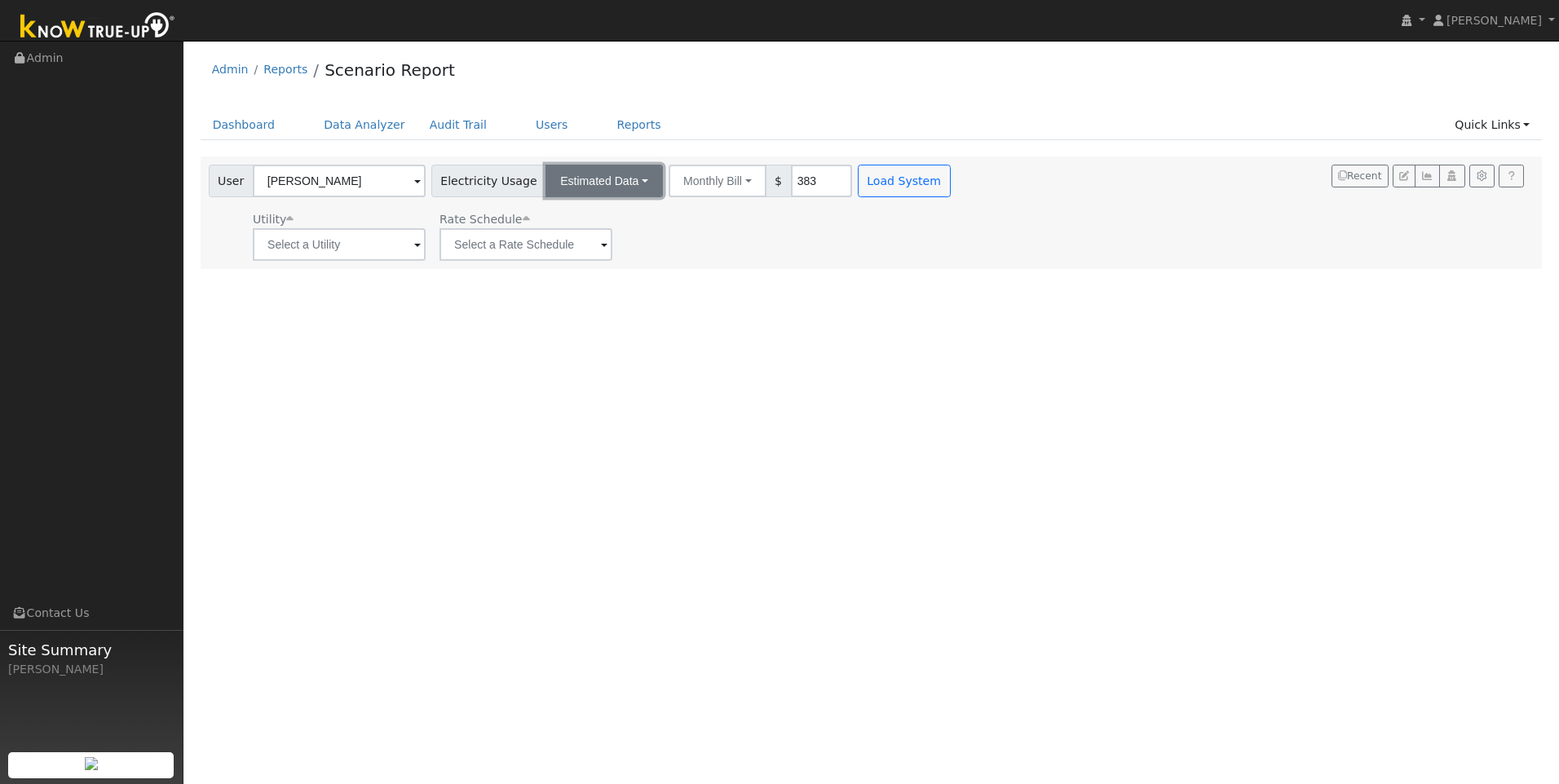
click at [625, 177] on button "Estimated Data" at bounding box center [604, 180] width 117 height 33
click at [555, 263] on link "CSV Data" at bounding box center [604, 263] width 116 height 23
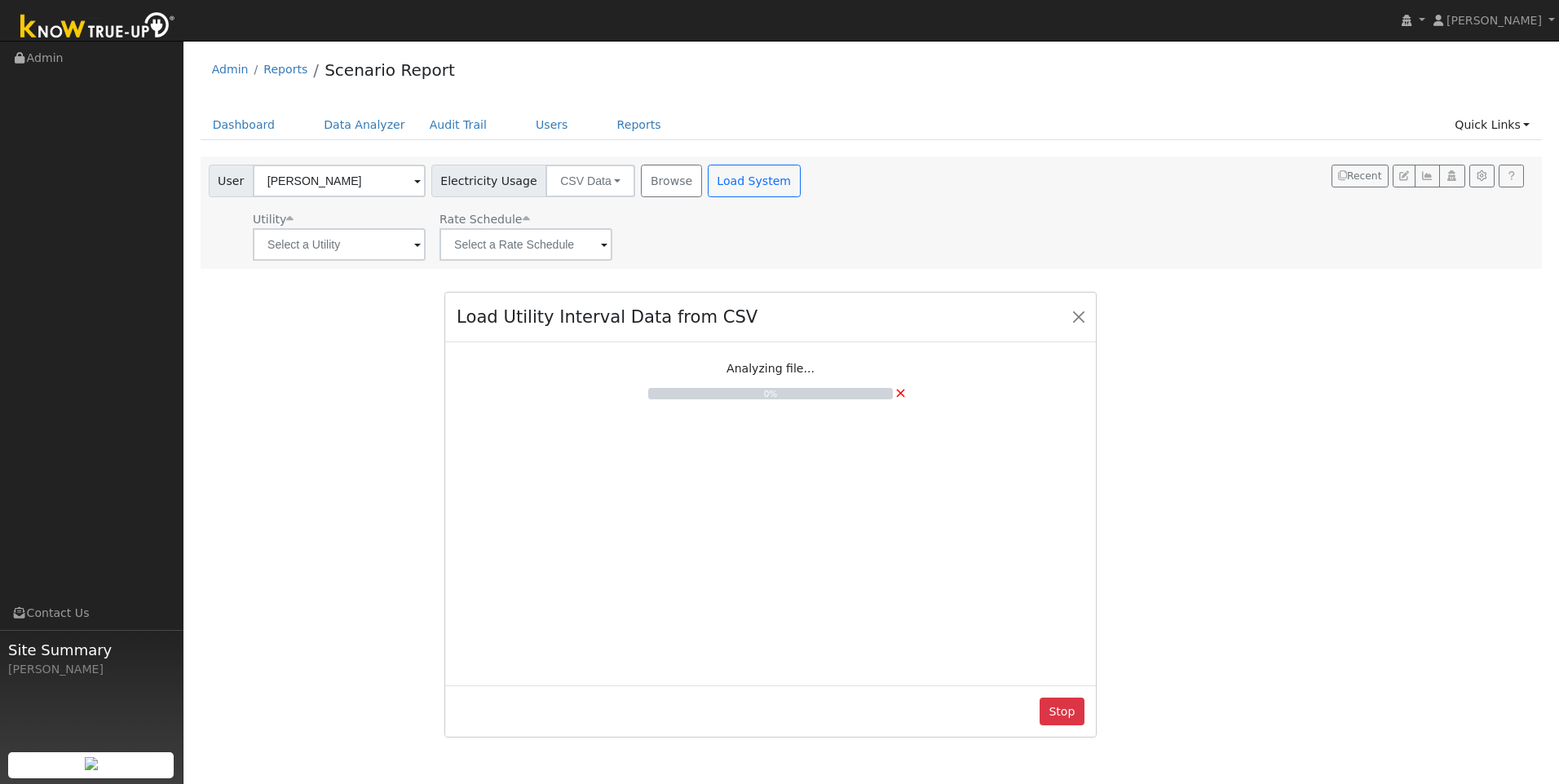
drag, startPoint x: 669, startPoint y: 28, endPoint x: 659, endPoint y: 300, distance: 272.2
click at [659, 300] on div "Load Utility Interval Data from CSV" at bounding box center [770, 317] width 651 height 50
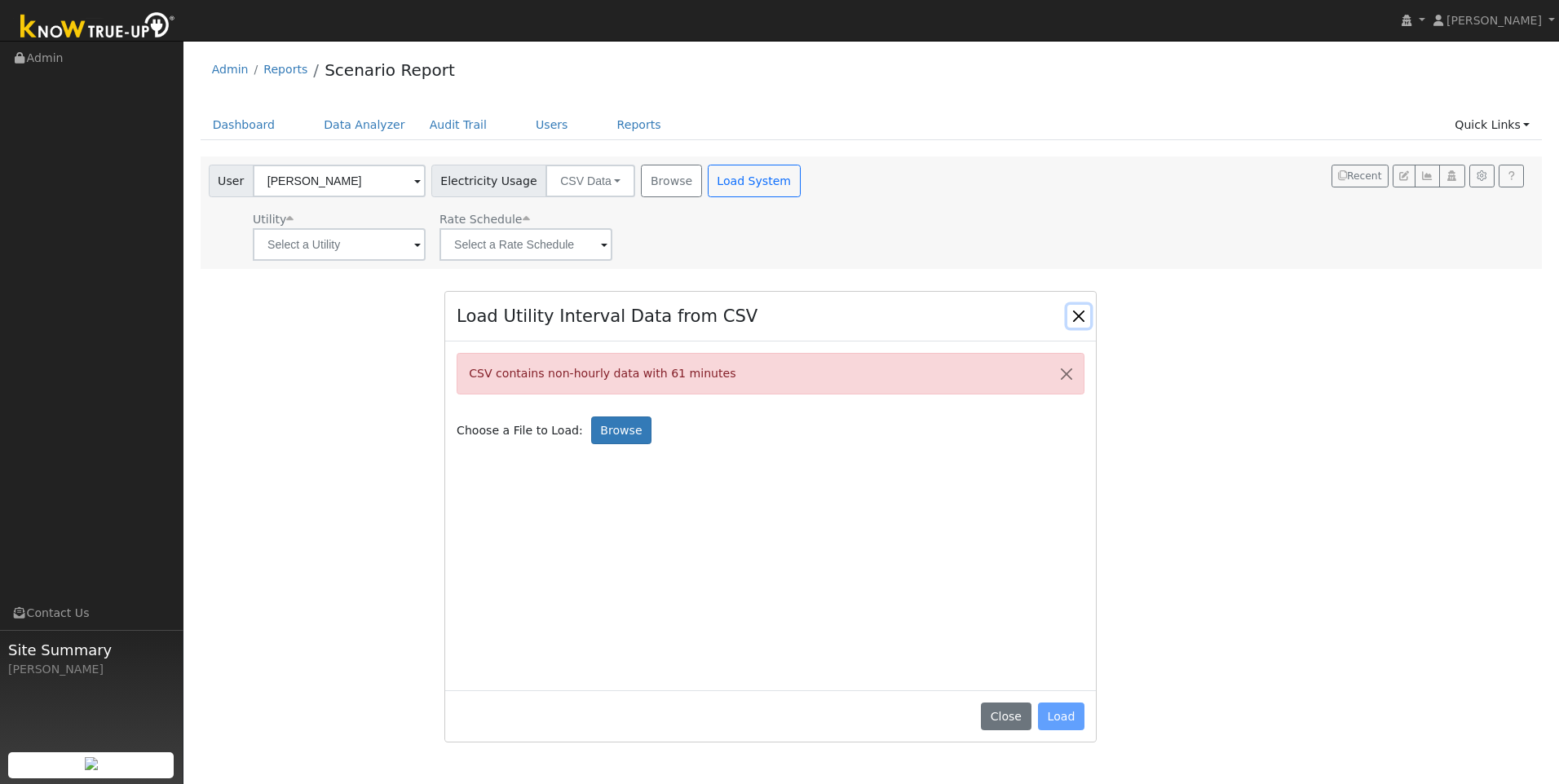
click at [1073, 322] on button "Close" at bounding box center [1079, 316] width 23 height 23
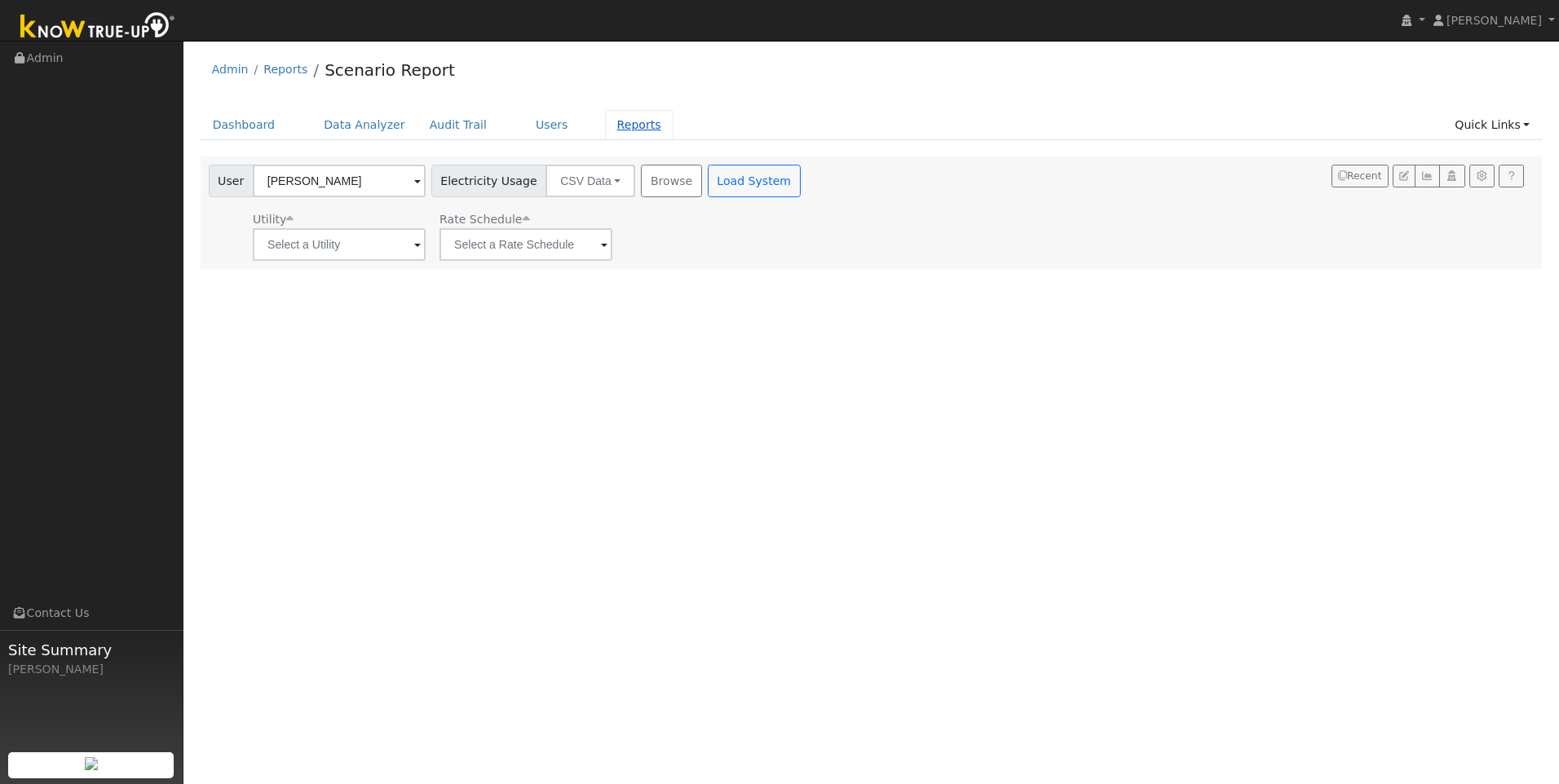
click at [607, 122] on link "Reports" at bounding box center [639, 125] width 69 height 30
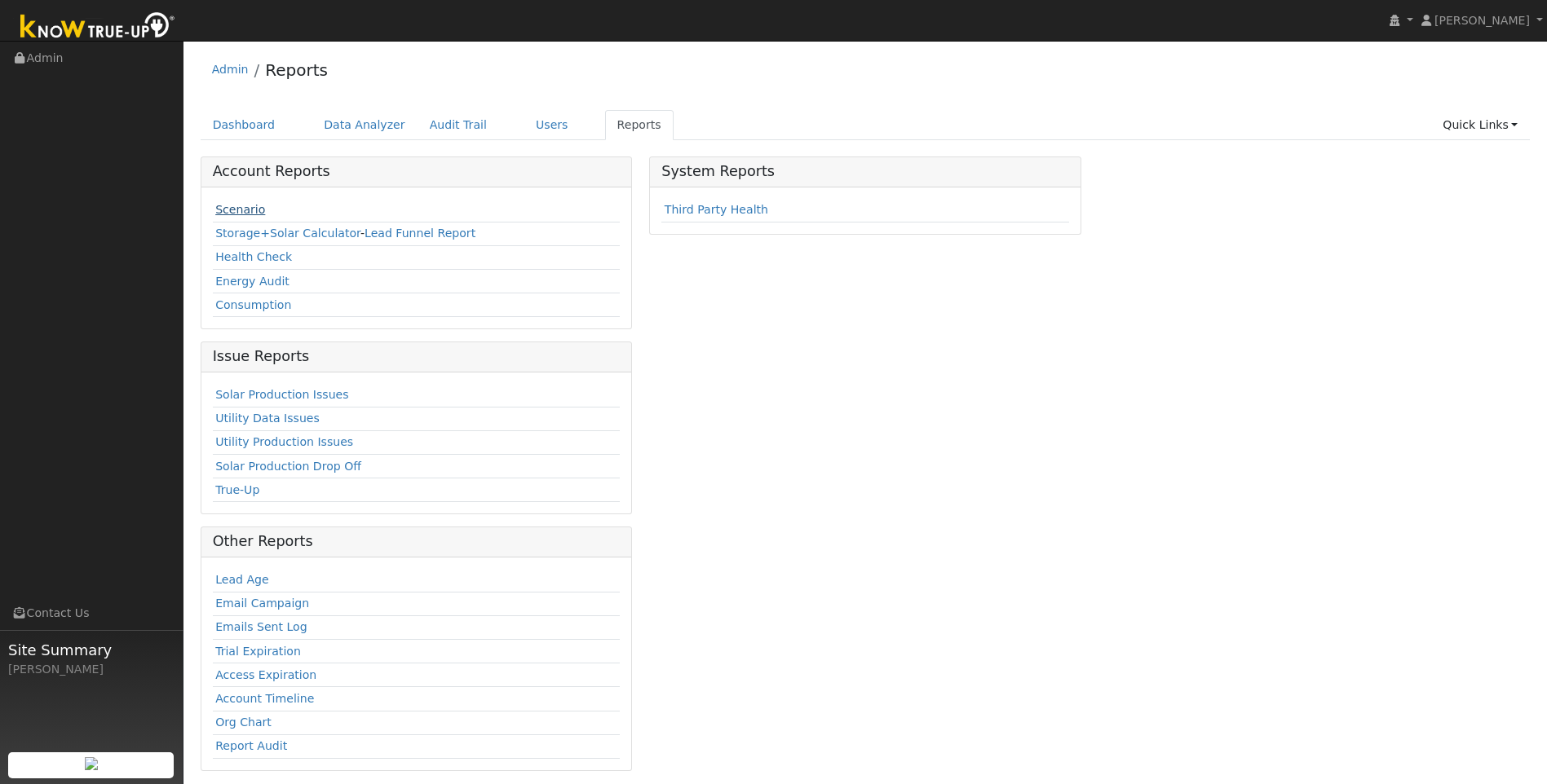
click at [220, 208] on link "Scenario" at bounding box center [240, 209] width 50 height 13
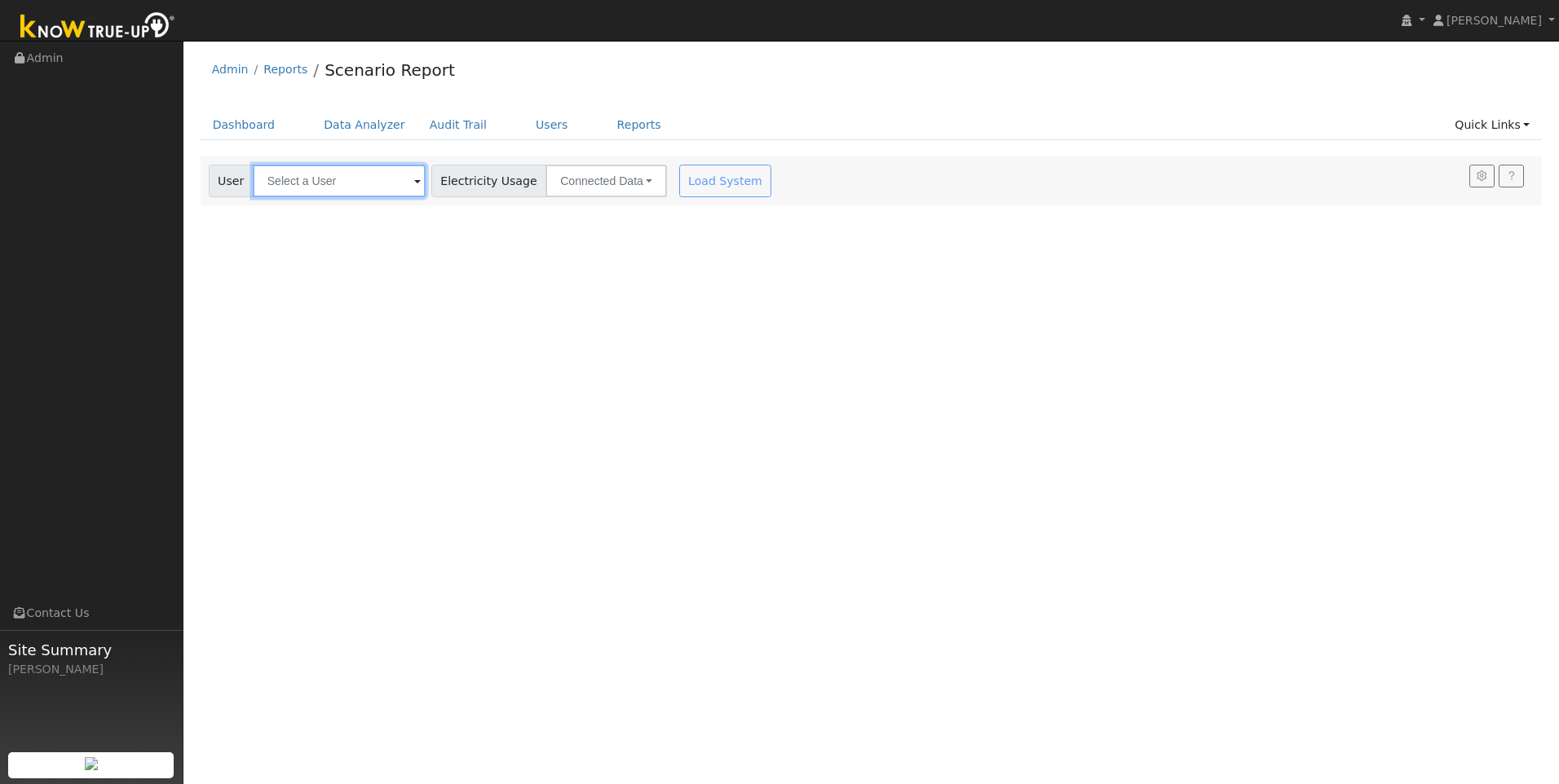
click at [378, 182] on input "text" at bounding box center [339, 180] width 173 height 33
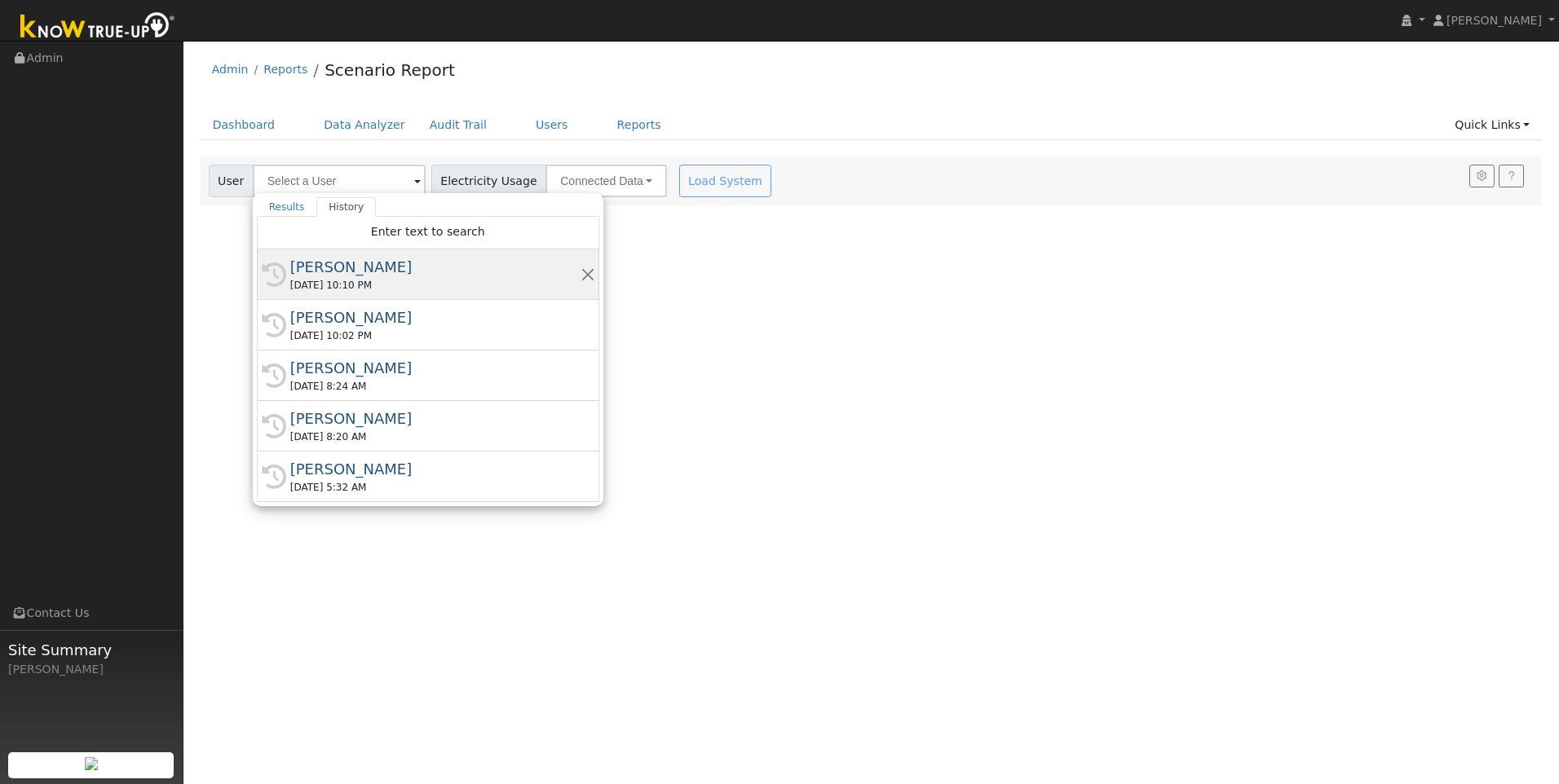
click at [343, 278] on div "[DATE] 10:10 PM" at bounding box center [435, 285] width 290 height 15
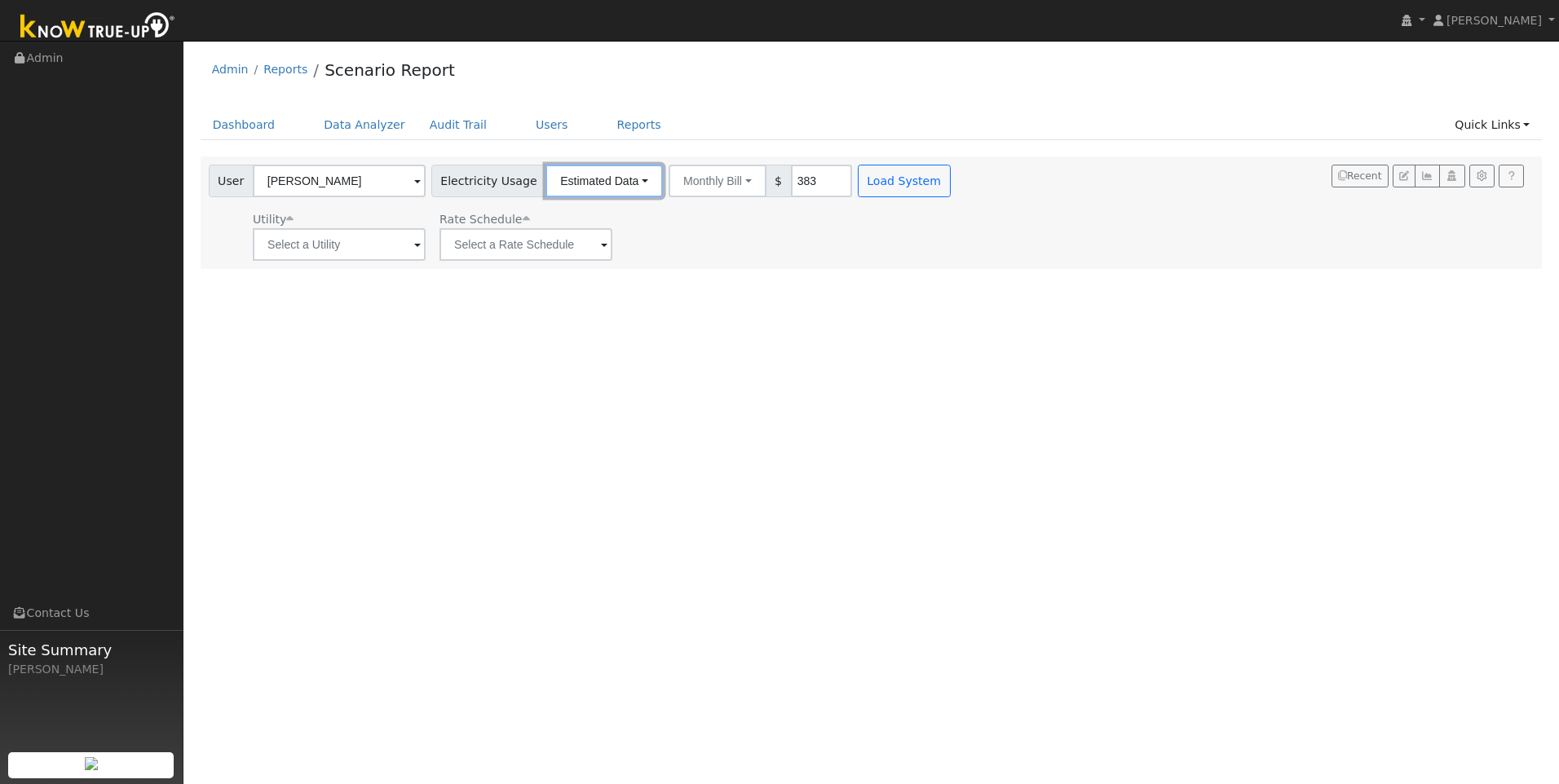
click at [587, 177] on button "Estimated Data" at bounding box center [604, 180] width 117 height 33
click at [567, 258] on link "CSV Data" at bounding box center [604, 263] width 116 height 23
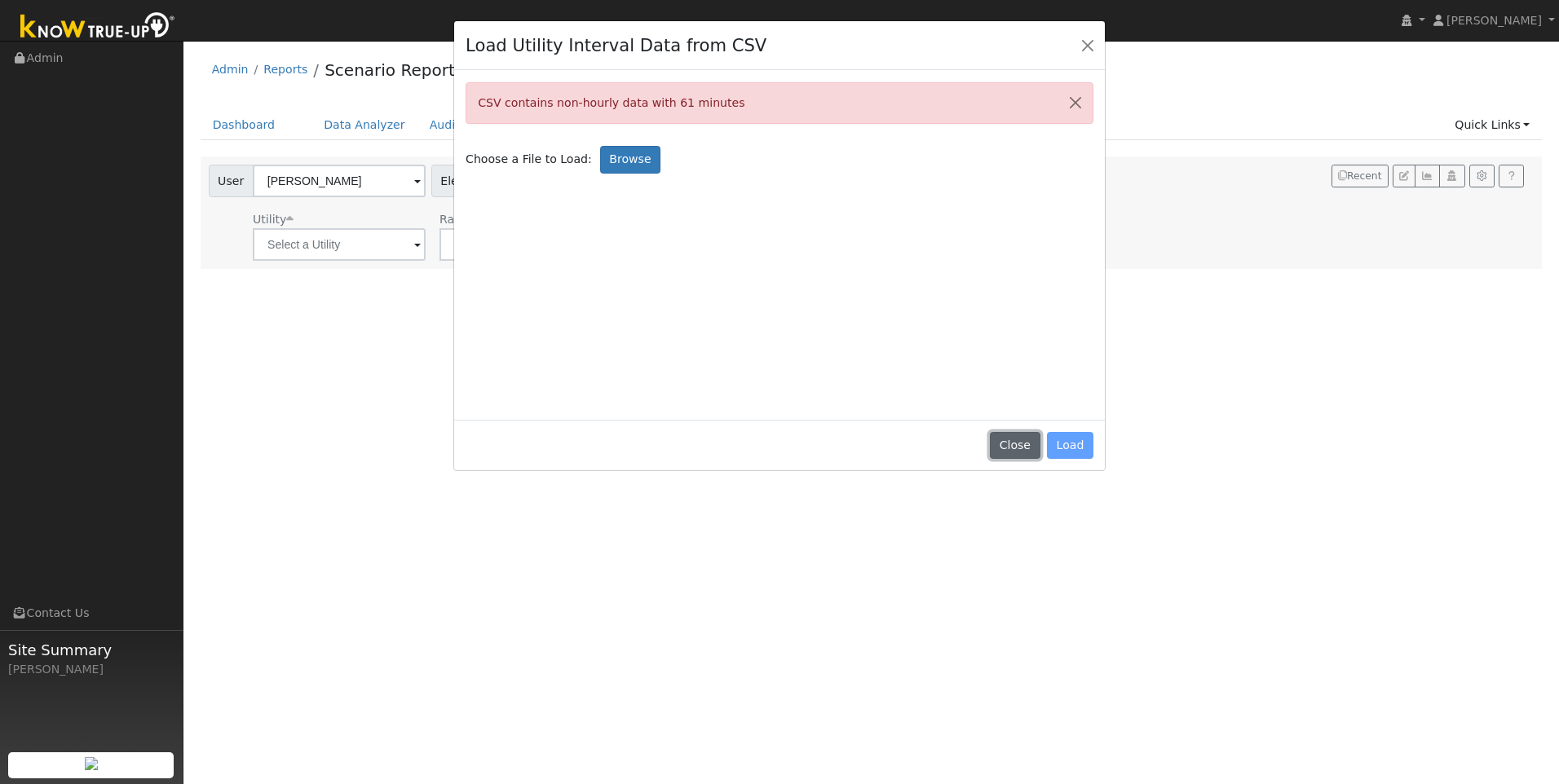
click at [1016, 442] on button "Close" at bounding box center [1014, 446] width 50 height 28
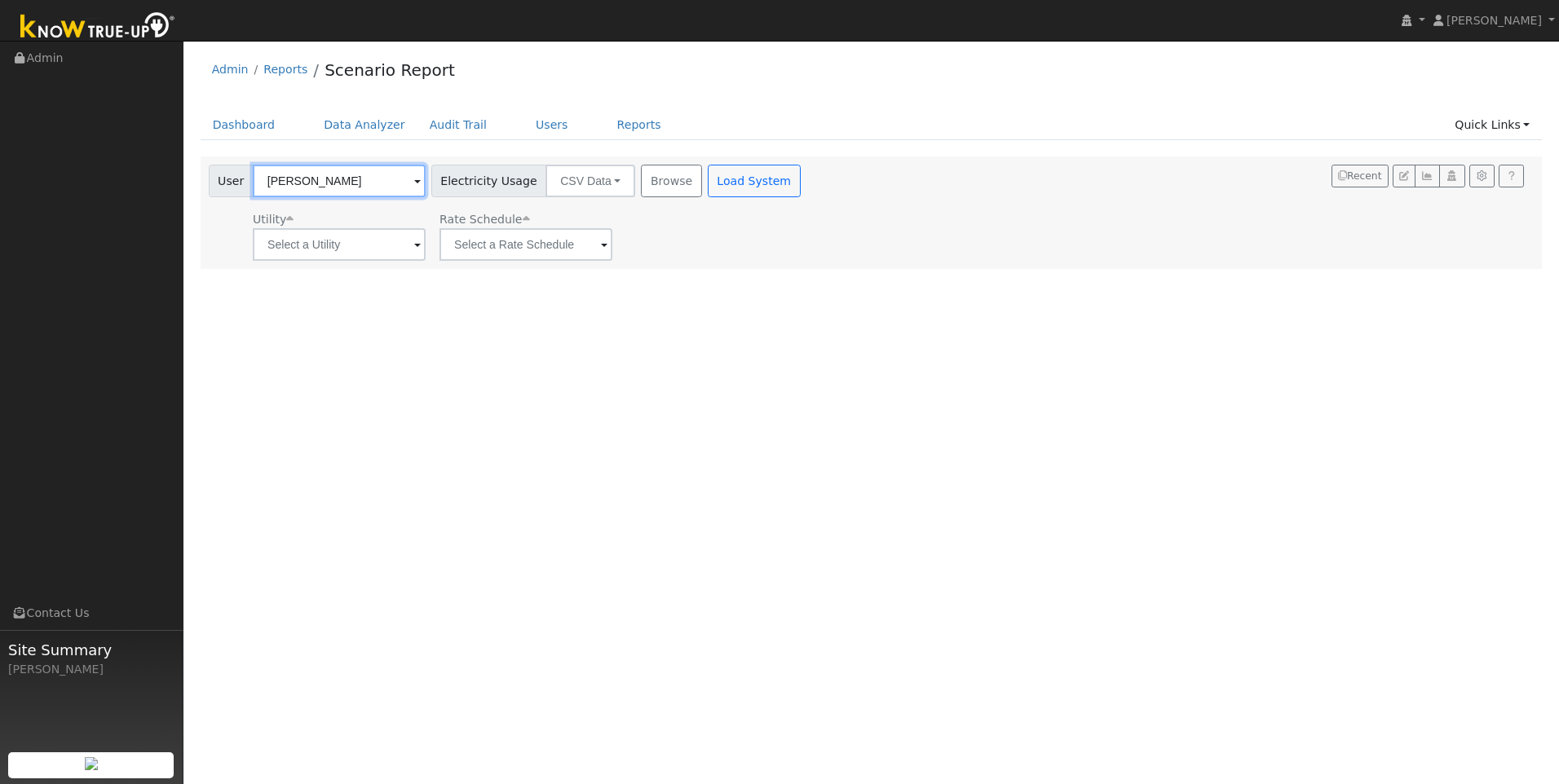
click at [368, 184] on input "[PERSON_NAME]" at bounding box center [339, 180] width 173 height 33
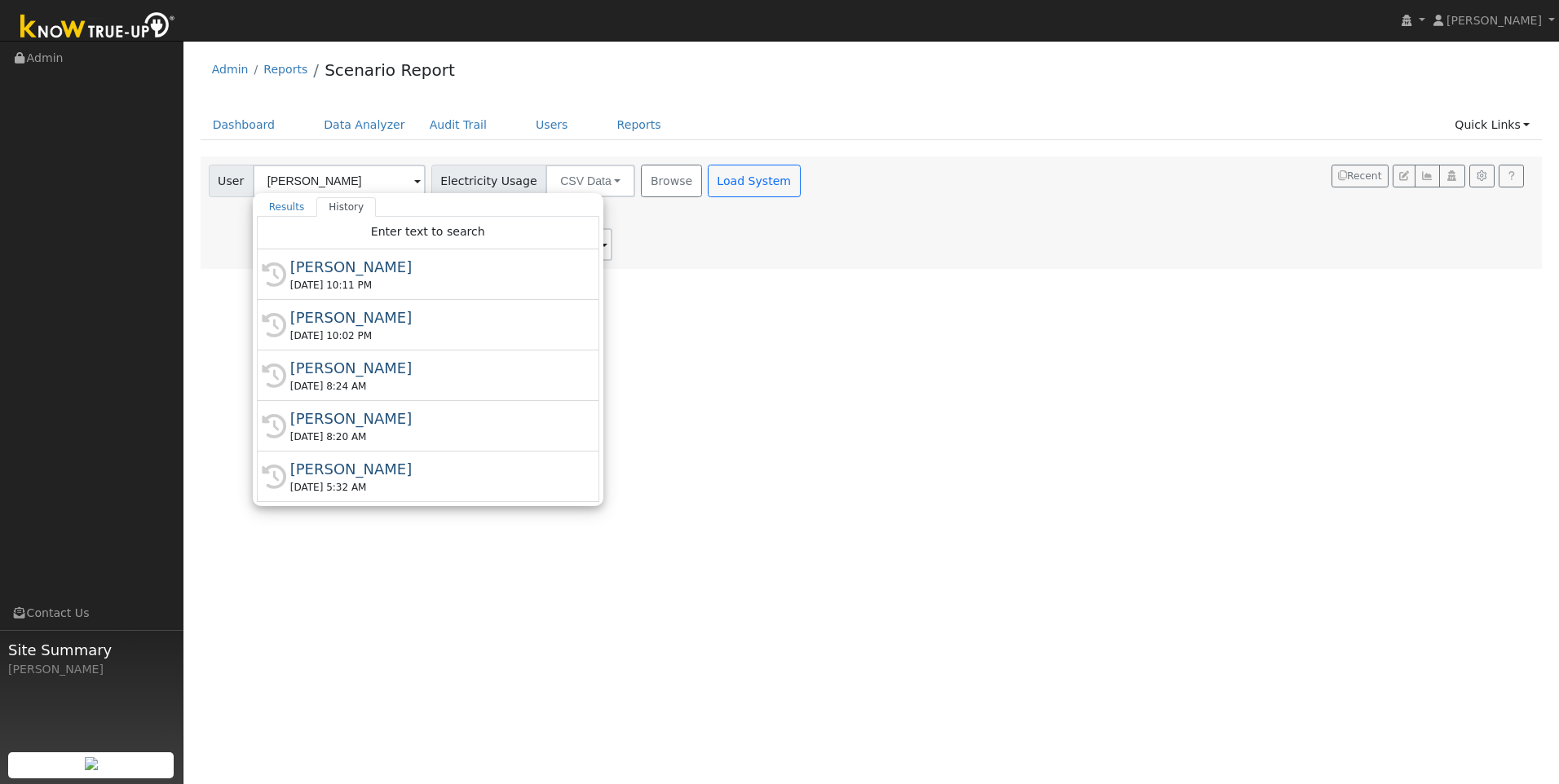
click at [840, 337] on div "User Profile First name Last name Email Email Notifications No Emails No Emails…" at bounding box center [871, 412] width 1376 height 744
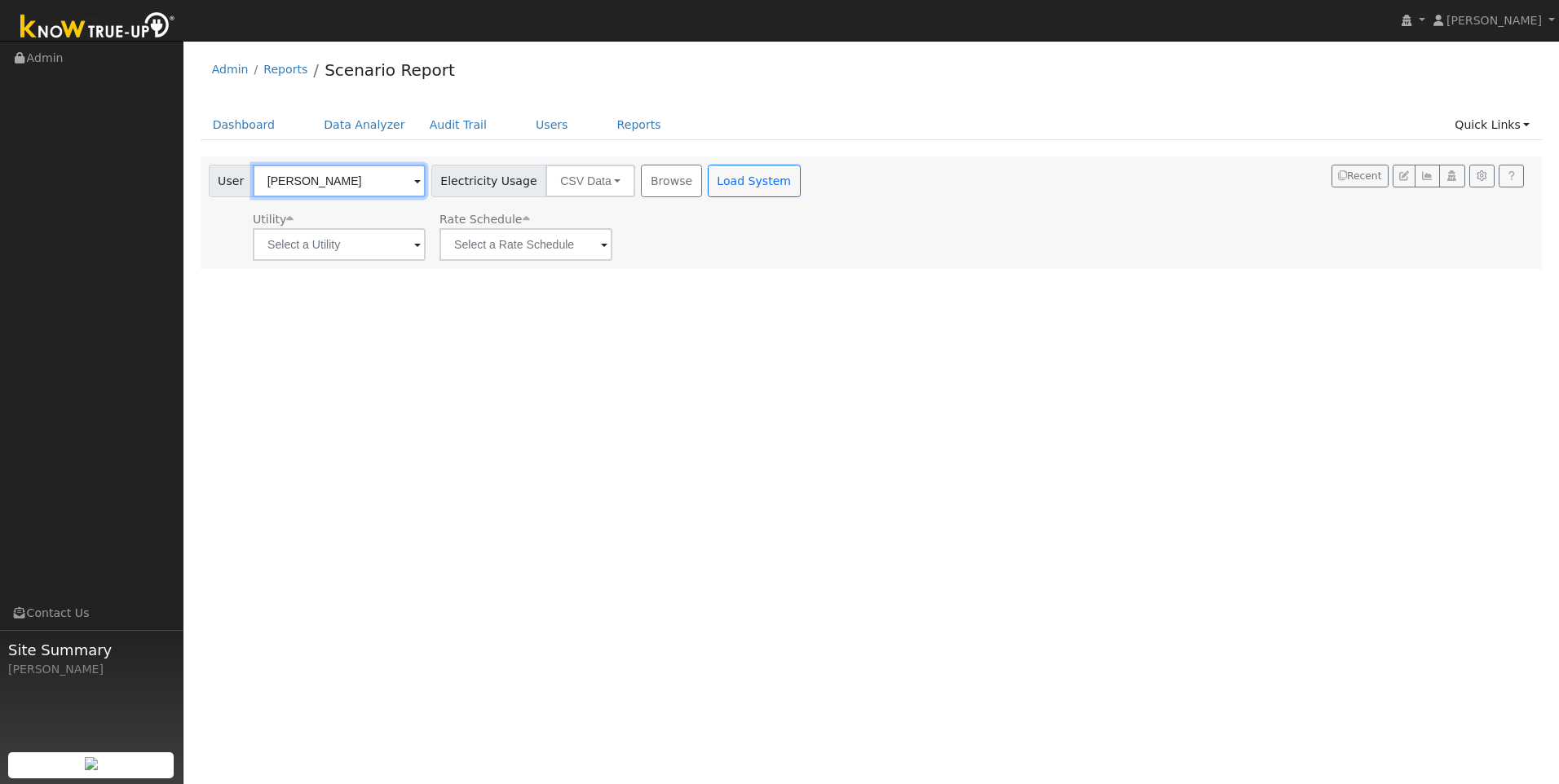
click at [389, 182] on input "[PERSON_NAME]" at bounding box center [339, 180] width 173 height 33
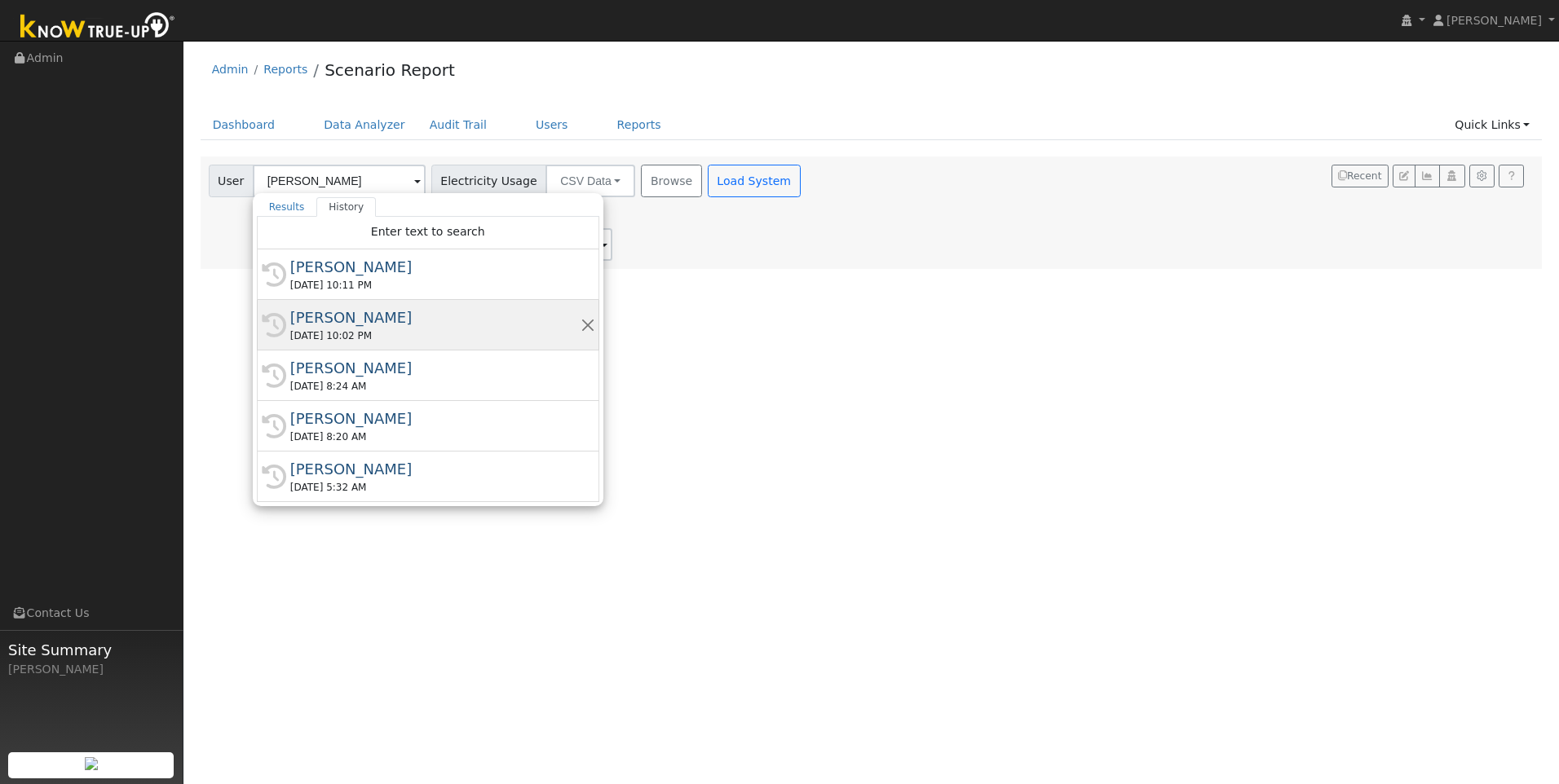
click at [330, 325] on div "[PERSON_NAME]" at bounding box center [435, 316] width 290 height 22
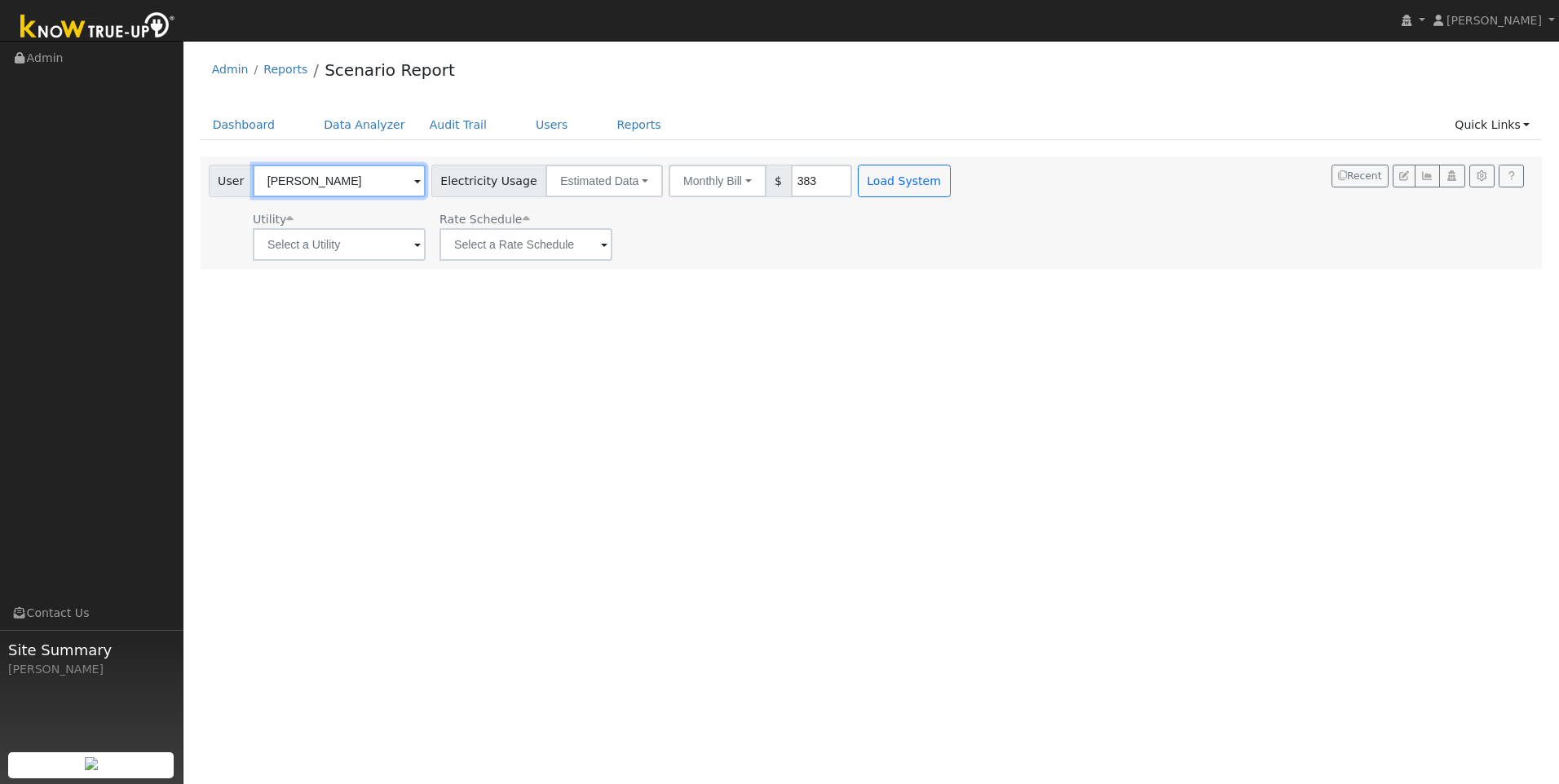
click at [359, 177] on input "[PERSON_NAME]" at bounding box center [339, 180] width 173 height 33
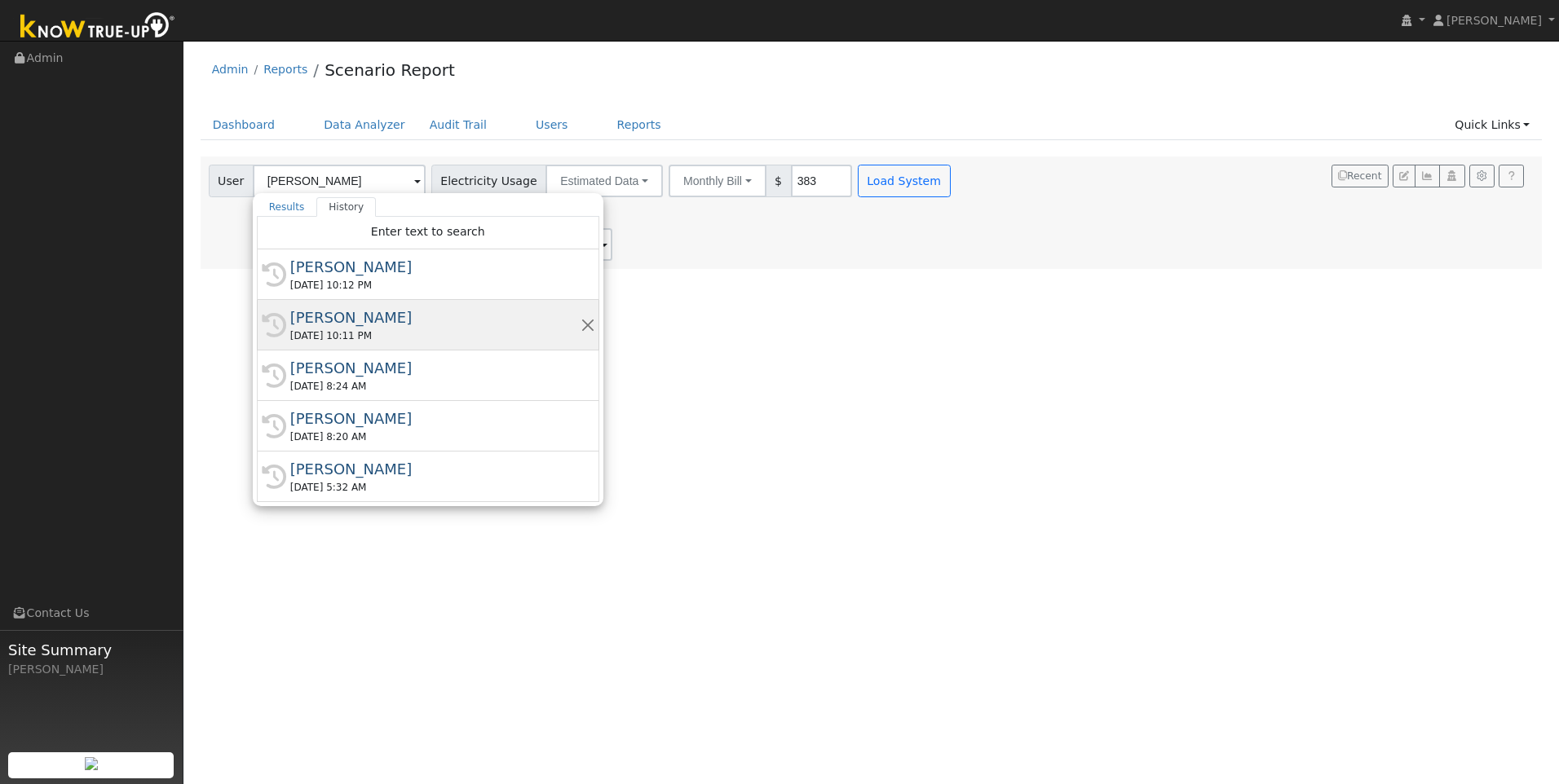
click at [315, 317] on div "[PERSON_NAME]" at bounding box center [435, 316] width 290 height 22
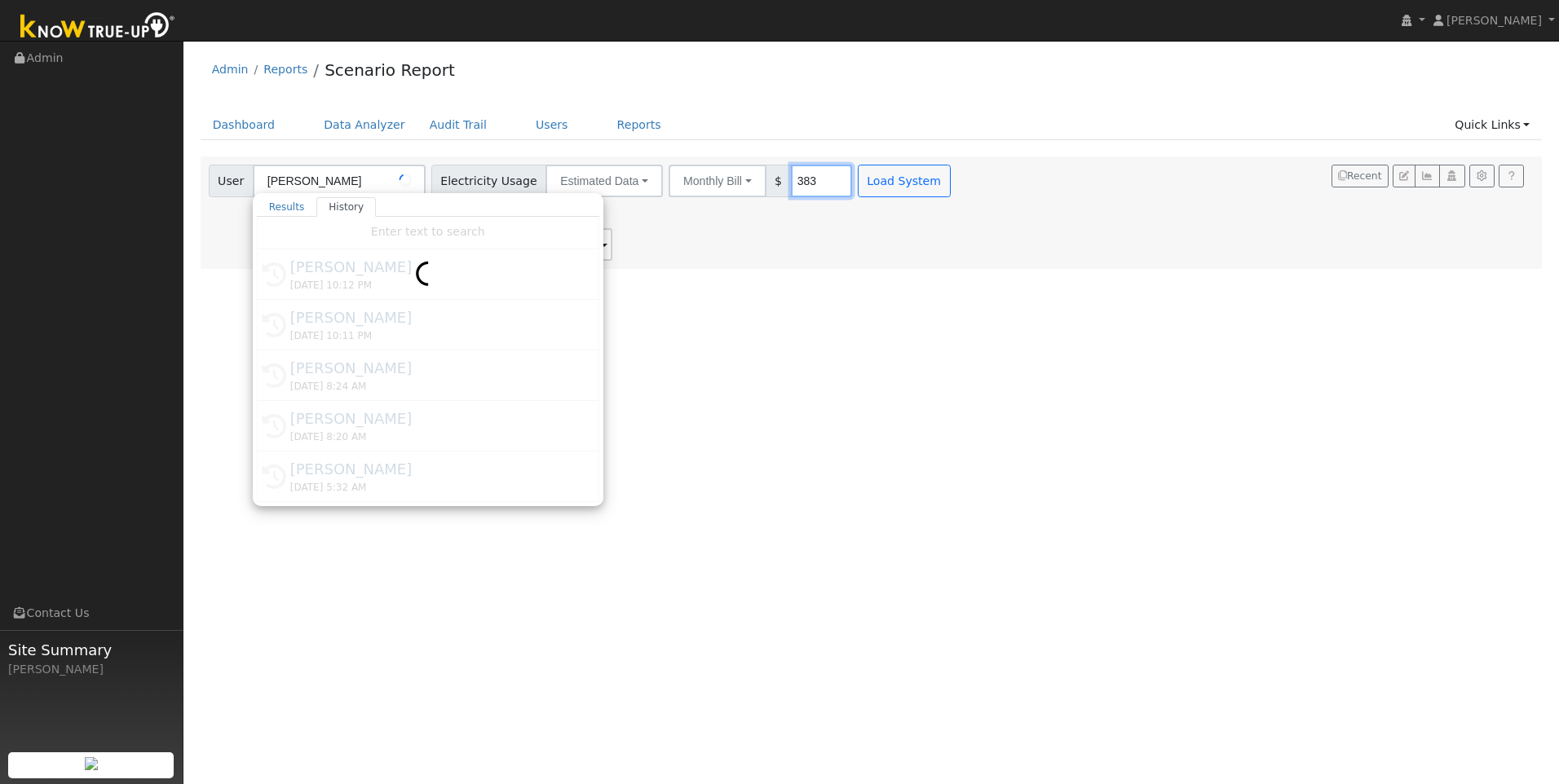
type input "[PERSON_NAME]"
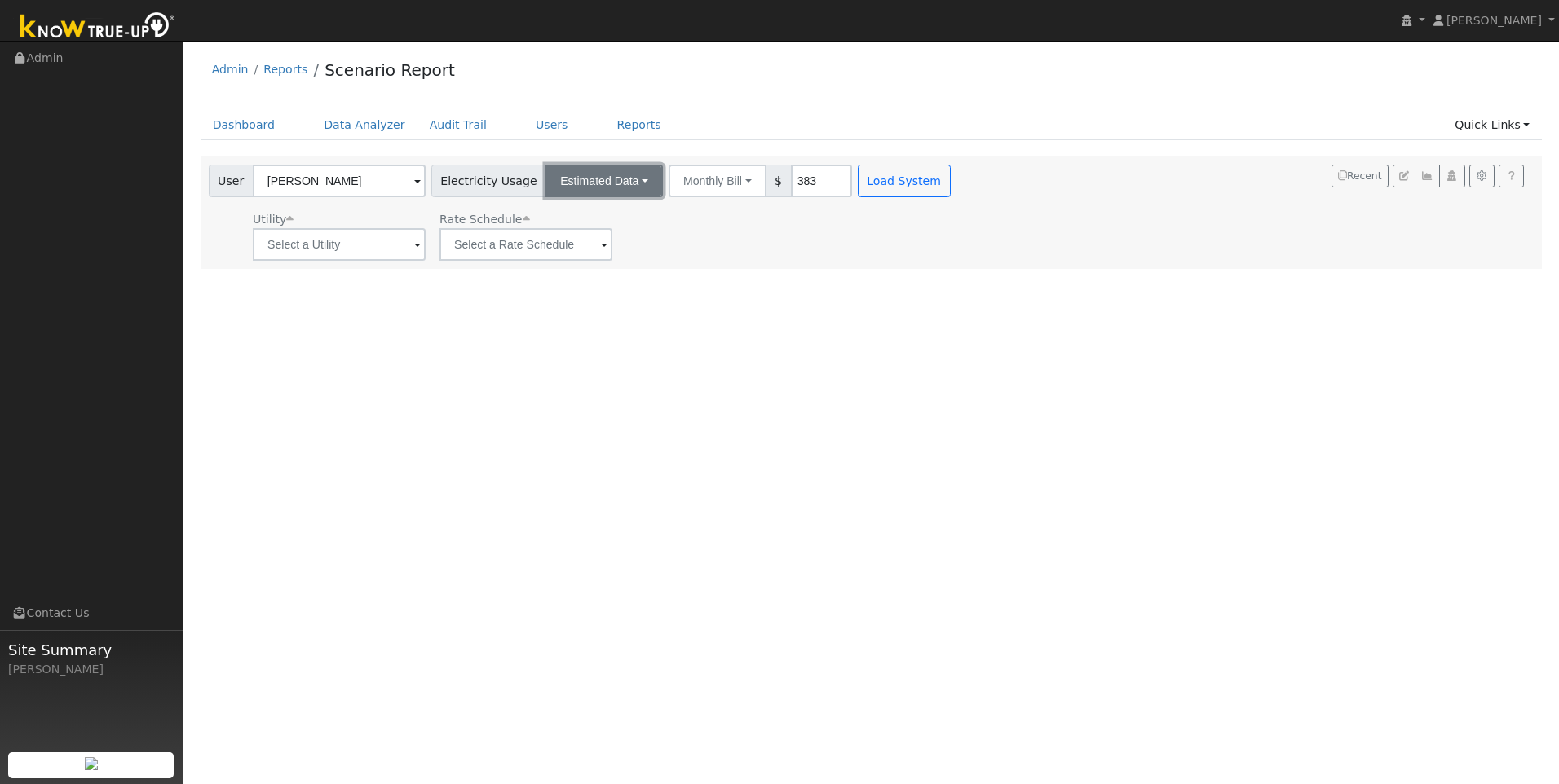
click at [623, 182] on button "Estimated Data" at bounding box center [604, 180] width 117 height 33
click at [597, 268] on link "CSV Data" at bounding box center [604, 263] width 116 height 23
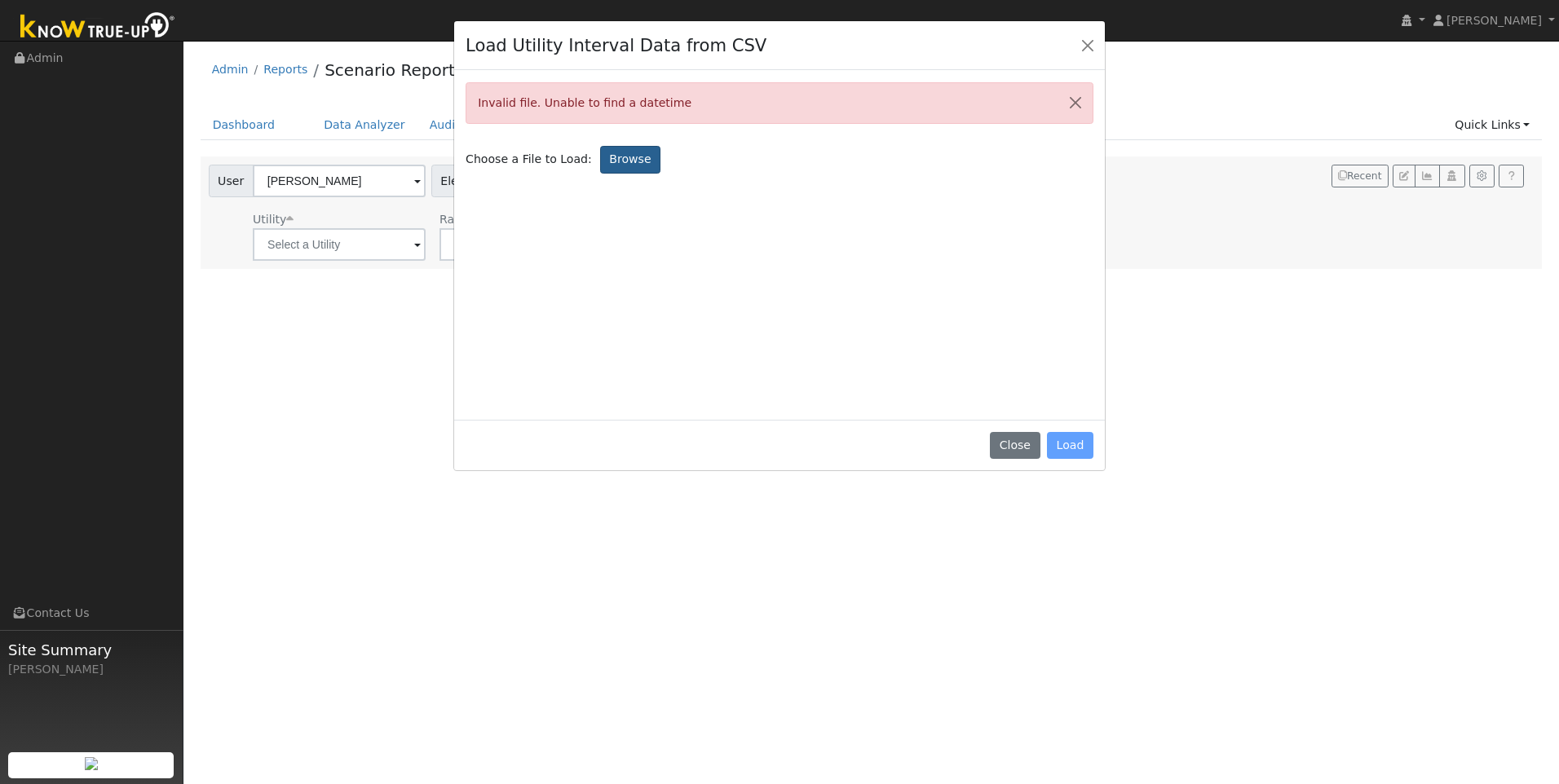
click at [604, 150] on label "Browse" at bounding box center [630, 160] width 60 height 28
click at [0, 0] on input "Browse" at bounding box center [0, 0] width 0 height 0
click at [600, 163] on label "Browse" at bounding box center [630, 160] width 60 height 28
click at [0, 0] on input "Browse" at bounding box center [0, 0] width 0 height 0
click at [609, 166] on label "Browse" at bounding box center [630, 160] width 60 height 28
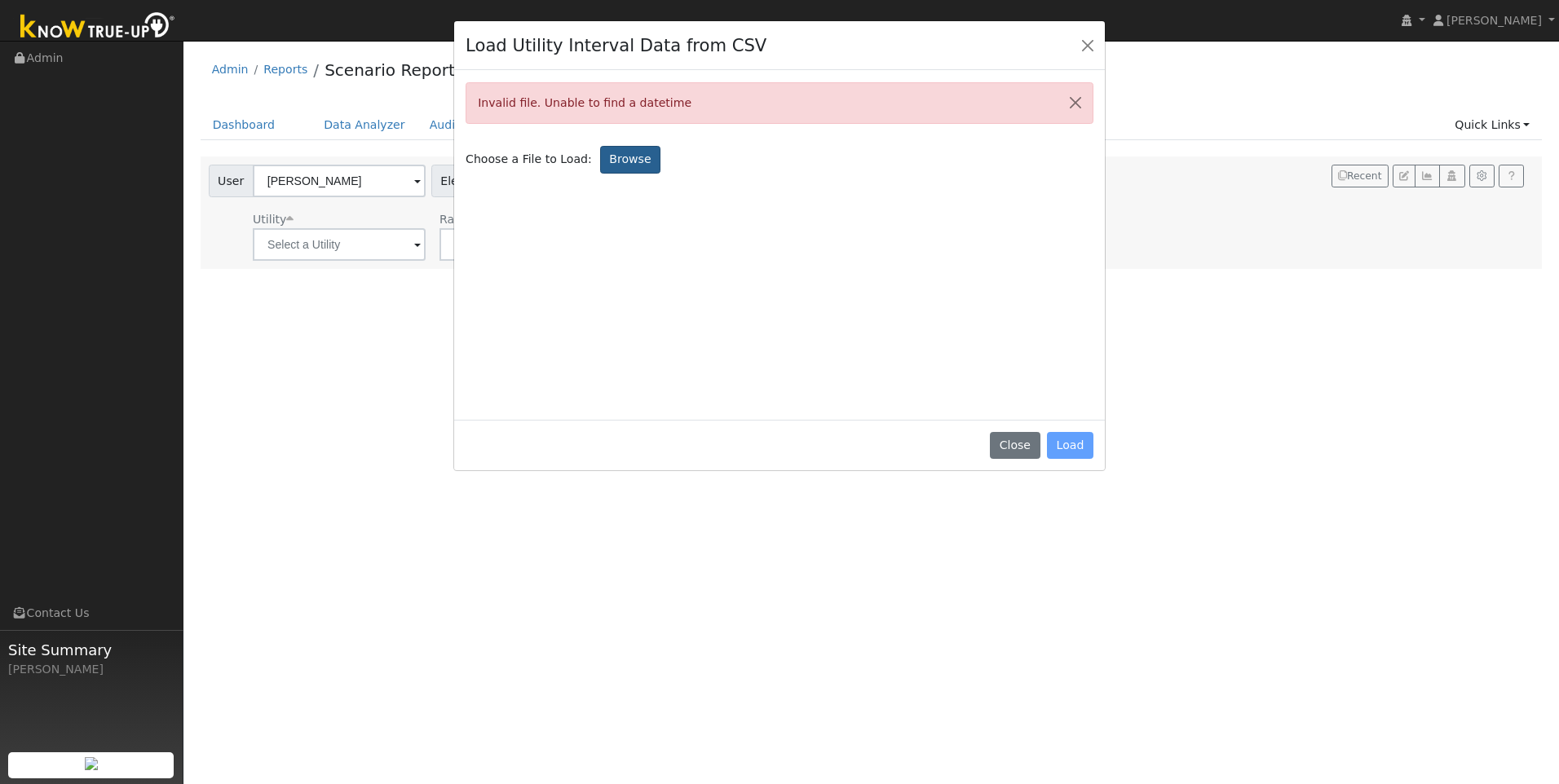
click at [0, 0] on input "Browse" at bounding box center [0, 0] width 0 height 0
click at [614, 161] on label "Browse" at bounding box center [630, 160] width 60 height 28
click at [0, 0] on input "Browse" at bounding box center [0, 0] width 0 height 0
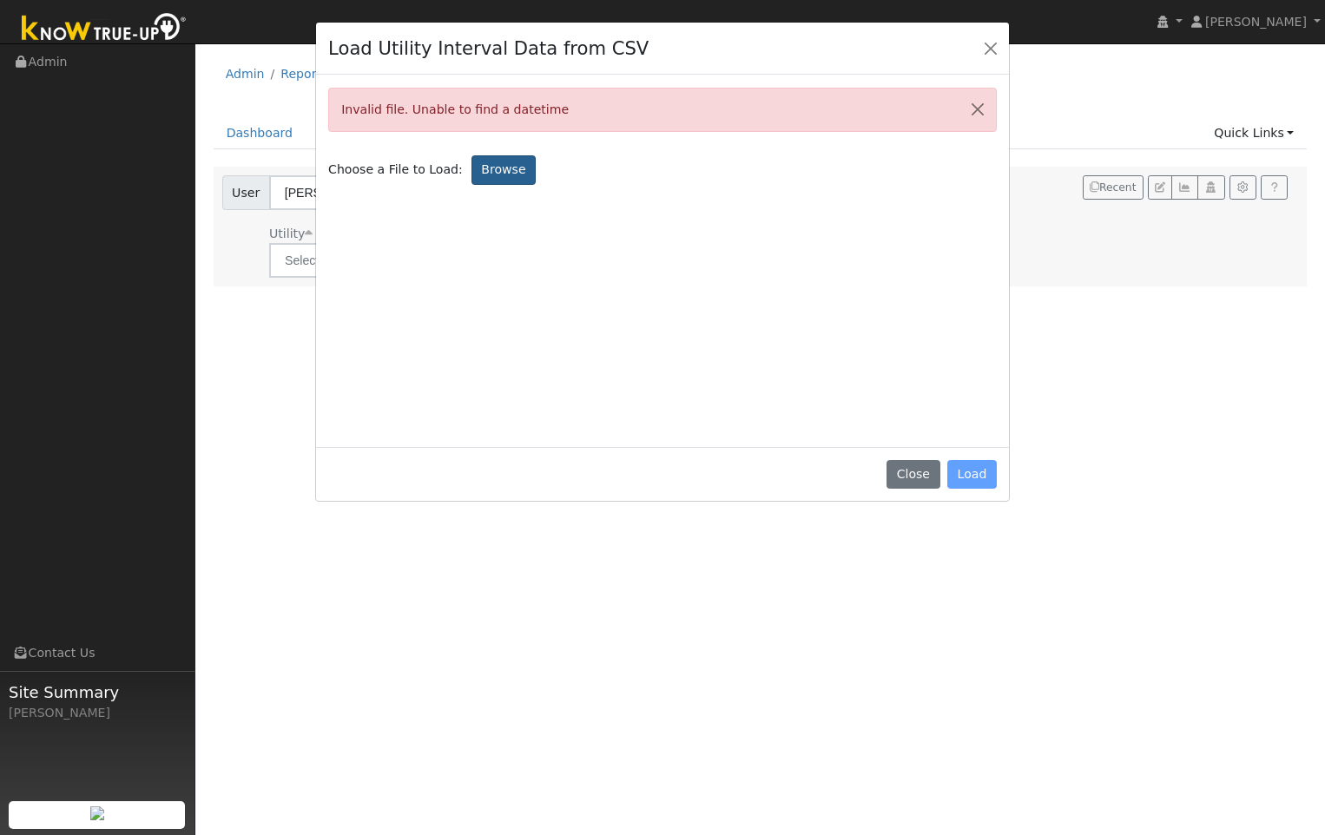
click at [482, 171] on label "Browse" at bounding box center [503, 170] width 64 height 30
click at [0, 0] on input "Browse" at bounding box center [0, 0] width 0 height 0
click at [484, 161] on label "Browse" at bounding box center [503, 170] width 64 height 30
click at [0, 0] on input "Browse" at bounding box center [0, 0] width 0 height 0
drag, startPoint x: 648, startPoint y: 217, endPoint x: 503, endPoint y: 170, distance: 152.4
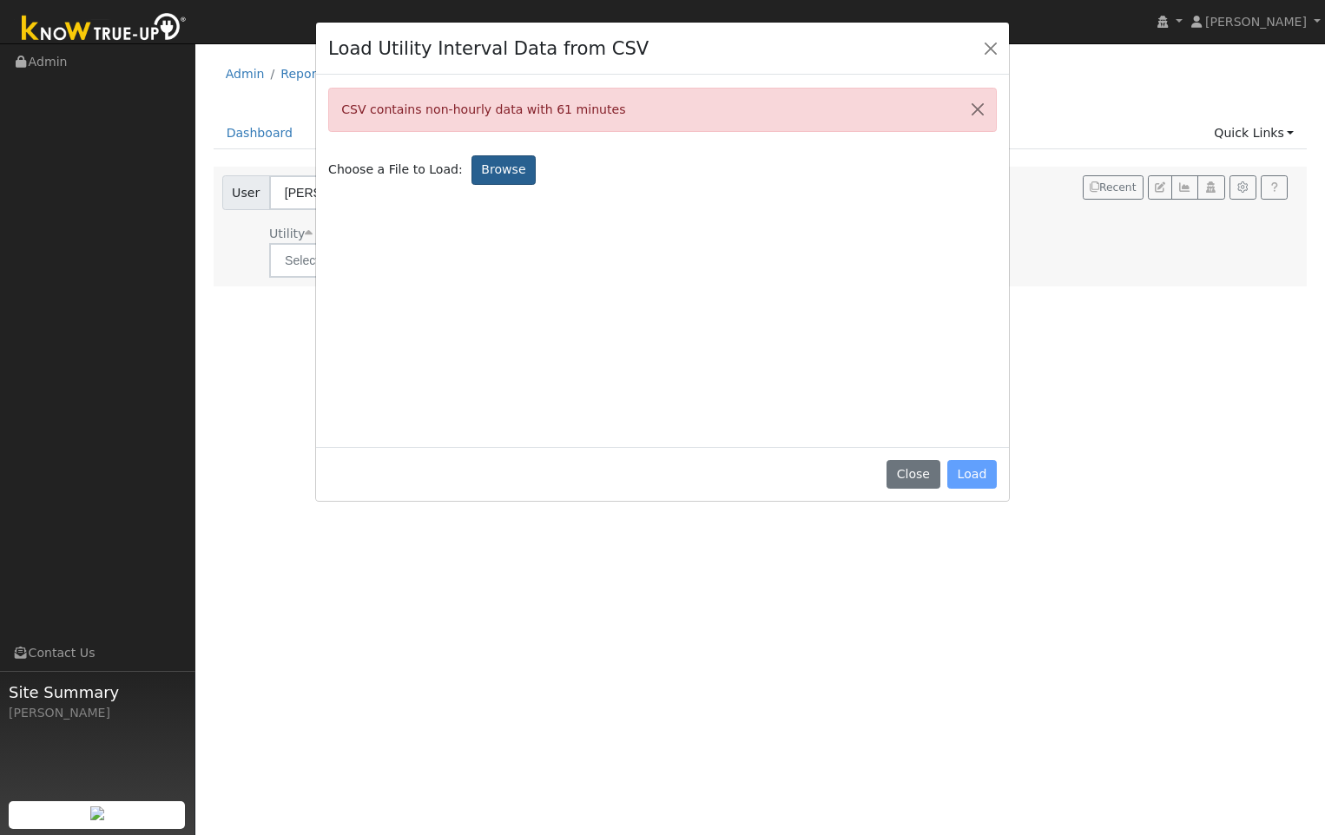
click at [503, 170] on label "Browse" at bounding box center [503, 170] width 64 height 30
click at [0, 0] on input "Browse" at bounding box center [0, 0] width 0 height 0
click at [478, 164] on label "Browse" at bounding box center [503, 170] width 64 height 30
click at [0, 0] on input "Browse" at bounding box center [0, 0] width 0 height 0
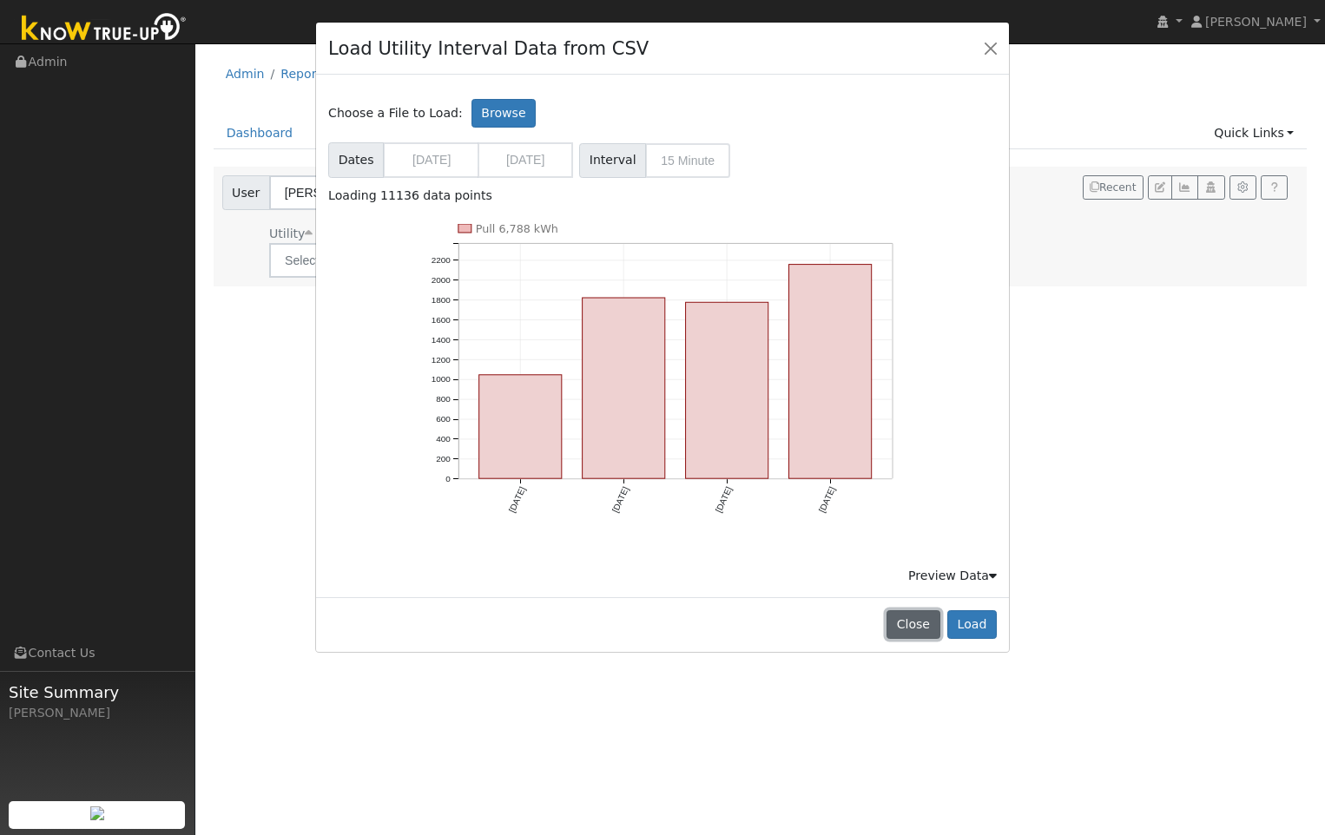
click at [919, 626] on button "Close" at bounding box center [912, 625] width 53 height 30
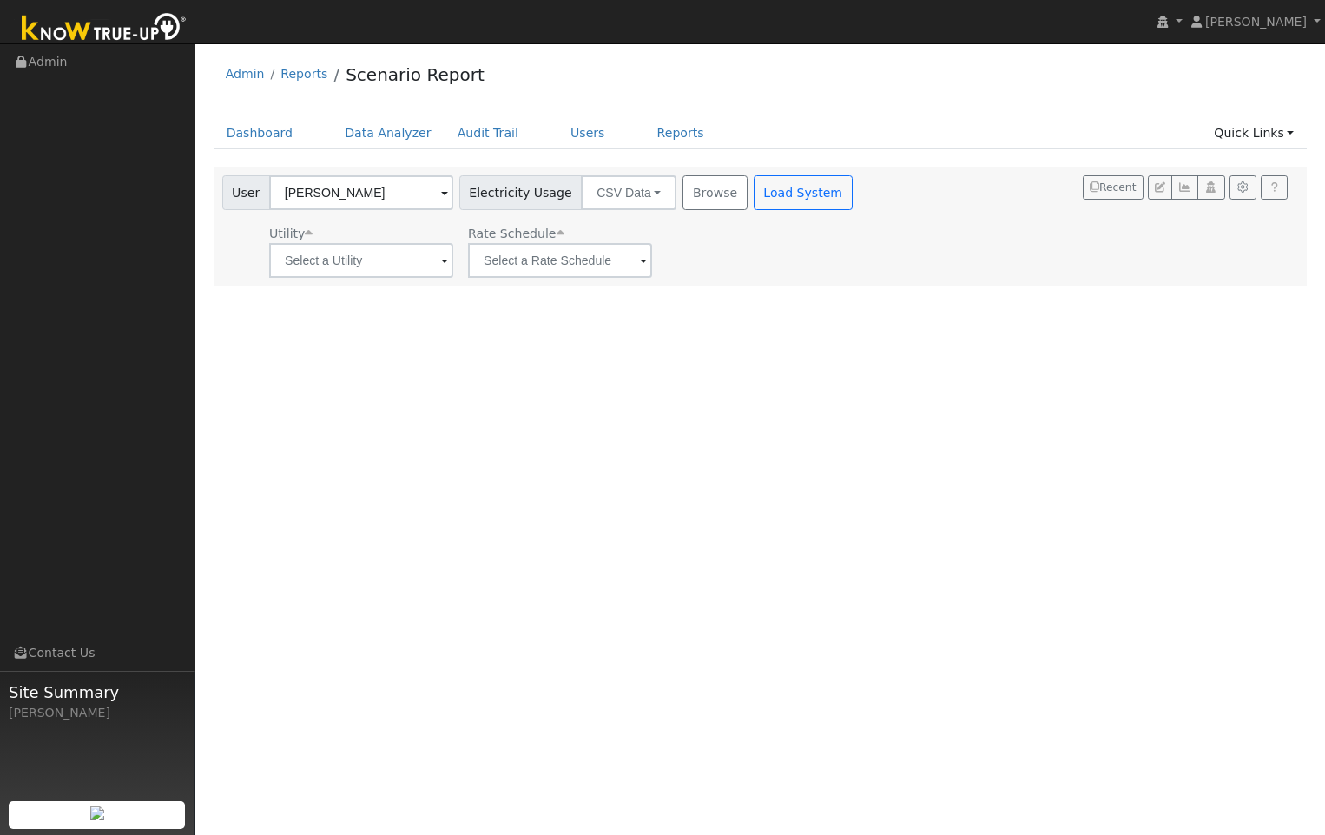
click at [299, 383] on div "User Profile First name Last name Email Email Notifications No Emails No Emails…" at bounding box center [760, 439] width 1130 height 792
click at [682, 191] on button "Browse" at bounding box center [714, 192] width 64 height 35
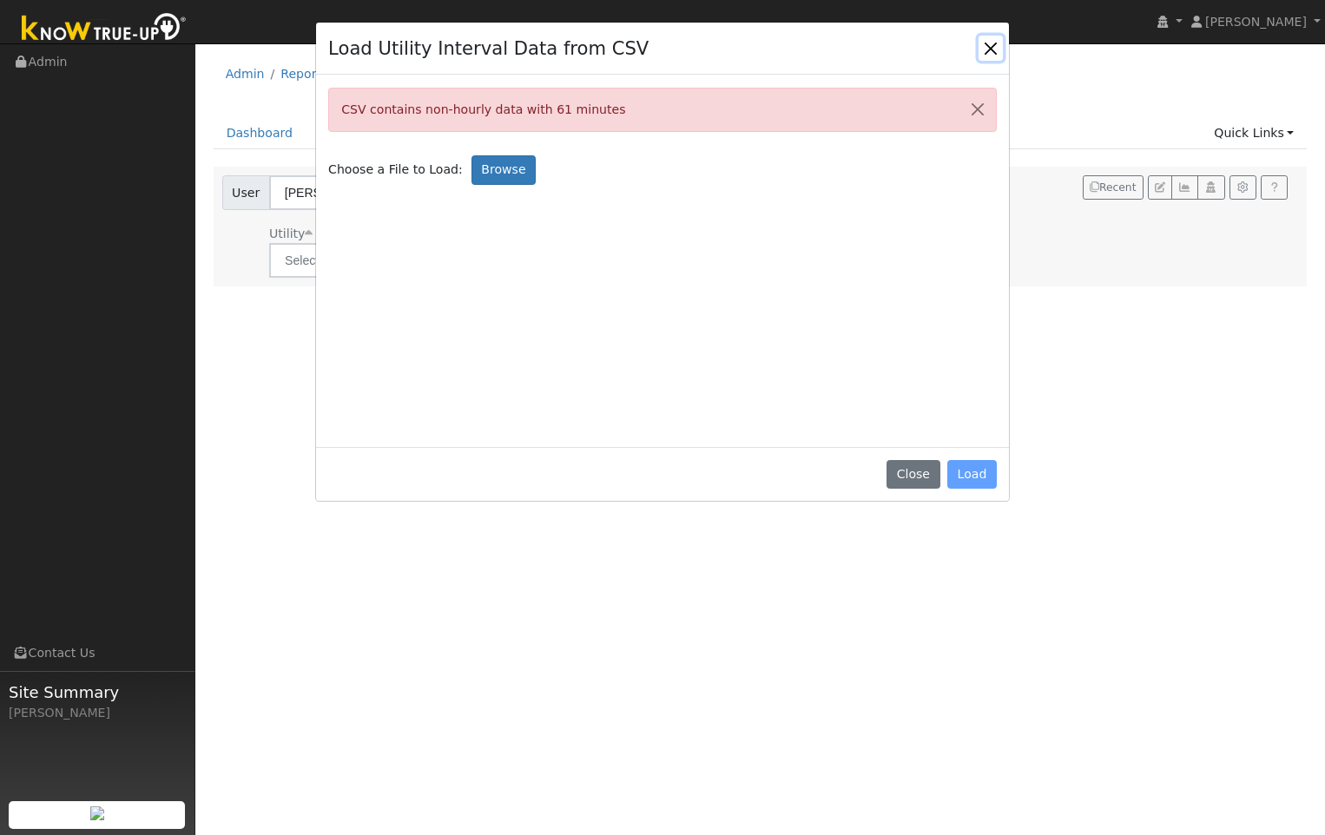
click at [985, 42] on button "Close" at bounding box center [991, 48] width 24 height 24
